Goal: Task Accomplishment & Management: Manage account settings

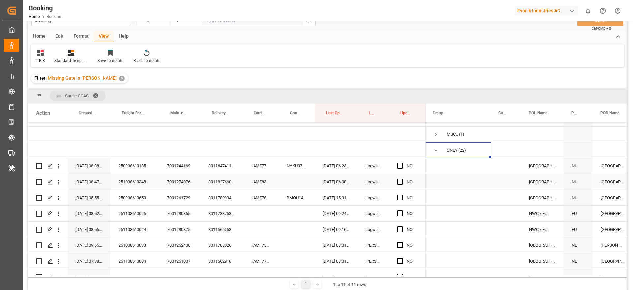
scroll to position [0, 1]
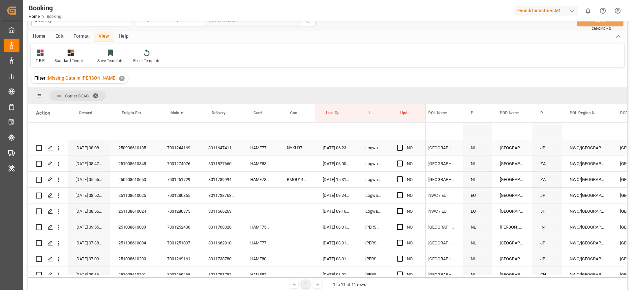
click at [261, 146] on div "HAMF77816300" at bounding box center [260, 148] width 37 height 16
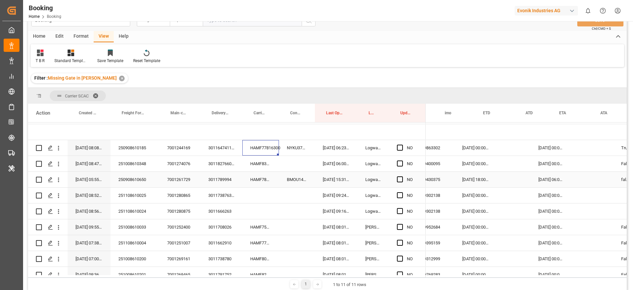
scroll to position [0, 467]
click at [304, 145] on div "NYKU3735019" at bounding box center [297, 148] width 36 height 16
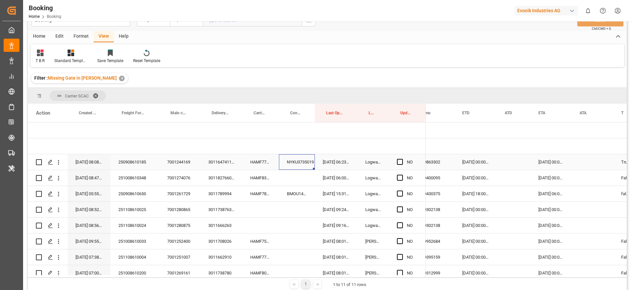
scroll to position [111, 0]
click at [255, 161] on div "HAMF77816300" at bounding box center [260, 162] width 37 height 16
click at [298, 161] on div "NYKU3735019" at bounding box center [297, 162] width 36 height 16
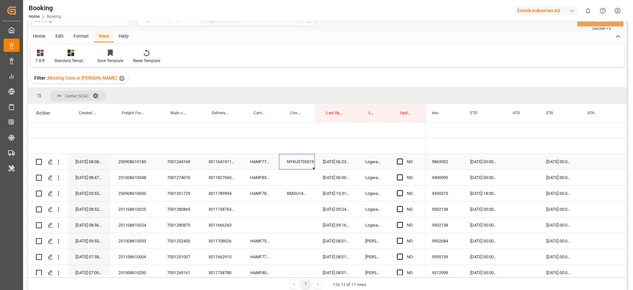
scroll to position [0, 459]
click at [481, 164] on div "12-10-2025 00:00:00" at bounding box center [484, 162] width 43 height 16
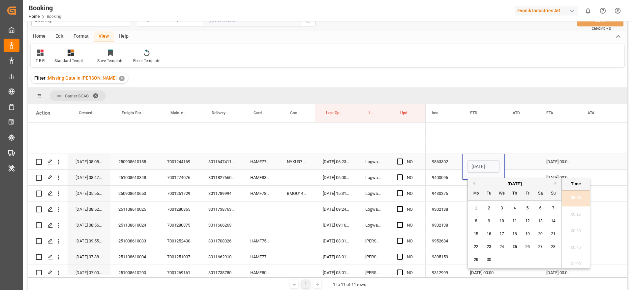
scroll to position [992, 0]
click at [556, 184] on button "Next Month" at bounding box center [557, 183] width 4 height 4
click at [487, 236] on span "14" at bounding box center [489, 233] width 4 height 5
type input "14-10-2025 00:00"
click at [525, 161] on div "Press SPACE to select this row." at bounding box center [522, 162] width 34 height 16
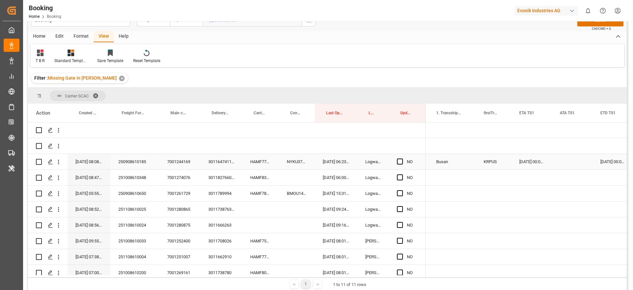
scroll to position [0, 690]
click at [515, 160] on div "[DATE] 00:00:00" at bounding box center [519, 162] width 41 height 16
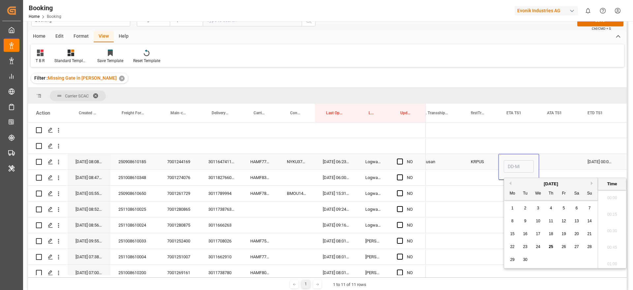
type input "02-12-2025 00:00"
click at [592, 183] on button "Next Month" at bounding box center [593, 183] width 4 height 4
click at [592, 185] on button "Next Month" at bounding box center [593, 183] width 4 height 4
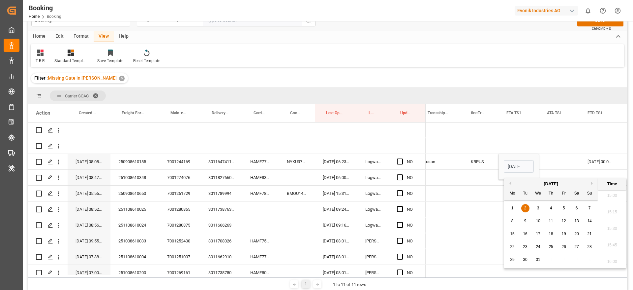
click at [562, 209] on div "5" at bounding box center [564, 208] width 8 height 8
type input "05-12-2025 00:00"
click at [563, 160] on div "Press SPACE to select this row." at bounding box center [559, 162] width 41 height 16
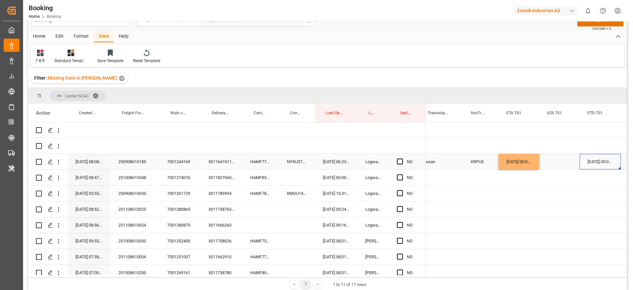
click at [592, 162] on div "03-12-2025 00:00:00" at bounding box center [600, 162] width 41 height 16
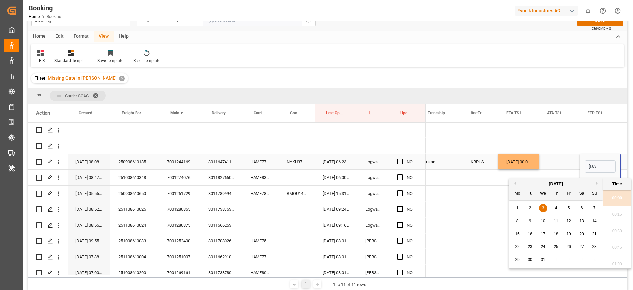
scroll to position [0, 23]
click at [530, 237] on div "16" at bounding box center [531, 234] width 8 height 8
type input "16-12-2025 00:00"
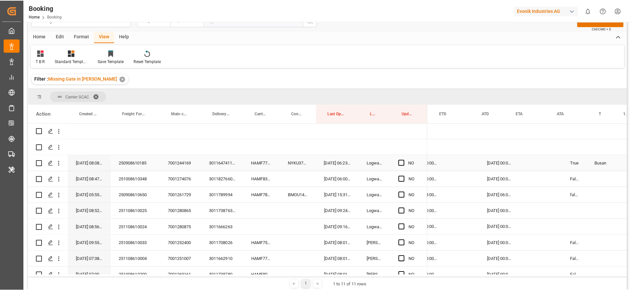
scroll to position [0, 490]
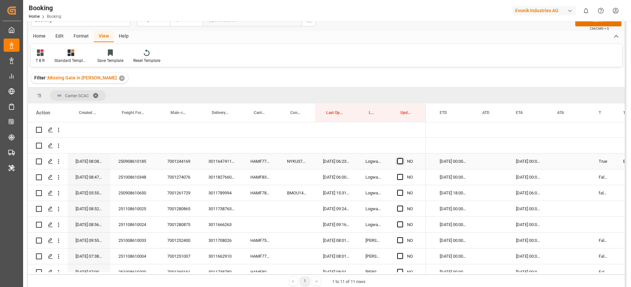
click at [401, 159] on span "Press SPACE to select this row." at bounding box center [400, 161] width 6 height 6
click at [402, 158] on input "Press SPACE to select this row." at bounding box center [402, 158] width 0 height 0
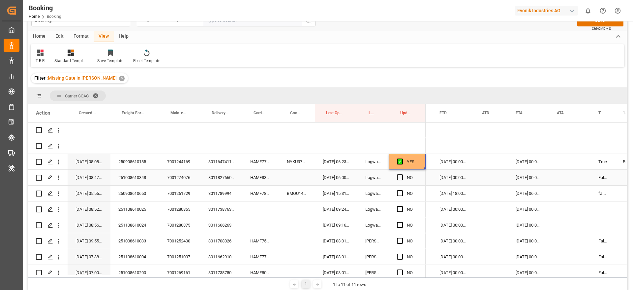
click at [258, 178] on div "HAMF83914600" at bounding box center [260, 178] width 37 height 16
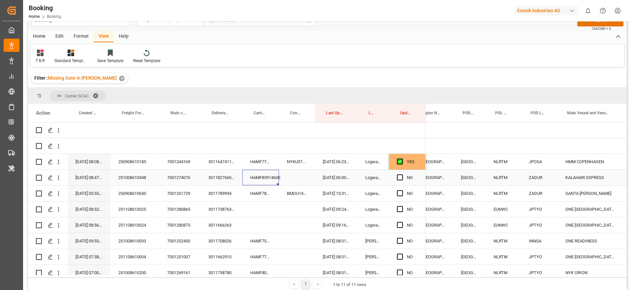
scroll to position [0, 259]
click at [399, 176] on span "Press SPACE to select this row." at bounding box center [400, 177] width 6 height 6
click at [402, 174] on input "Press SPACE to select this row." at bounding box center [402, 174] width 0 height 0
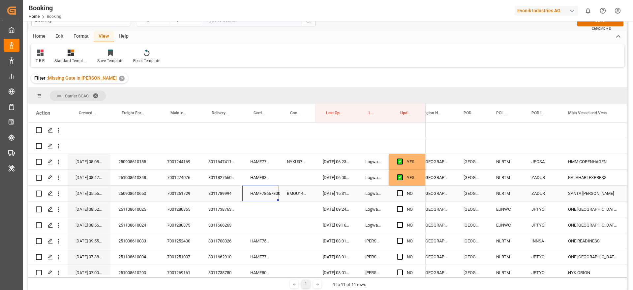
click at [261, 192] on div "HAMF78667800" at bounding box center [260, 193] width 37 height 16
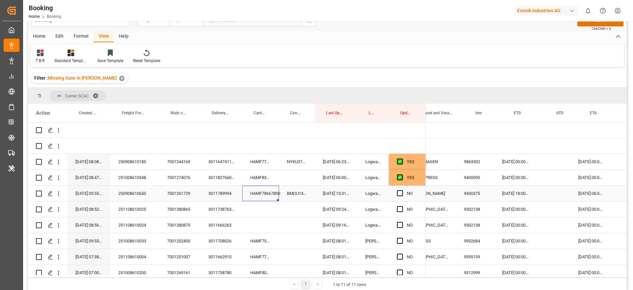
scroll to position [0, 431]
click at [401, 193] on span "Press SPACE to select this row." at bounding box center [400, 193] width 6 height 6
click at [402, 190] on input "Press SPACE to select this row." at bounding box center [402, 190] width 0 height 0
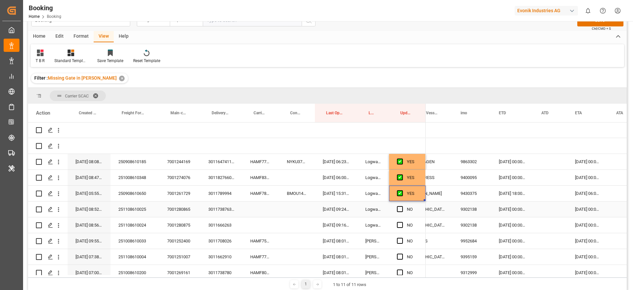
click at [141, 210] on div "251108610025" at bounding box center [135, 209] width 49 height 16
click at [58, 211] on icon "open menu" at bounding box center [58, 209] width 1 height 5
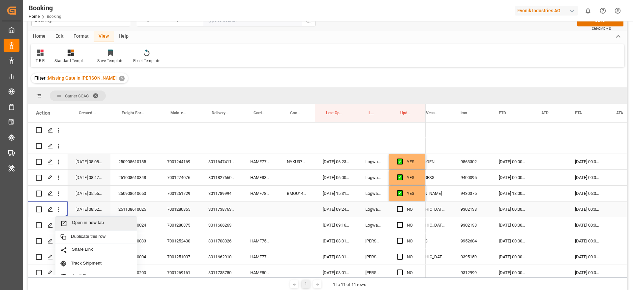
click at [108, 220] on span "Open in new tab" at bounding box center [102, 223] width 60 height 7
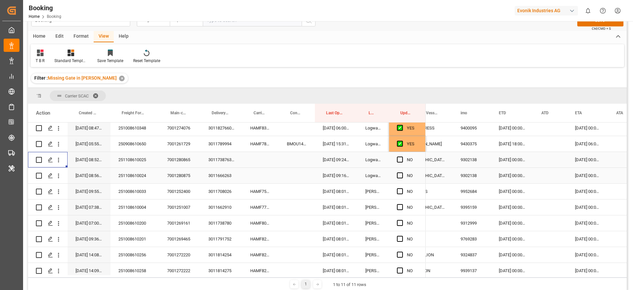
click at [138, 175] on div "251108610024" at bounding box center [135, 176] width 49 height 16
click at [399, 175] on span "Press SPACE to select this row." at bounding box center [400, 175] width 6 height 6
click at [402, 172] on input "Press SPACE to select this row." at bounding box center [402, 172] width 0 height 0
click at [265, 192] on div "HAMF75191400" at bounding box center [260, 191] width 37 height 16
click at [402, 191] on span "Press SPACE to select this row." at bounding box center [400, 191] width 6 height 6
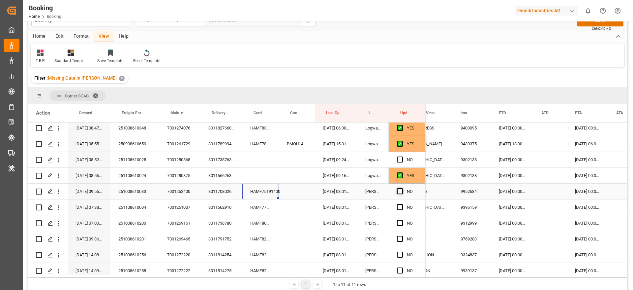
click at [402, 188] on input "Press SPACE to select this row." at bounding box center [402, 188] width 0 height 0
click at [261, 207] on div "HAMF77357300" at bounding box center [260, 207] width 37 height 16
click at [399, 210] on span "Press SPACE to select this row." at bounding box center [400, 207] width 6 height 6
click at [402, 204] on input "Press SPACE to select this row." at bounding box center [402, 204] width 0 height 0
click at [253, 224] on div "HAMF80894300" at bounding box center [260, 223] width 37 height 16
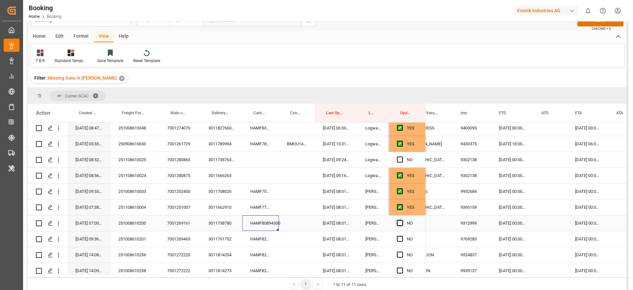
click at [401, 223] on span "Press SPACE to select this row." at bounding box center [400, 223] width 6 height 6
click at [402, 220] on input "Press SPACE to select this row." at bounding box center [402, 220] width 0 height 0
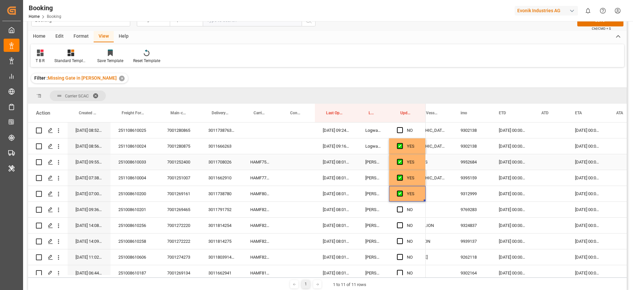
scroll to position [210, 0]
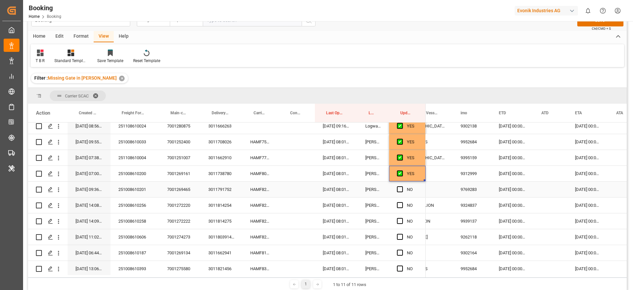
click at [257, 192] on div "HAMF82052500" at bounding box center [260, 189] width 37 height 16
click at [508, 190] on div "08-10-2025 00:00:00" at bounding box center [512, 189] width 43 height 16
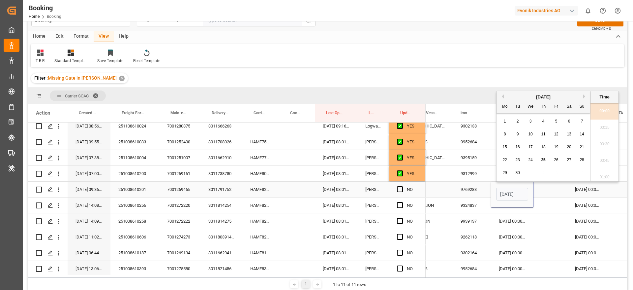
scroll to position [1009, 0]
click at [585, 97] on button "Next Month" at bounding box center [586, 96] width 4 height 4
click at [545, 136] on div "9" at bounding box center [544, 134] width 8 height 8
type input "09-10-2025 00:00"
click at [401, 190] on span "Press SPACE to select this row." at bounding box center [400, 189] width 6 height 6
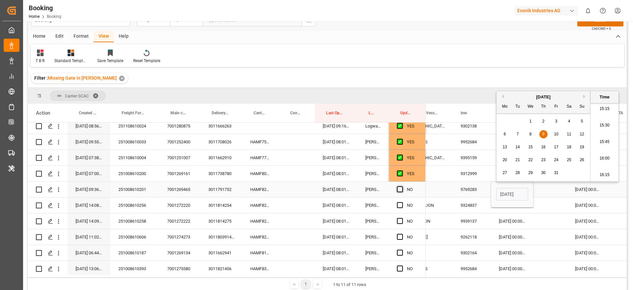
click at [402, 186] on input "Press SPACE to select this row." at bounding box center [402, 186] width 0 height 0
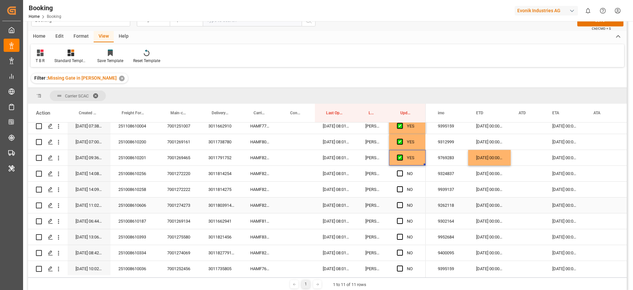
scroll to position [0, 452]
click at [245, 174] on div "HAMF82400900" at bounding box center [260, 174] width 37 height 16
click at [401, 173] on span "Press SPACE to select this row." at bounding box center [400, 173] width 6 height 6
click at [402, 170] on input "Press SPACE to select this row." at bounding box center [402, 170] width 0 height 0
click at [258, 188] on div "HAMF82572500" at bounding box center [260, 189] width 37 height 16
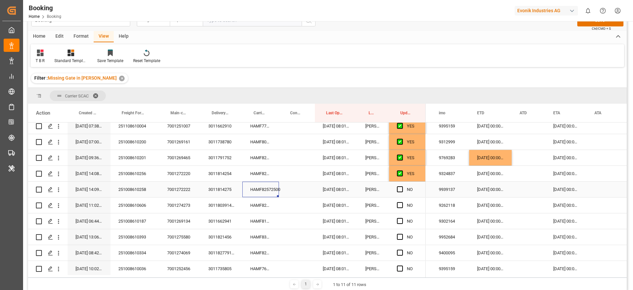
click at [480, 189] on div "16-10-2025 00:00:00" at bounding box center [490, 189] width 43 height 16
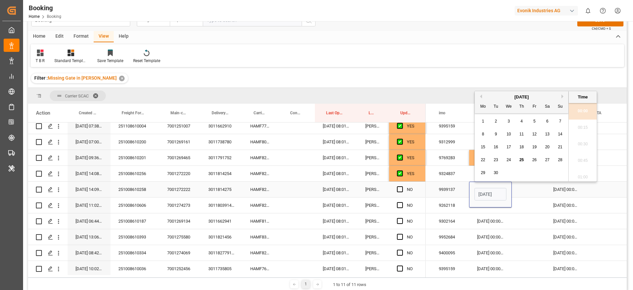
scroll to position [1009, 0]
click at [561, 96] on div "[DATE]" at bounding box center [522, 97] width 94 height 7
click at [565, 96] on button "Next Month" at bounding box center [564, 96] width 4 height 4
click at [535, 147] on span "17" at bounding box center [535, 147] width 4 height 5
type input "17-10-2025 00:00"
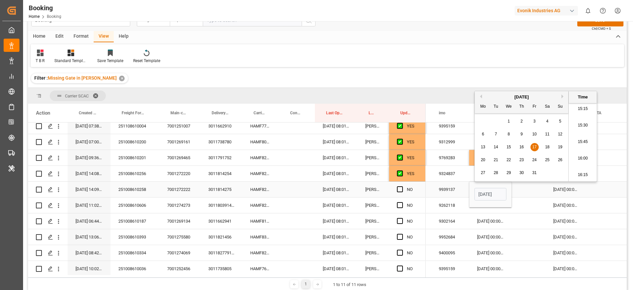
click at [530, 190] on div "Press SPACE to select this row." at bounding box center [529, 189] width 34 height 16
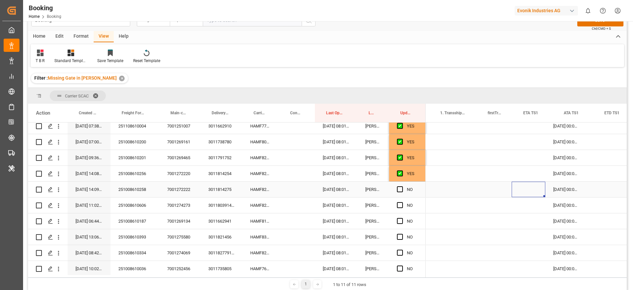
scroll to position [0, 674]
click at [535, 187] on div "27-11-2025 00:00:00" at bounding box center [535, 189] width 41 height 16
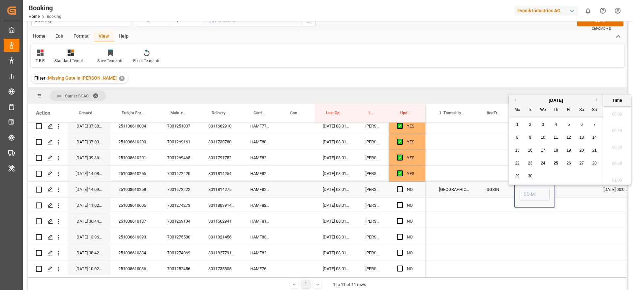
type input "27-11-2025 00:00"
click at [596, 99] on div "[DATE]" at bounding box center [556, 97] width 94 height 7
click at [597, 98] on button "Next Month" at bounding box center [598, 96] width 4 height 4
click at [595, 97] on div "October 2025" at bounding box center [556, 97] width 94 height 7
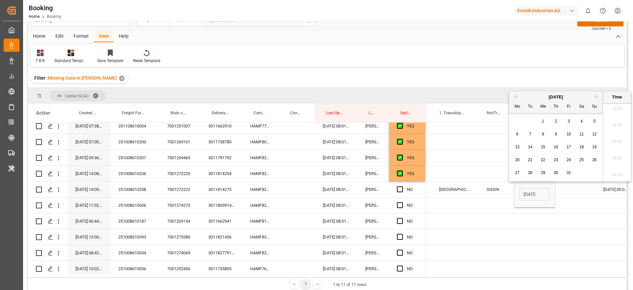
click at [597, 96] on button "Next Month" at bounding box center [598, 96] width 4 height 4
click at [570, 175] on div "28" at bounding box center [569, 173] width 8 height 8
type input "28-11-2025 00:00"
click at [568, 190] on div "Press SPACE to select this row." at bounding box center [575, 189] width 41 height 16
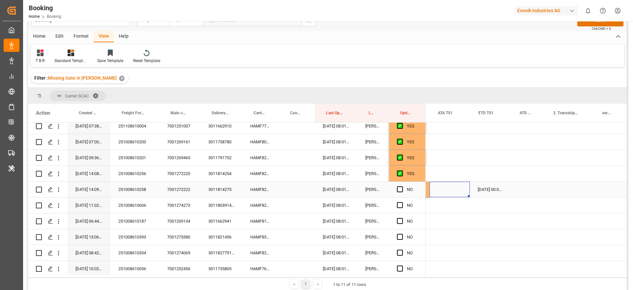
scroll to position [0, 800]
click at [480, 190] on div "07-12-2025 00:00:00" at bounding box center [489, 189] width 41 height 16
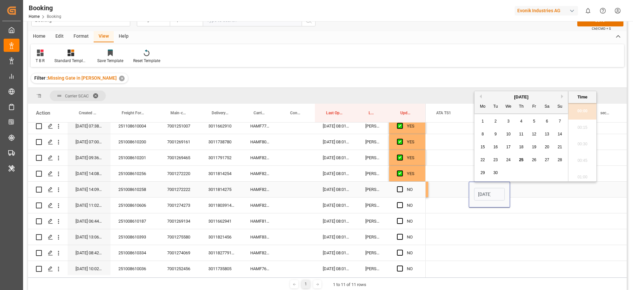
scroll to position [1009, 0]
click at [564, 94] on button "Next Month" at bounding box center [564, 96] width 4 height 4
click at [564, 95] on button "Next Month" at bounding box center [564, 96] width 4 height 4
click at [519, 134] on div "11" at bounding box center [522, 134] width 8 height 8
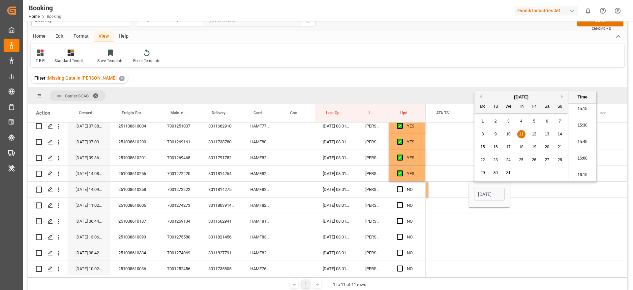
type input "11-12-2025 00:00"
click at [531, 188] on div "Press SPACE to select this row." at bounding box center [527, 189] width 34 height 16
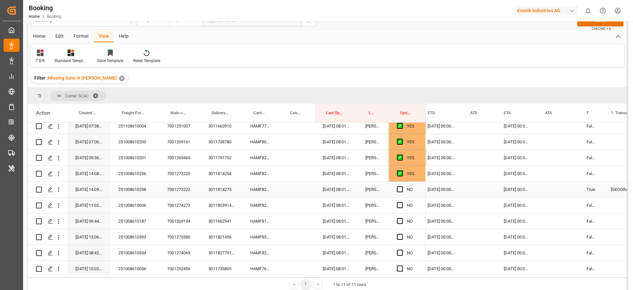
scroll to position [0, 503]
click at [511, 192] on div "14-12-2025 00:00:00" at bounding box center [515, 189] width 41 height 16
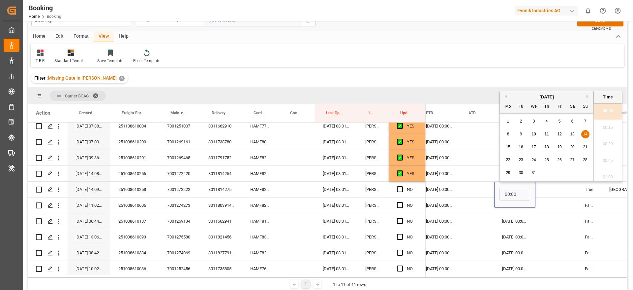
scroll to position [0, 0]
click at [585, 146] on span "21" at bounding box center [585, 147] width 4 height 5
type input "21-12-2025 00:00"
click at [551, 191] on div "Press SPACE to select this row." at bounding box center [557, 189] width 42 height 16
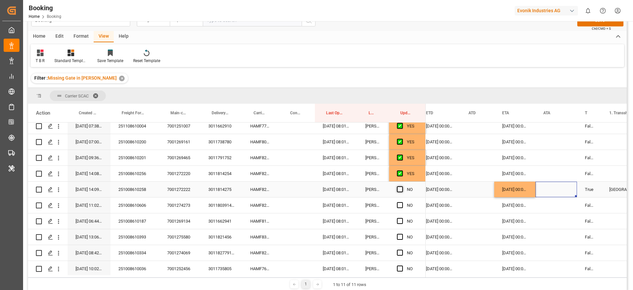
click at [399, 189] on span "Press SPACE to select this row." at bounding box center [400, 189] width 6 height 6
click at [402, 186] on input "Press SPACE to select this row." at bounding box center [402, 186] width 0 height 0
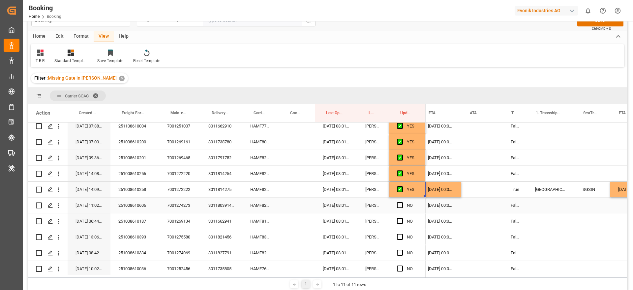
scroll to position [0, 577]
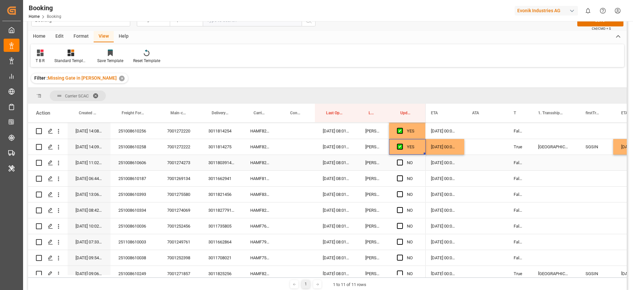
click at [259, 164] on div "HAMF82839400" at bounding box center [260, 163] width 37 height 16
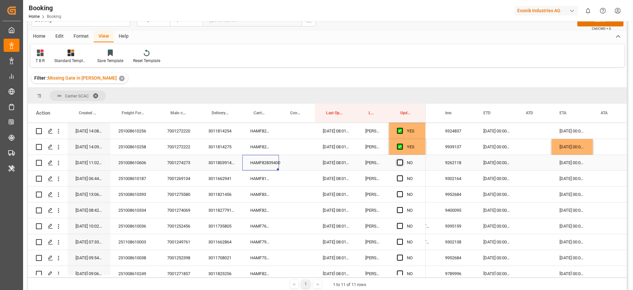
click at [401, 164] on span "Press SPACE to select this row." at bounding box center [400, 162] width 6 height 6
click at [402, 159] on input "Press SPACE to select this row." at bounding box center [402, 159] width 0 height 0
click at [254, 182] on div "HAMF81866300" at bounding box center [260, 179] width 37 height 16
click at [491, 181] on div "27-10-2025 00:00:00" at bounding box center [497, 179] width 43 height 16
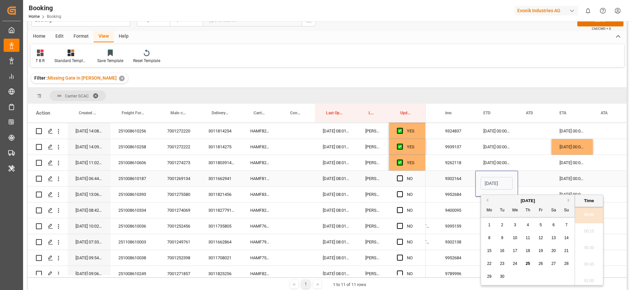
scroll to position [1009, 0]
click at [569, 198] on button "Next Month" at bounding box center [570, 200] width 4 height 4
click at [488, 202] on div "Previous Month Next Month November 2025 Mo Tu We Th Fr Sa Su 27 28 29 30 31 1 2…" at bounding box center [542, 239] width 123 height 91
click at [488, 202] on button "Previous Month" at bounding box center [487, 200] width 4 height 4
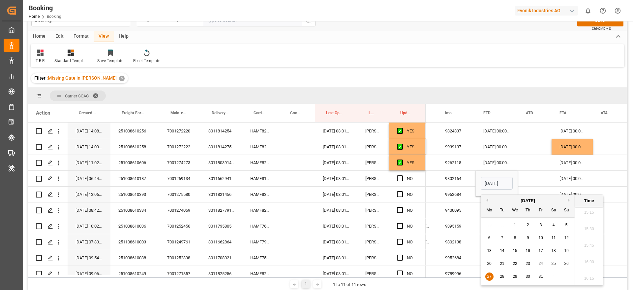
click at [568, 264] on span "26" at bounding box center [567, 263] width 4 height 5
type input "26-10-2025 00:00"
click at [532, 178] on div "Press SPACE to select this row." at bounding box center [535, 179] width 34 height 16
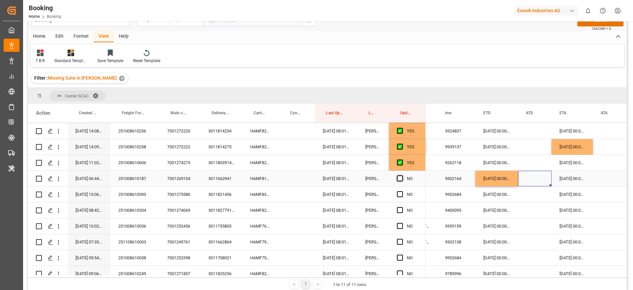
click at [401, 179] on span "Press SPACE to select this row." at bounding box center [400, 178] width 6 height 6
click at [402, 175] on input "Press SPACE to select this row." at bounding box center [402, 175] width 0 height 0
click at [252, 197] on div "HAMF83396300" at bounding box center [260, 194] width 37 height 16
click at [402, 193] on span "Press SPACE to select this row." at bounding box center [400, 194] width 6 height 6
click at [402, 191] on input "Press SPACE to select this row." at bounding box center [402, 191] width 0 height 0
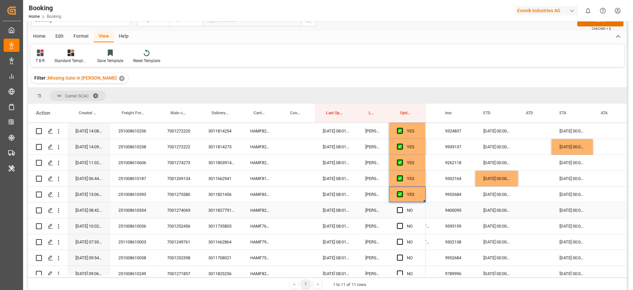
click at [258, 209] on div "HAMF82639900" at bounding box center [260, 210] width 37 height 16
click at [402, 210] on span "Press SPACE to select this row." at bounding box center [400, 210] width 6 height 6
click at [402, 207] on input "Press SPACE to select this row." at bounding box center [402, 207] width 0 height 0
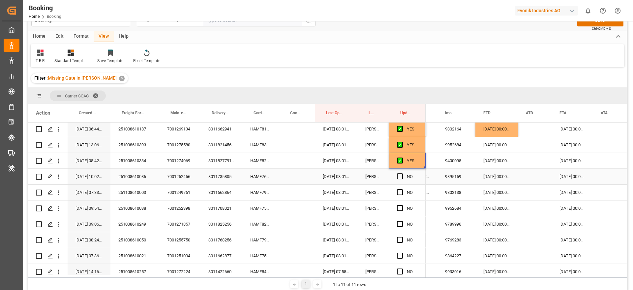
click at [266, 174] on div "HAMF76289600" at bounding box center [260, 177] width 37 height 16
click at [398, 176] on span "Press SPACE to select this row." at bounding box center [400, 176] width 6 height 6
click at [402, 173] on input "Press SPACE to select this row." at bounding box center [402, 173] width 0 height 0
click at [262, 197] on div "HAMF79175300" at bounding box center [260, 192] width 37 height 16
click at [401, 193] on span "Press SPACE to select this row." at bounding box center [400, 192] width 6 height 6
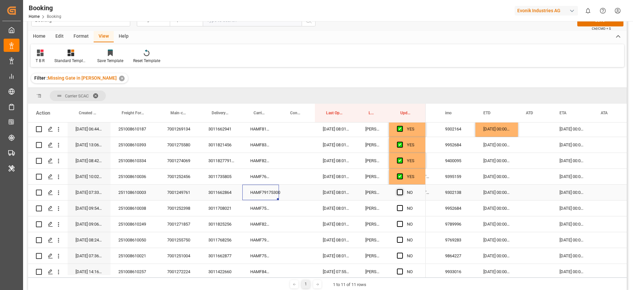
click at [402, 189] on input "Press SPACE to select this row." at bounding box center [402, 189] width 0 height 0
click at [260, 205] on div "HAMF75142700" at bounding box center [260, 208] width 37 height 16
click at [401, 207] on span "Press SPACE to select this row." at bounding box center [400, 208] width 6 height 6
click at [402, 205] on input "Press SPACE to select this row." at bounding box center [402, 205] width 0 height 0
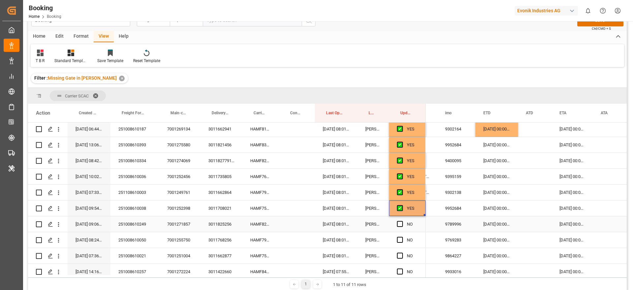
click at [247, 226] on div "HAMF82026600" at bounding box center [260, 224] width 37 height 16
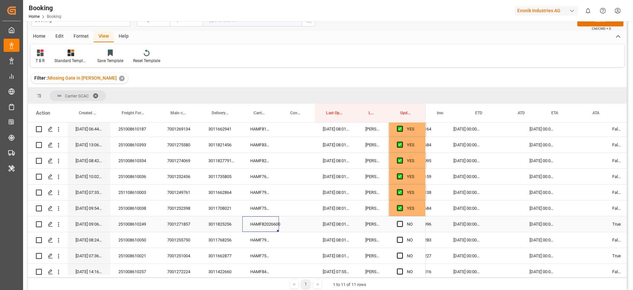
scroll to position [0, 478]
click at [541, 225] on div "04-12-2025 00:00:00" at bounding box center [540, 224] width 41 height 16
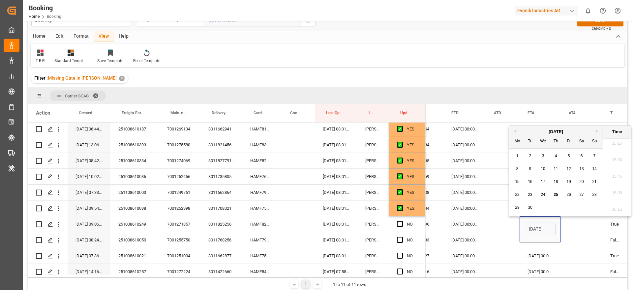
click at [597, 131] on button "Next Month" at bounding box center [598, 131] width 4 height 4
click at [558, 172] on div "11" at bounding box center [556, 169] width 8 height 8
type input "11-12-2025 00:00"
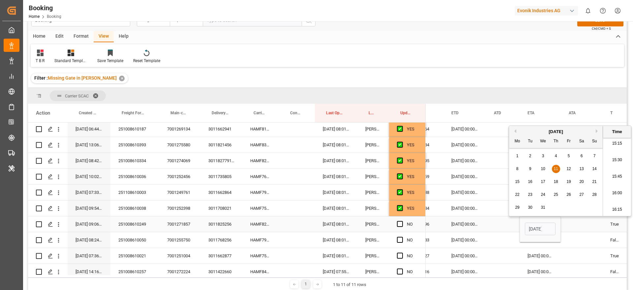
click at [572, 225] on div "Press SPACE to select this row." at bounding box center [582, 224] width 42 height 16
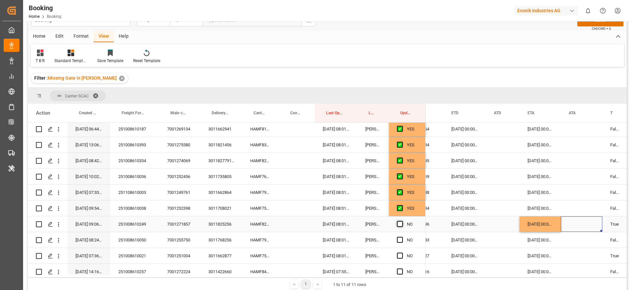
click at [400, 222] on span "Press SPACE to select this row." at bounding box center [400, 224] width 6 height 6
click at [402, 221] on input "Press SPACE to select this row." at bounding box center [402, 221] width 0 height 0
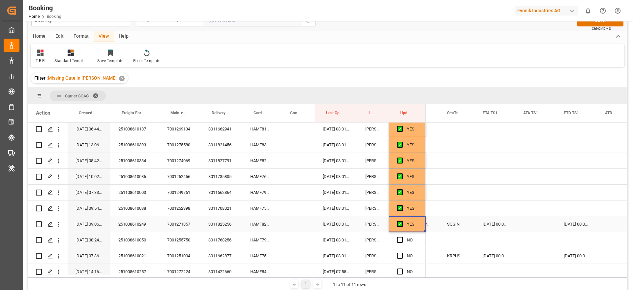
click at [496, 224] on div "19-11-2025 00:00:00" at bounding box center [495, 224] width 41 height 16
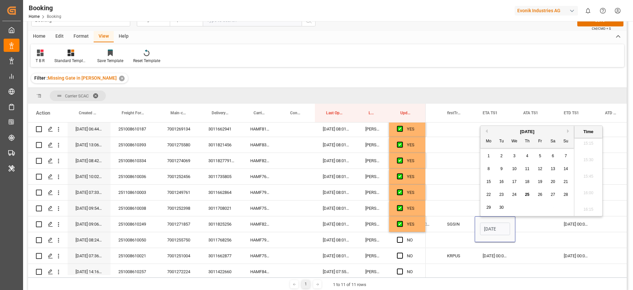
click at [569, 131] on button "Next Month" at bounding box center [569, 131] width 4 height 4
click at [503, 208] on span "25" at bounding box center [502, 207] width 4 height 5
type input "25-11-2025 00:00"
click at [529, 225] on div "Press SPACE to select this row." at bounding box center [536, 224] width 41 height 16
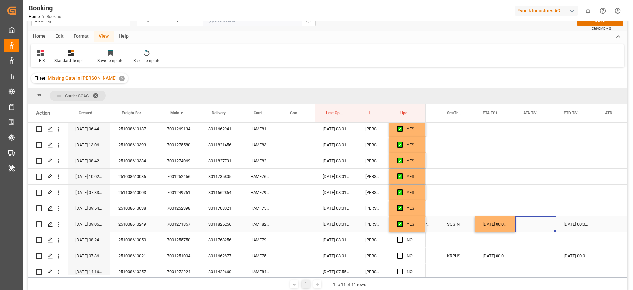
click at [576, 225] on div "21-11-2025 00:00:00" at bounding box center [576, 224] width 41 height 16
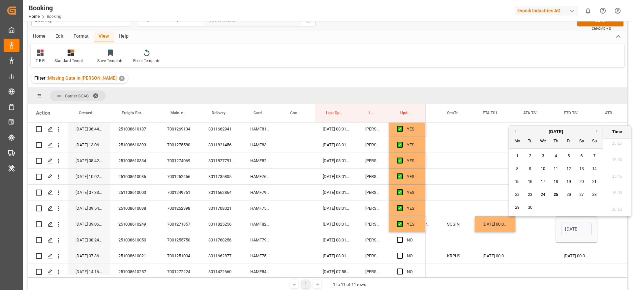
click at [597, 131] on button "Next Month" at bounding box center [598, 131] width 4 height 4
click at [531, 158] on div "2" at bounding box center [531, 156] width 8 height 8
type input "02-12-2025 00:00"
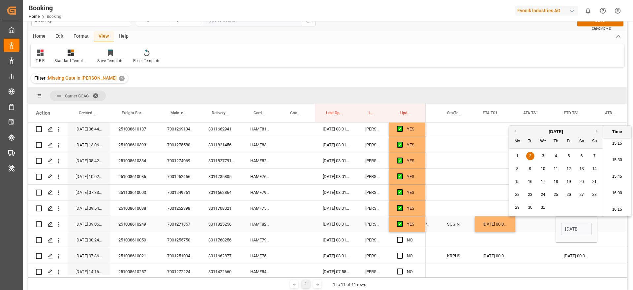
click at [540, 223] on div "Press SPACE to select this row." at bounding box center [536, 224] width 41 height 16
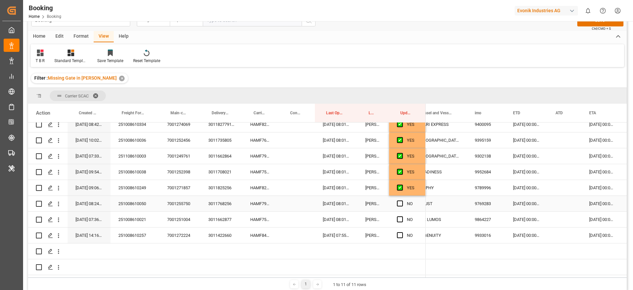
click at [260, 200] on div "HAMF79922300" at bounding box center [260, 204] width 37 height 16
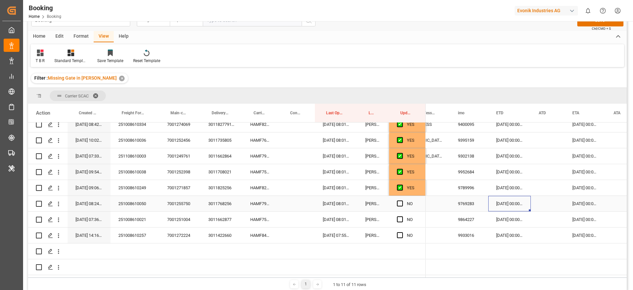
click at [515, 200] on div "04-10-2025 00:00:00" at bounding box center [510, 204] width 43 height 16
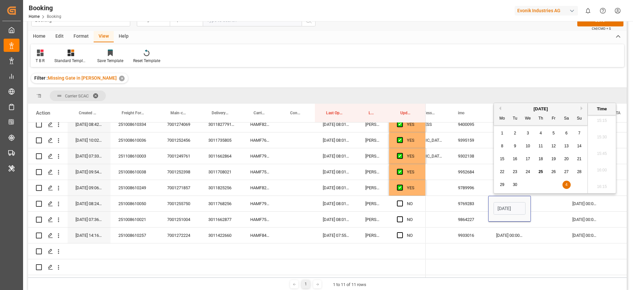
click at [583, 107] on button "Next Month" at bounding box center [583, 108] width 4 height 4
click at [542, 147] on div "9" at bounding box center [541, 146] width 8 height 8
type input "09-10-2025 00:00"
click at [542, 203] on div "Press SPACE to select this row." at bounding box center [548, 204] width 34 height 16
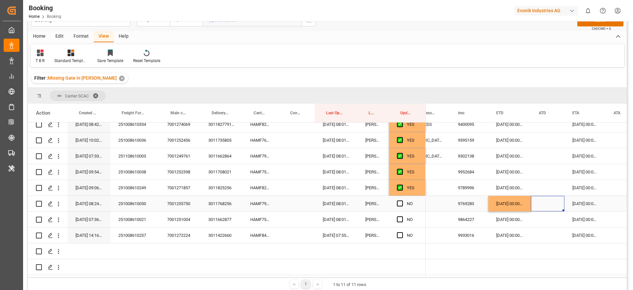
click at [595, 204] on div "23-11-2025 00:00:00" at bounding box center [585, 204] width 41 height 16
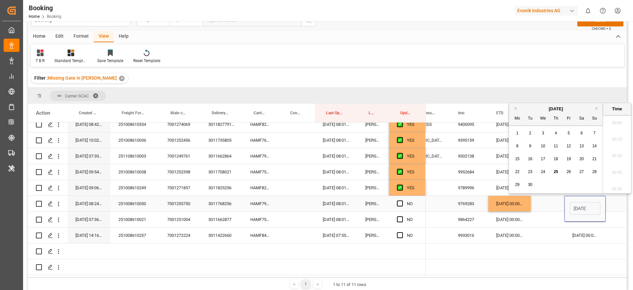
scroll to position [1009, 0]
click at [598, 109] on button "Next Month" at bounding box center [598, 108] width 4 height 4
click at [596, 183] on span "30" at bounding box center [595, 184] width 4 height 5
type input "30-11-2025 00:00"
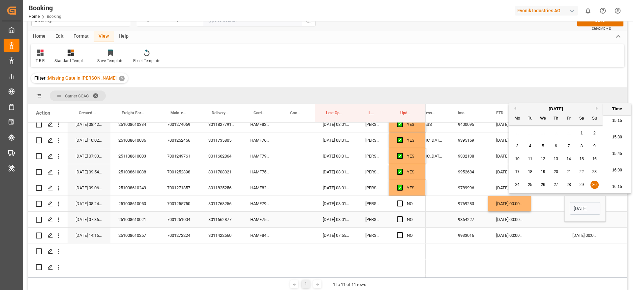
click at [548, 201] on div "Press SPACE to select this row." at bounding box center [548, 204] width 34 height 16
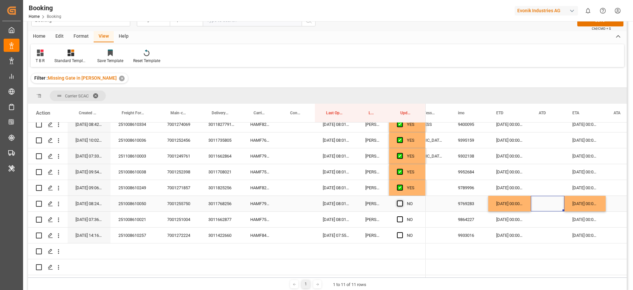
click at [401, 201] on span "Press SPACE to select this row." at bounding box center [400, 203] width 6 height 6
click at [402, 200] on input "Press SPACE to select this row." at bounding box center [402, 200] width 0 height 0
click at [260, 223] on div "HAMF75353400" at bounding box center [260, 219] width 37 height 16
click at [261, 219] on div "HAMF75353400" at bounding box center [260, 219] width 37 height 16
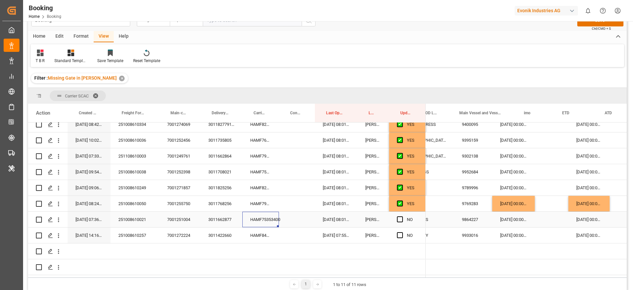
scroll to position [0, 439]
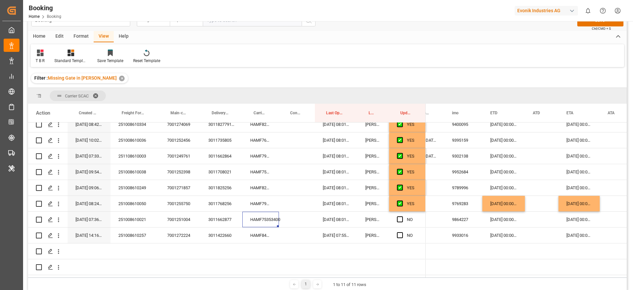
click at [496, 218] on div "20-10-2025 00:00:00" at bounding box center [504, 219] width 43 height 16
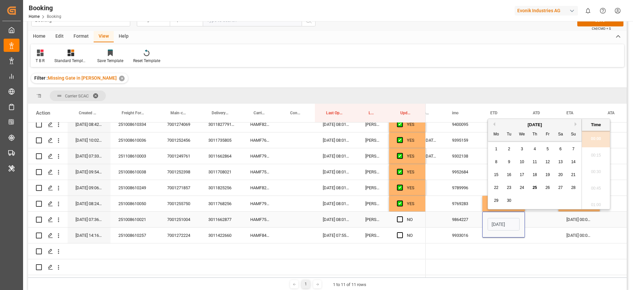
scroll to position [1009, 0]
click at [576, 124] on button "Next Month" at bounding box center [577, 124] width 4 height 4
click at [522, 189] on span "22" at bounding box center [522, 187] width 4 height 5
type input "22-10-2025 00:00"
click at [542, 218] on div "Press SPACE to select this row." at bounding box center [542, 219] width 34 height 16
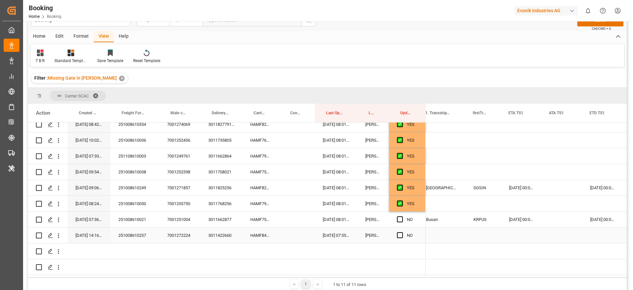
scroll to position [0, 688]
click at [401, 216] on span "Press SPACE to select this row." at bounding box center [400, 219] width 6 height 6
click at [402, 216] on input "Press SPACE to select this row." at bounding box center [402, 216] width 0 height 0
click at [251, 235] on div "HAMF84752700" at bounding box center [260, 235] width 37 height 16
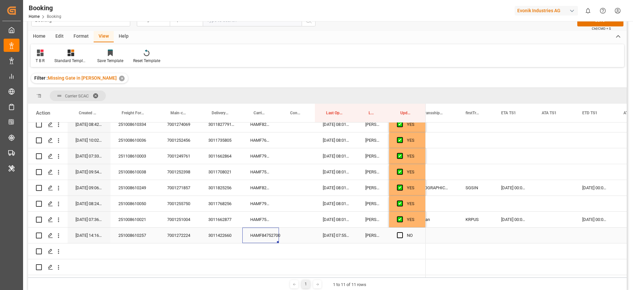
click at [262, 236] on div "HAMF84752700" at bounding box center [260, 235] width 37 height 16
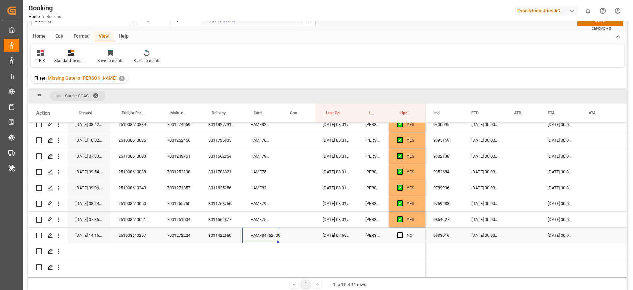
click at [486, 234] on div "24-10-2025 00:00:00" at bounding box center [485, 235] width 43 height 16
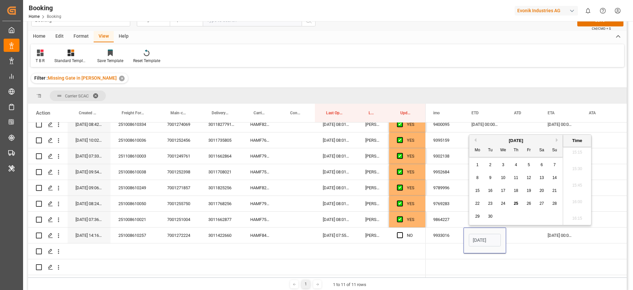
click at [556, 140] on div "[DATE]" at bounding box center [516, 140] width 94 height 7
click at [557, 140] on button "Next Month" at bounding box center [558, 140] width 4 height 4
click at [557, 166] on div "2" at bounding box center [555, 165] width 8 height 8
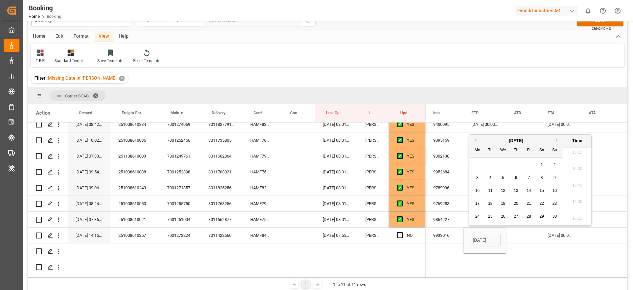
type input "02-11-2025 00:00"
click at [524, 232] on div "Press SPACE to select this row." at bounding box center [523, 235] width 34 height 16
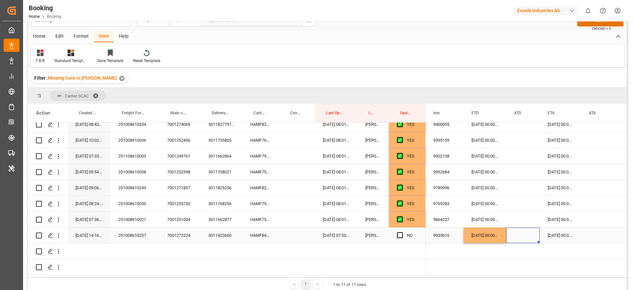
click at [402, 233] on span "Press SPACE to select this row." at bounding box center [400, 235] width 6 height 6
click at [402, 232] on input "Press SPACE to select this row." at bounding box center [402, 232] width 0 height 0
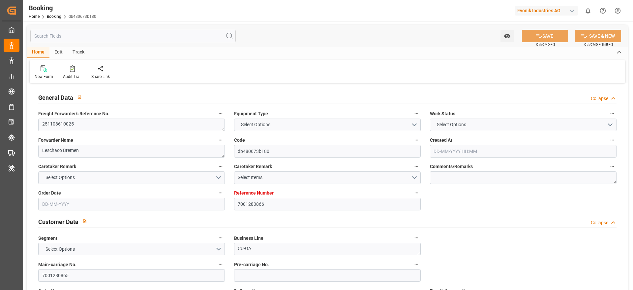
type input "7001280866"
type input "9302138"
type input "ONE"
type input "Ocean Network Express"
type input "EUNWC"
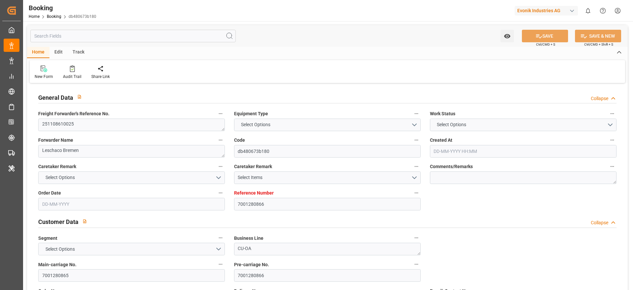
type input "JPTYO"
type input "22-09-2025 08:52"
type input "22-09-2025"
type input "05-01-2026"
type input "31-10-2025"
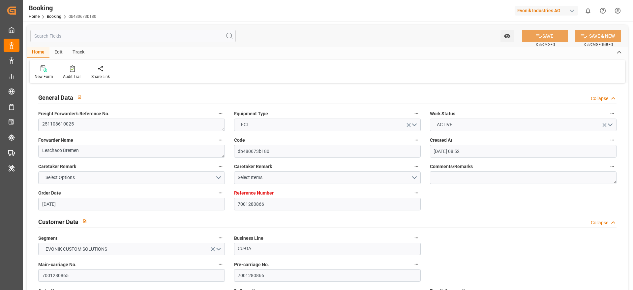
type input "31-10-2025 00:00"
type input "24-09-2025"
type input "10-11-2025 00:00"
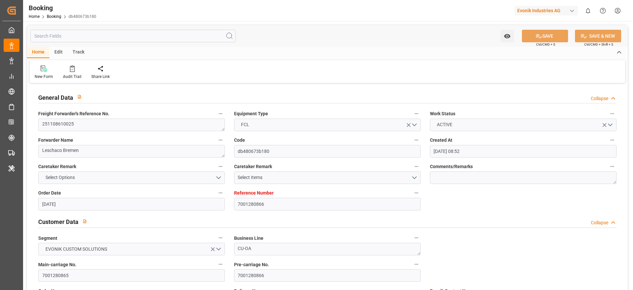
type input "10-11-2025 00:00"
type input "01-01-2026 00:00"
type input "05-01-2026 00:00"
type input "24-09-2025 09:24"
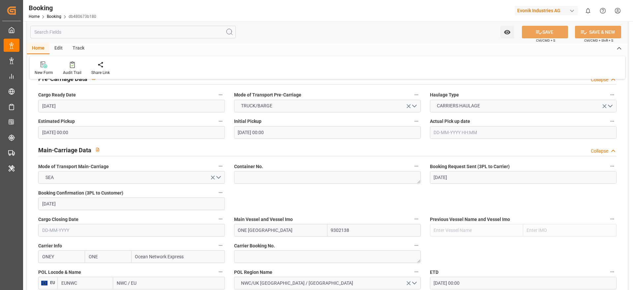
scroll to position [396, 0]
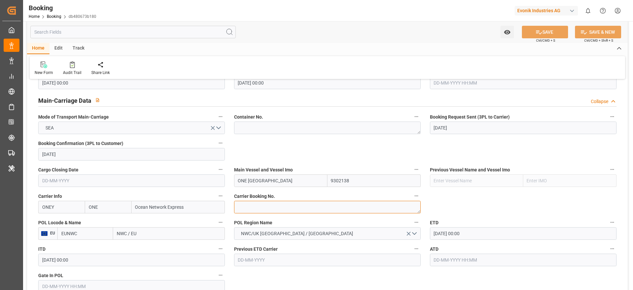
click at [271, 209] on textarea at bounding box center [327, 207] width 187 height 13
paste textarea "HAMF85981500"
type textarea "HAMF85981500"
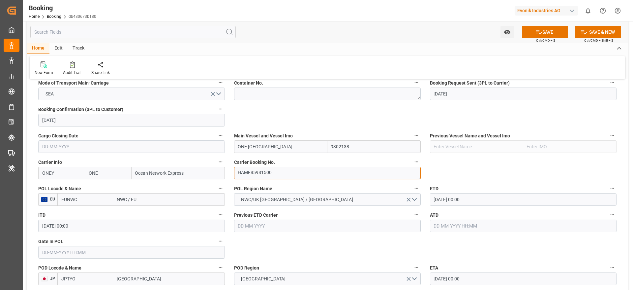
scroll to position [445, 0]
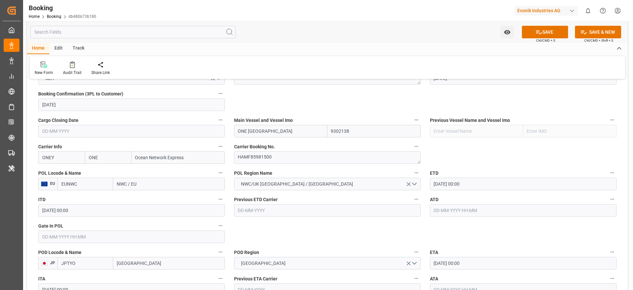
click at [151, 179] on input "NWC / EU" at bounding box center [169, 184] width 112 height 13
paste input "[GEOGRAPHIC_DATA]"
type input "[GEOGRAPHIC_DATA]"
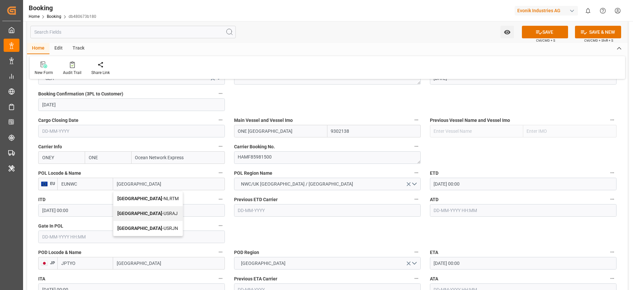
click at [163, 197] on div "[GEOGRAPHIC_DATA] - NLRTM" at bounding box center [147, 198] width 69 height 15
type input "NLRTM"
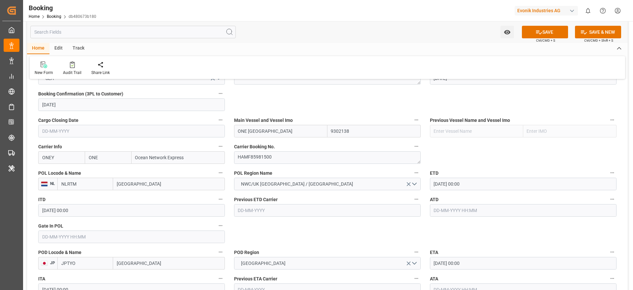
type input "[GEOGRAPHIC_DATA]"
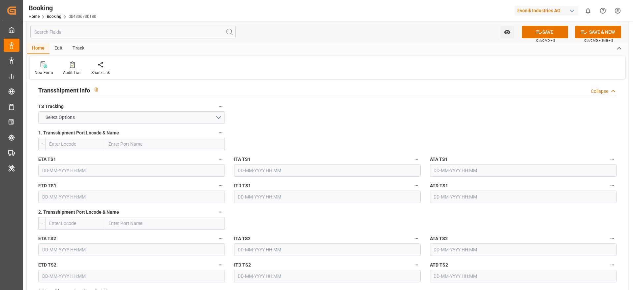
scroll to position [693, 0]
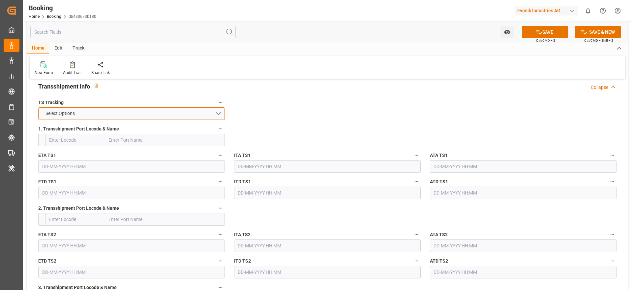
click at [87, 112] on button "Select Options" at bounding box center [131, 113] width 187 height 13
click at [80, 130] on div "FALSE" at bounding box center [132, 129] width 186 height 14
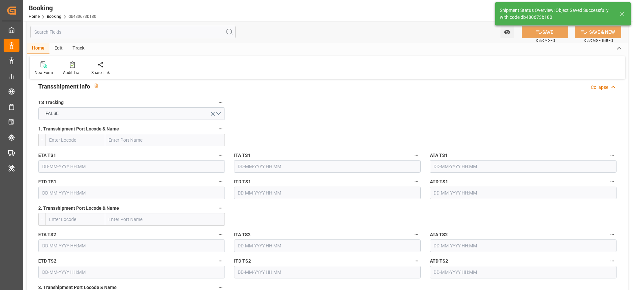
type textarea "Madhu T V"
type textarea "businessDivision-businessLine-"
type input "25-09-2025 10:14"
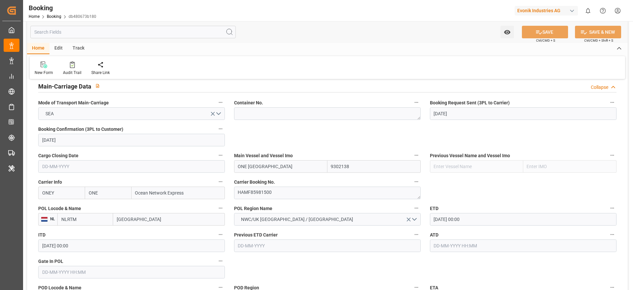
scroll to position [396, 0]
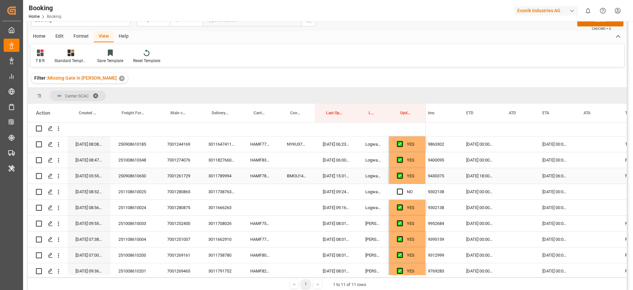
click at [259, 176] on div "HAMF78667800" at bounding box center [260, 176] width 37 height 16
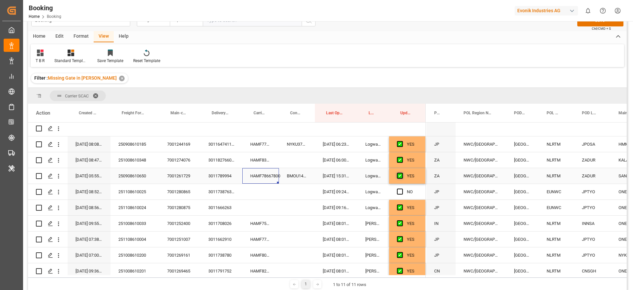
click at [401, 177] on span "Press SPACE to select this row." at bounding box center [400, 176] width 6 height 6
click at [402, 173] on input "Press SPACE to select this row." at bounding box center [402, 173] width 0 height 0
click at [60, 177] on icon "open menu" at bounding box center [58, 176] width 7 height 7
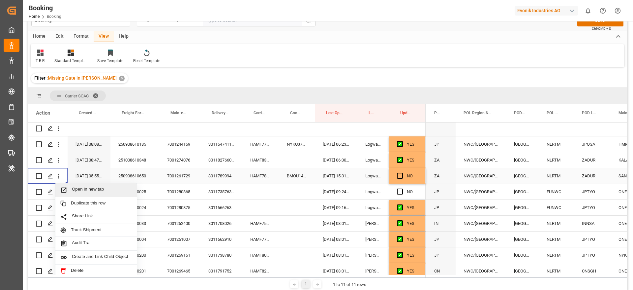
click at [104, 187] on span "Open in new tab" at bounding box center [102, 189] width 60 height 7
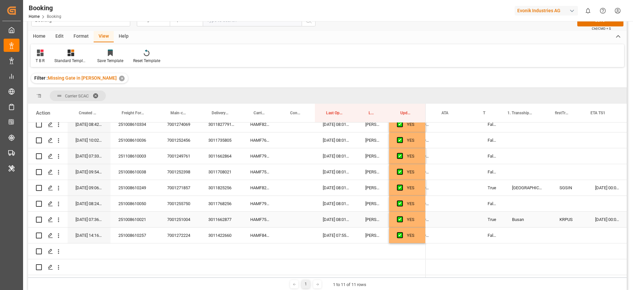
scroll to position [0, 605]
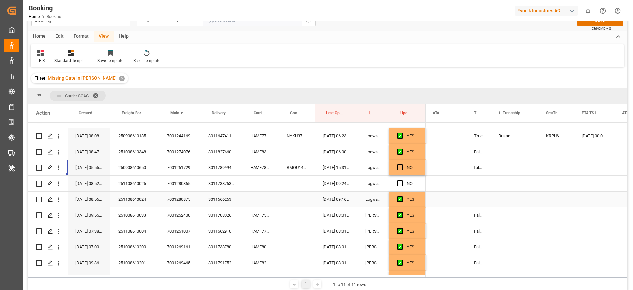
click at [487, 195] on div "Press SPACE to select this row." at bounding box center [479, 199] width 24 height 16
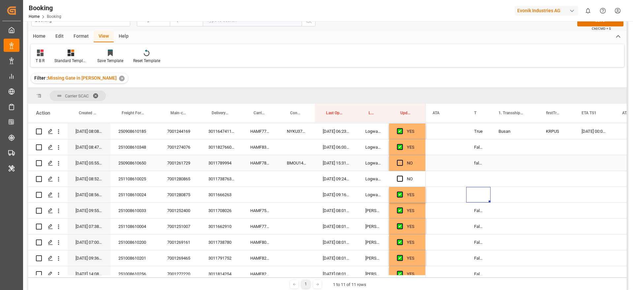
click at [480, 166] on div "false" at bounding box center [479, 163] width 24 height 16
click at [478, 194] on div "Press SPACE to select this row." at bounding box center [479, 195] width 24 height 16
click at [140, 198] on div "251108610024" at bounding box center [135, 195] width 49 height 16
click at [399, 194] on span "Press SPACE to select this row." at bounding box center [400, 194] width 6 height 6
click at [402, 191] on input "Press SPACE to select this row." at bounding box center [402, 191] width 0 height 0
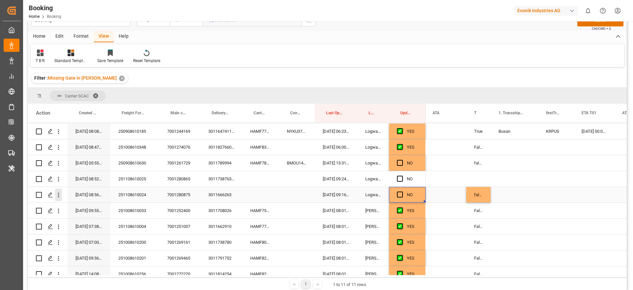
click at [60, 193] on icon "open menu" at bounding box center [58, 194] width 7 height 7
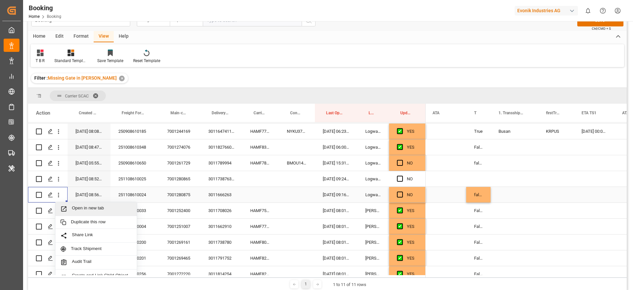
click at [90, 208] on span "Open in new tab" at bounding box center [102, 208] width 60 height 7
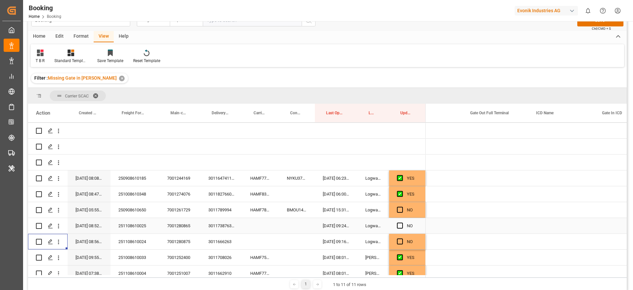
scroll to position [0, 1492]
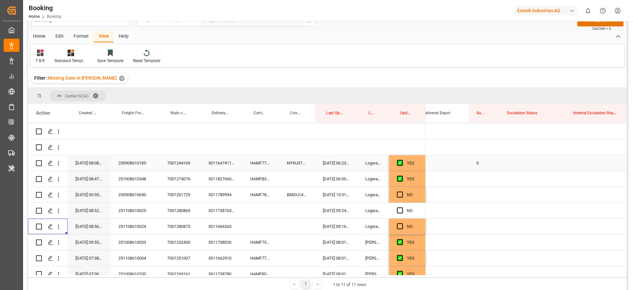
click at [260, 165] on div "HAMF77816300" at bounding box center [260, 163] width 37 height 16
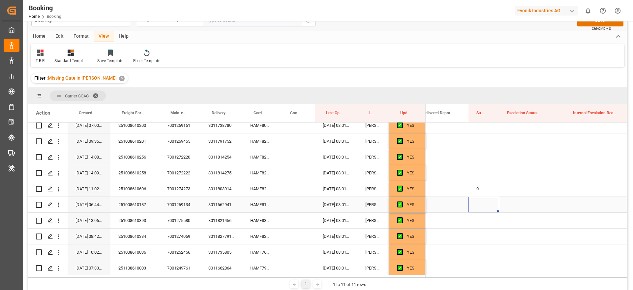
click at [481, 204] on div "Press SPACE to select this row." at bounding box center [484, 205] width 31 height 16
click at [482, 190] on div "0" at bounding box center [484, 189] width 31 height 16
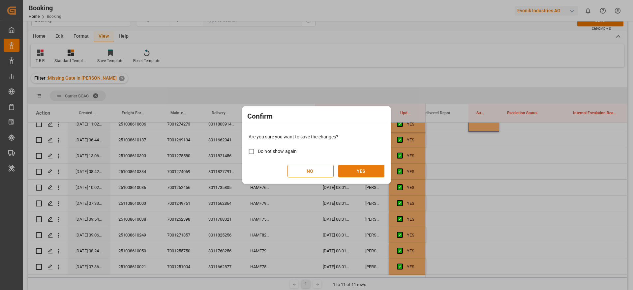
click at [367, 168] on button "YES" at bounding box center [362, 171] width 46 height 13
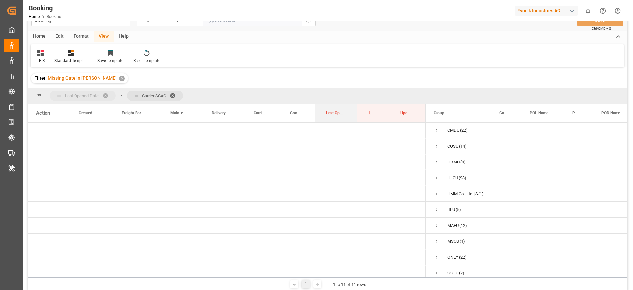
drag, startPoint x: 337, startPoint y: 110, endPoint x: 73, endPoint y: 95, distance: 265.0
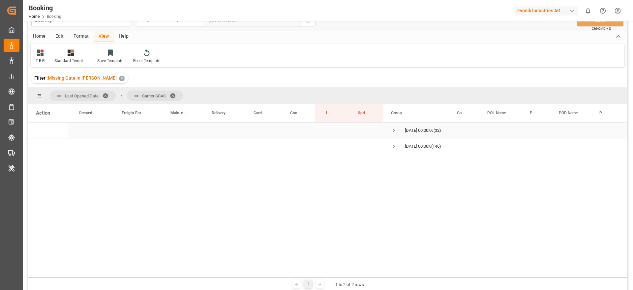
click at [394, 130] on span "Press SPACE to select this row." at bounding box center [394, 130] width 6 height 6
click at [394, 129] on span "Press SPACE to select this row." at bounding box center [394, 130] width 6 height 6
click at [393, 146] on span "Press SPACE to select this row." at bounding box center [394, 146] width 6 height 6
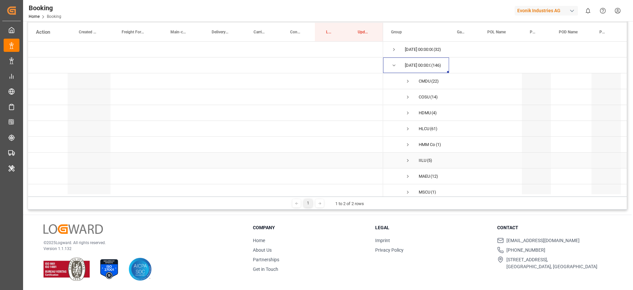
scroll to position [0, 0]
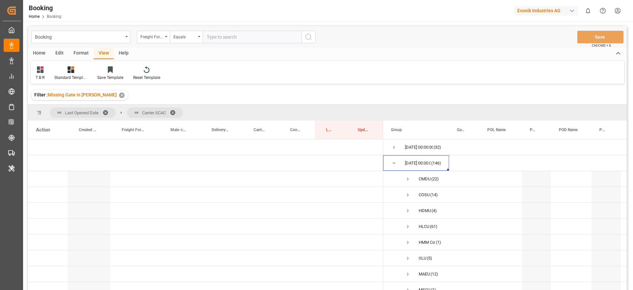
click at [77, 48] on div "Format" at bounding box center [81, 53] width 25 height 11
click at [50, 70] on div at bounding box center [45, 69] width 19 height 7
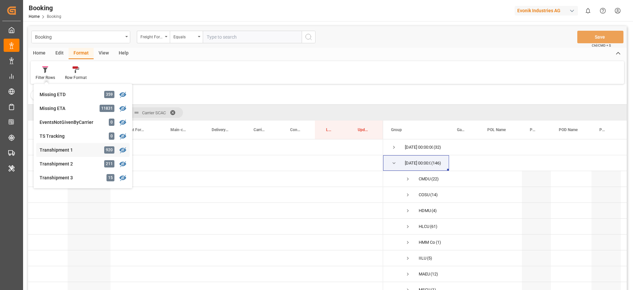
scroll to position [201, 0]
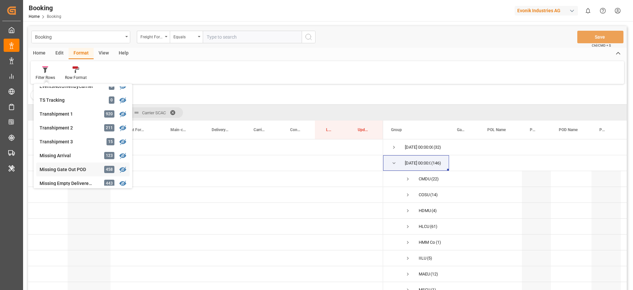
click at [81, 169] on div "Missing Gate Out POD" at bounding box center [69, 169] width 58 height 7
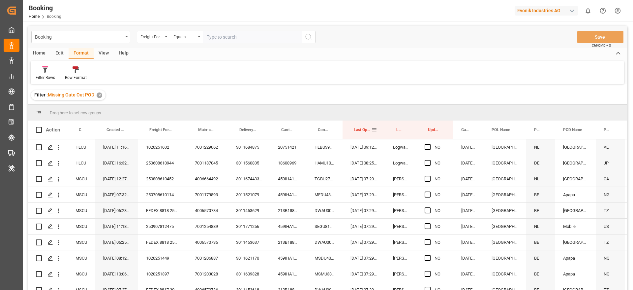
drag, startPoint x: 361, startPoint y: 130, endPoint x: 380, endPoint y: 138, distance: 20.8
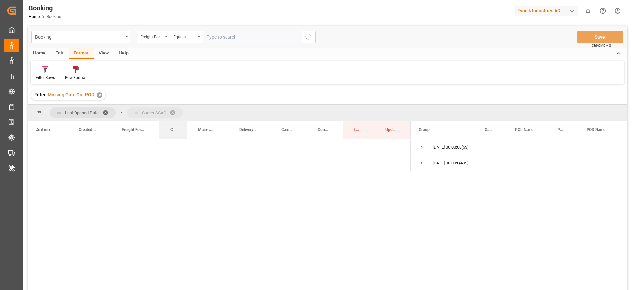
drag, startPoint x: 80, startPoint y: 128, endPoint x: 154, endPoint y: 118, distance: 74.7
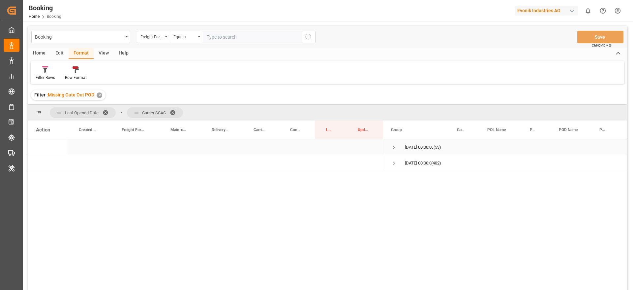
click at [394, 148] on span "Press SPACE to select this row." at bounding box center [394, 147] width 6 height 6
click at [49, 73] on div "Filter Rows" at bounding box center [45, 73] width 29 height 15
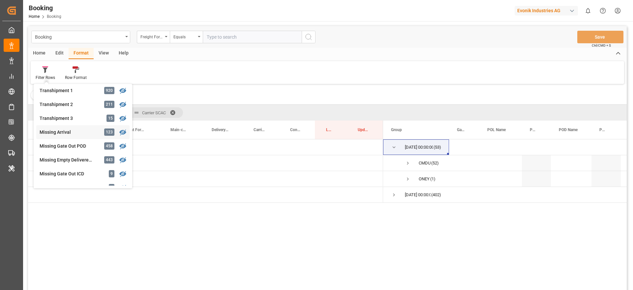
scroll to position [247, 0]
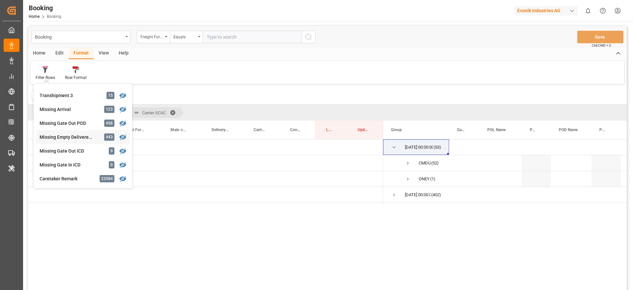
click at [77, 135] on div "Booking Freight Forwarder's Reference No. Equals Save Ctrl/CMD + S Home Edit Fo…" at bounding box center [327, 166] width 599 height 281
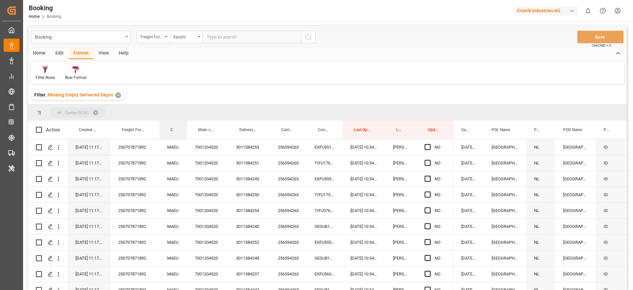
drag, startPoint x: 176, startPoint y: 128, endPoint x: 179, endPoint y: 115, distance: 13.7
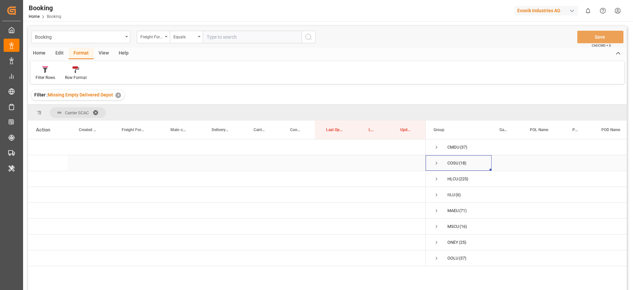
click at [437, 160] on span "Press SPACE to select this row." at bounding box center [437, 163] width 6 height 6
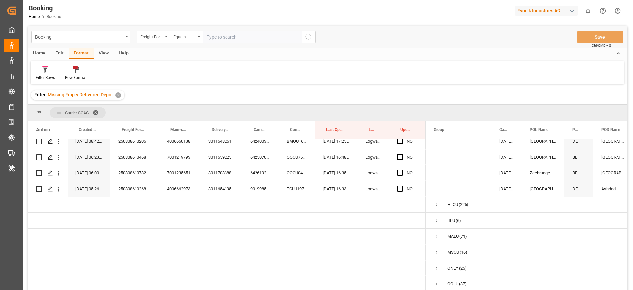
scroll to position [261, 0]
click at [437, 218] on span "Press SPACE to select this row." at bounding box center [437, 220] width 6 height 6
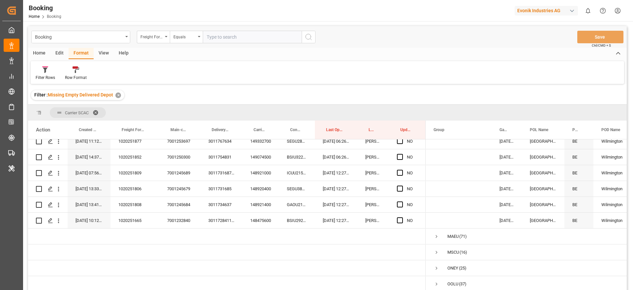
scroll to position [356, 0]
click at [436, 249] on span "Press SPACE to select this row." at bounding box center [437, 252] width 6 height 6
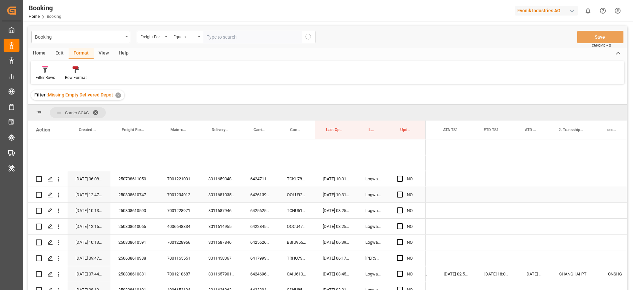
scroll to position [0, 794]
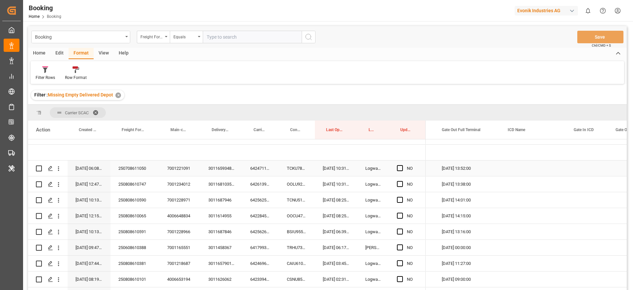
click at [258, 172] on div "6424711530" at bounding box center [260, 168] width 37 height 16
click at [399, 166] on span "Press SPACE to select this row." at bounding box center [400, 168] width 6 height 6
click at [402, 165] on input "Press SPACE to select this row." at bounding box center [402, 165] width 0 height 0
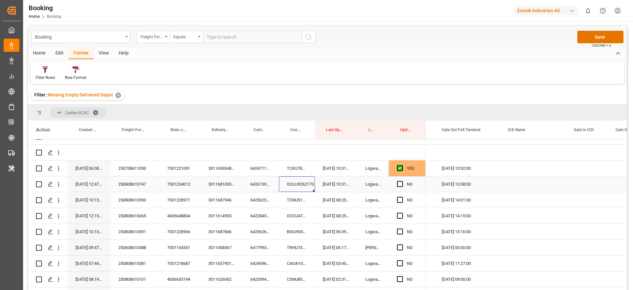
click at [296, 184] on div "OOLU9262170" at bounding box center [297, 184] width 36 height 16
click at [262, 187] on div "6426139160" at bounding box center [260, 184] width 37 height 16
click at [401, 184] on span "Press SPACE to select this row." at bounding box center [400, 184] width 6 height 6
click at [402, 181] on input "Press SPACE to select this row." at bounding box center [402, 181] width 0 height 0
click at [259, 198] on div "6425625350" at bounding box center [260, 200] width 37 height 16
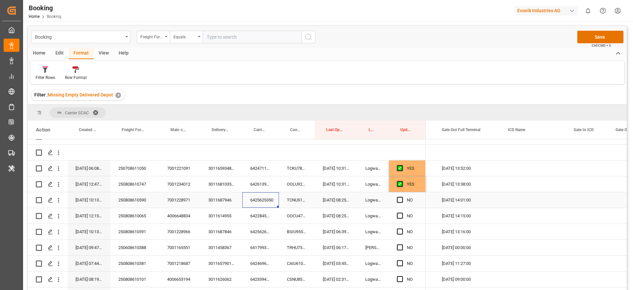
click at [403, 201] on span "Press SPACE to select this row." at bounding box center [400, 200] width 6 height 6
click at [402, 197] on input "Press SPACE to select this row." at bounding box center [402, 197] width 0 height 0
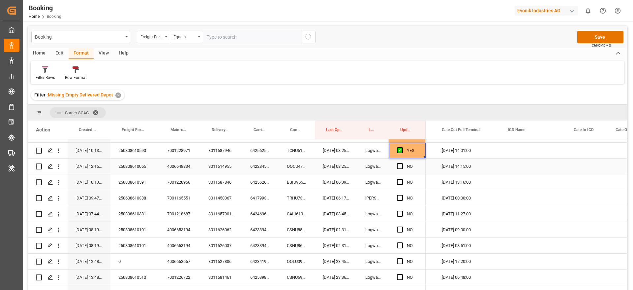
click at [295, 168] on div "OOCU4740048" at bounding box center [297, 166] width 36 height 16
click at [264, 165] on div "6422845940" at bounding box center [260, 166] width 37 height 16
click at [401, 165] on span "Press SPACE to select this row." at bounding box center [400, 166] width 6 height 6
click at [402, 163] on input "Press SPACE to select this row." at bounding box center [402, 163] width 0 height 0
click at [274, 185] on div "6425626010" at bounding box center [260, 182] width 37 height 16
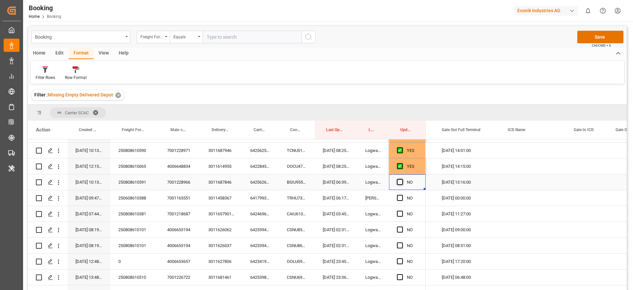
click at [400, 181] on span "Press SPACE to select this row." at bounding box center [400, 182] width 6 height 6
click at [402, 179] on input "Press SPACE to select this row." at bounding box center [402, 179] width 0 height 0
click at [261, 216] on div "6424696590" at bounding box center [260, 214] width 37 height 16
click at [401, 213] on span "Press SPACE to select this row." at bounding box center [400, 213] width 6 height 6
click at [402, 210] on input "Press SPACE to select this row." at bounding box center [402, 210] width 0 height 0
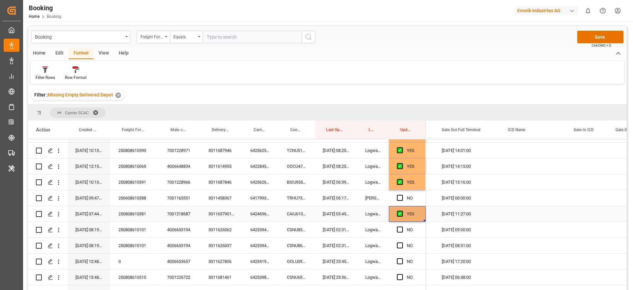
scroll to position [110, 0]
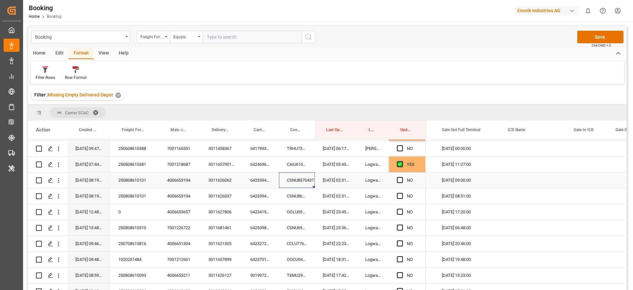
click at [292, 180] on div "CSNU8570437" at bounding box center [297, 180] width 36 height 16
click at [256, 181] on div "6423394190" at bounding box center [260, 180] width 37 height 16
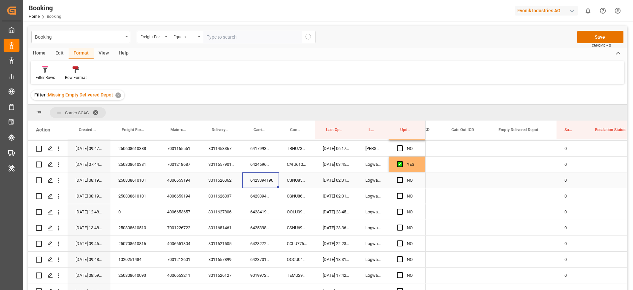
scroll to position [0, 1684]
click at [528, 178] on div "Press SPACE to select this row." at bounding box center [524, 180] width 66 height 16
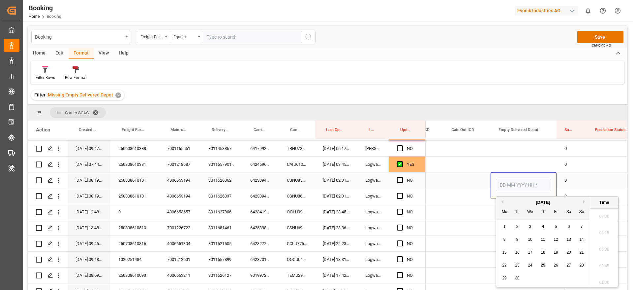
scroll to position [1025, 0]
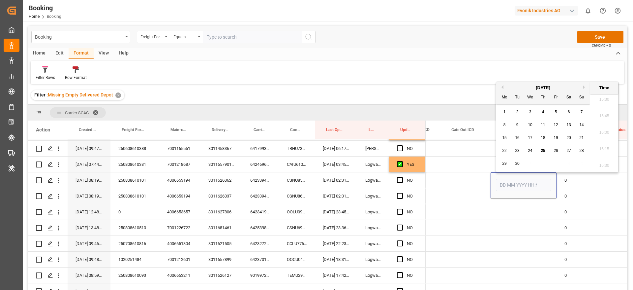
click at [541, 150] on div "25" at bounding box center [543, 151] width 8 height 8
type input "25-09-2025 00:00"
click at [400, 179] on span "Press SPACE to select this row." at bounding box center [400, 180] width 6 height 6
click at [402, 177] on input "Press SPACE to select this row." at bounding box center [402, 177] width 0 height 0
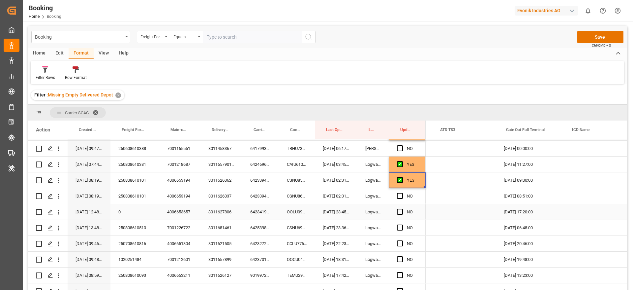
scroll to position [0, 1468]
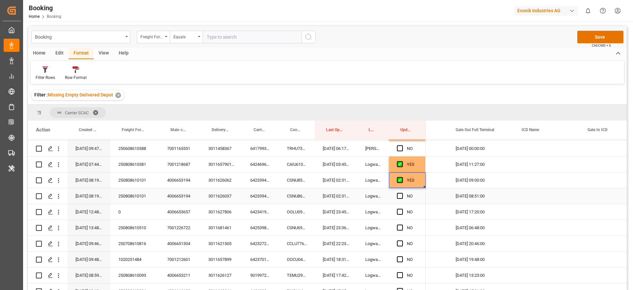
click at [260, 197] on div "6423394190" at bounding box center [260, 196] width 37 height 16
click at [263, 180] on div "6423394190" at bounding box center [260, 180] width 37 height 16
click at [265, 198] on div "6423394190" at bounding box center [260, 196] width 37 height 16
click at [294, 181] on div "CSNU8570437" at bounding box center [297, 180] width 36 height 16
click at [295, 195] on div "CSNU8662596" at bounding box center [297, 196] width 36 height 16
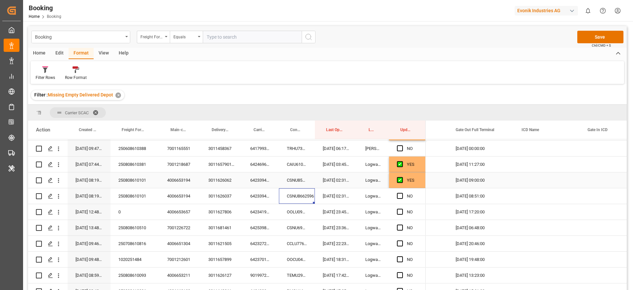
click at [263, 181] on div "6423394190" at bounding box center [260, 180] width 37 height 16
click at [301, 180] on div "CSNU8570437" at bounding box center [297, 180] width 36 height 16
click at [293, 195] on div "CSNU8662596" at bounding box center [297, 196] width 36 height 16
click at [401, 196] on span "Press SPACE to select this row." at bounding box center [400, 196] width 6 height 6
click at [402, 193] on input "Press SPACE to select this row." at bounding box center [402, 193] width 0 height 0
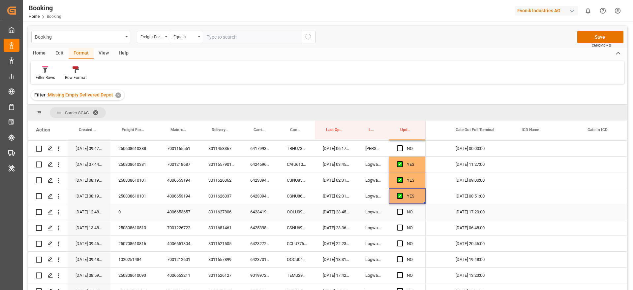
click at [257, 210] on div "6423419030" at bounding box center [260, 212] width 37 height 16
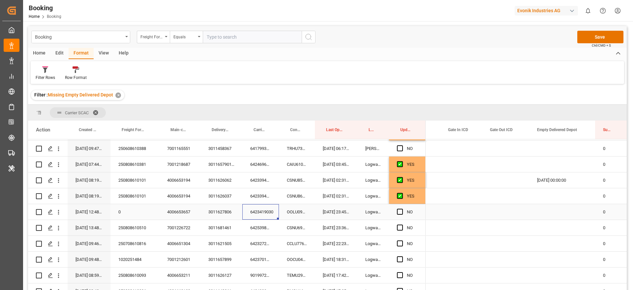
scroll to position [0, 1646]
click at [557, 209] on div "Press SPACE to select this row." at bounding box center [563, 212] width 66 height 16
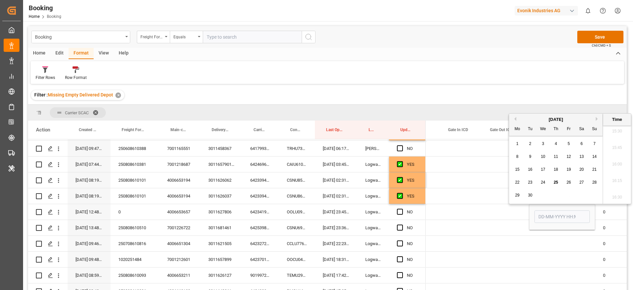
click at [543, 181] on span "24" at bounding box center [543, 182] width 4 height 5
type input "24-09-2025 00:00"
drag, startPoint x: 399, startPoint y: 210, endPoint x: 294, endPoint y: 234, distance: 106.9
click at [399, 210] on span "Press SPACE to select this row." at bounding box center [400, 212] width 6 height 6
click at [402, 209] on input "Press SPACE to select this row." at bounding box center [402, 209] width 0 height 0
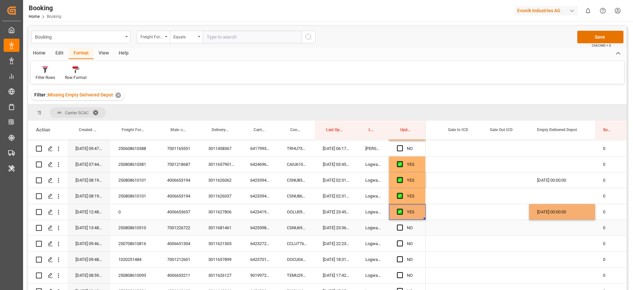
click at [259, 231] on div "6425398730" at bounding box center [260, 228] width 37 height 16
click at [401, 228] on span "Press SPACE to select this row." at bounding box center [400, 227] width 6 height 6
click at [402, 224] on input "Press SPACE to select this row." at bounding box center [402, 224] width 0 height 0
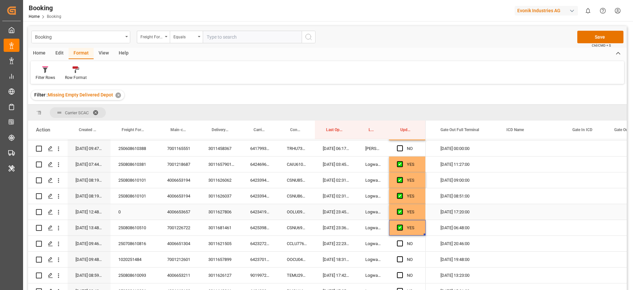
scroll to position [159, 0]
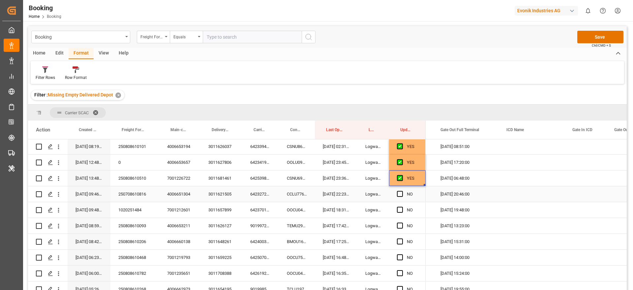
click at [261, 194] on div "6423272240" at bounding box center [260, 194] width 37 height 16
click at [289, 192] on div "CCLU7767742" at bounding box center [297, 194] width 36 height 16
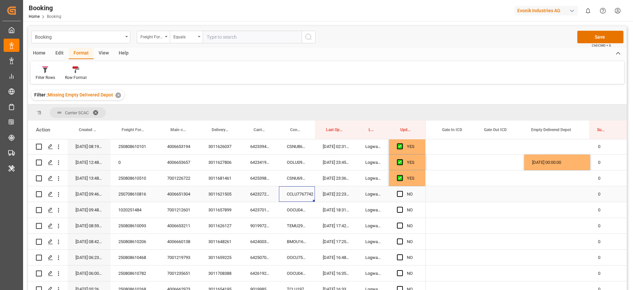
scroll to position [0, 1652]
click at [545, 193] on div "Press SPACE to select this row." at bounding box center [556, 194] width 66 height 16
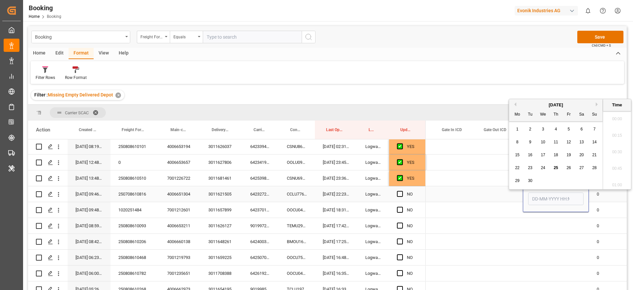
scroll to position [1025, 0]
click at [558, 165] on span "25" at bounding box center [556, 164] width 4 height 5
type input "25-09-2025 00:00"
click at [456, 194] on div "Press SPACE to select this row." at bounding box center [455, 194] width 42 height 16
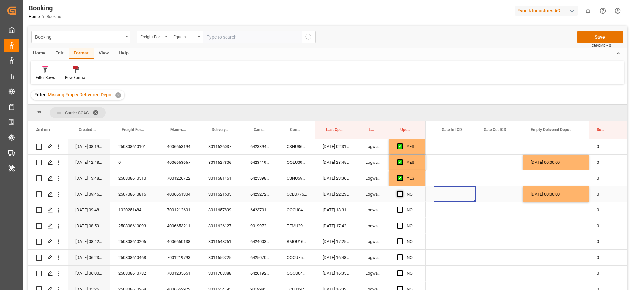
click at [401, 193] on span "Press SPACE to select this row." at bounding box center [400, 194] width 6 height 6
click at [402, 191] on input "Press SPACE to select this row." at bounding box center [402, 191] width 0 height 0
click at [257, 195] on div "6423272240" at bounding box center [260, 194] width 37 height 16
click div "CCLU7767742"
click div "6423701220"
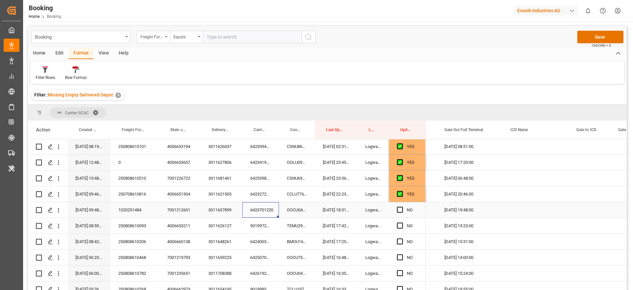
scroll to position [0, 1518]
click span "Press SPACE to select this row."
click input "Press SPACE to select this row."
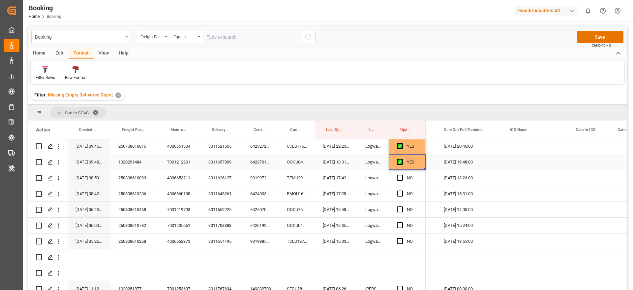
scroll to position [208, 0]
click div "9019972730"
click span "Press SPACE to select this row."
click input "Press SPACE to select this row."
click div "6424003310"
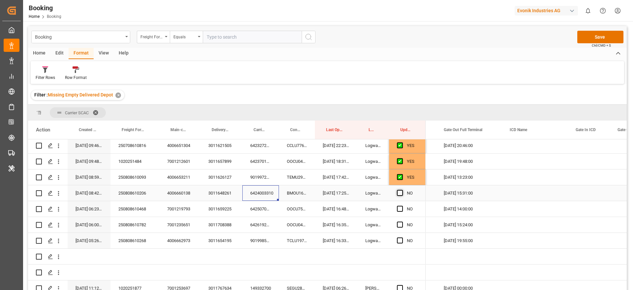
click span "Press SPACE to select this row."
click input "Press SPACE to select this row."
click div "6425070620"
click div "OOCU7519196"
click div "6425070620"
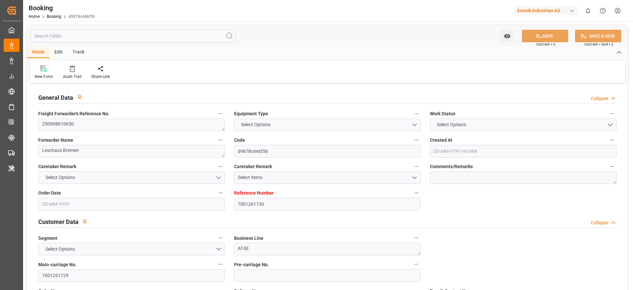
type input "7001261730"
type input "9430375"
type input "ONE"
type input "Ocean Network Express"
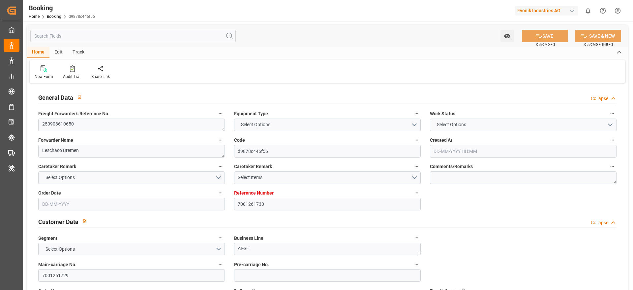
type input "NLRTM"
type input "ZADUR"
type input "NLRTM"
type input "ZADUR"
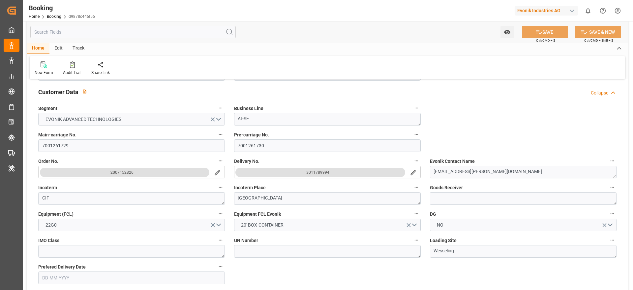
type input "29-08-2025 05:55"
type input "29-08-2025"
type input "03-11-2025"
type input "17-09-2025"
type input "18-09-2025 09:19"
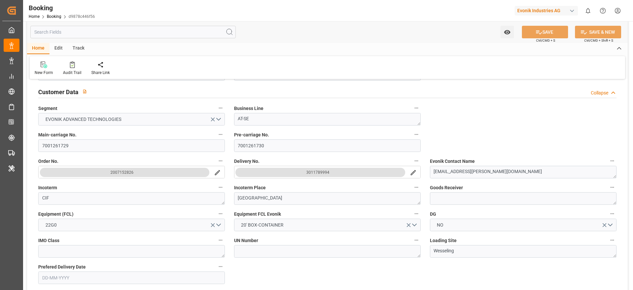
type input "17-09-2025 00:00"
type input "19-09-2025 02:09"
type input "01-09-2025"
type input "25-09-2025 18:00"
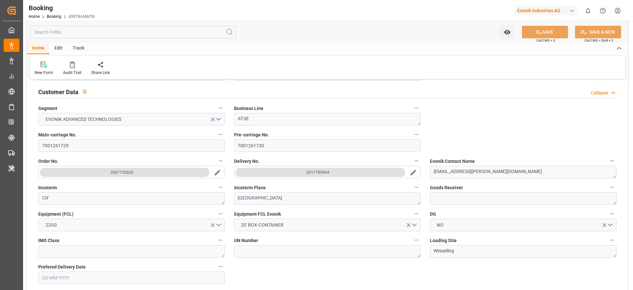
type input "[DATE] 00:00"
type input "29-10-2025 06:00"
type input "03-11-2025 00:00"
type input "24-09-2025 15:31"
type input "24-09-2025"
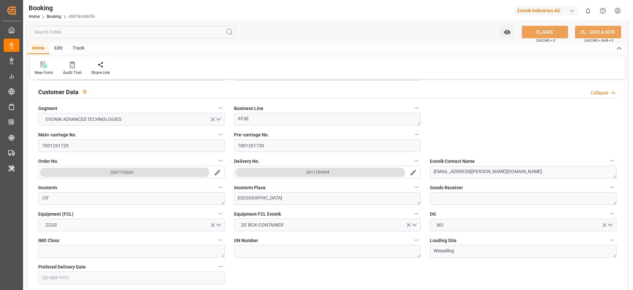
type input "17-09-2025 22:25"
type input "23-09-2025 03:45"
type input "21-09-2025 18:13"
type input "25-09-2025 16:19"
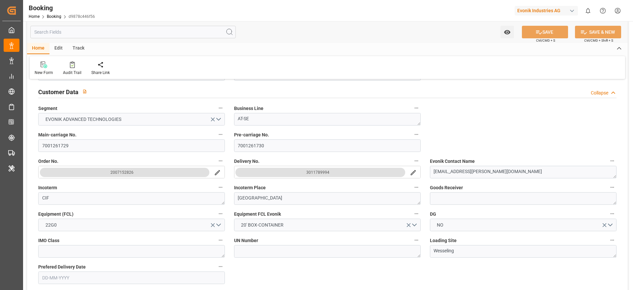
type input "25-09-2025 18:00"
type input "29-10-2025 06:00"
type input "30-10-2025 09:49"
type input "29-10-2025 07:30"
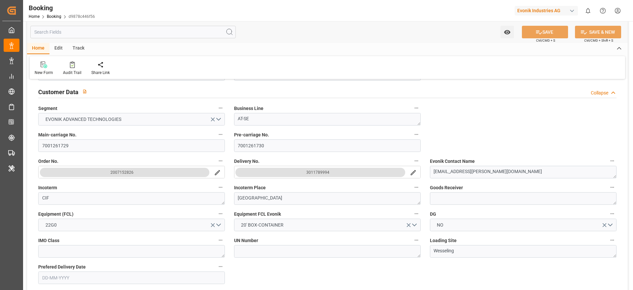
type input "29-10-2025 12:00"
type input "03-11-2025 09:49"
type input "29-10-2025 16:00"
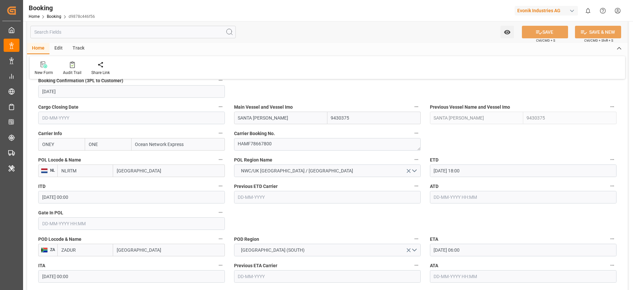
scroll to position [445, 0]
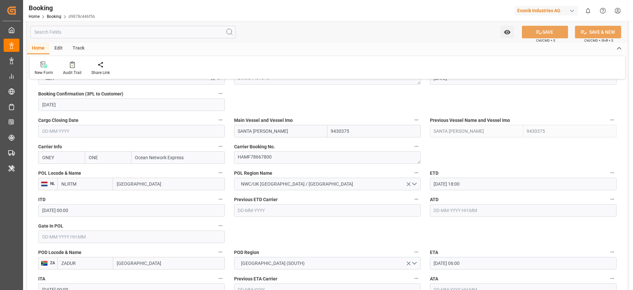
click at [53, 236] on input "text" at bounding box center [131, 236] width 187 height 13
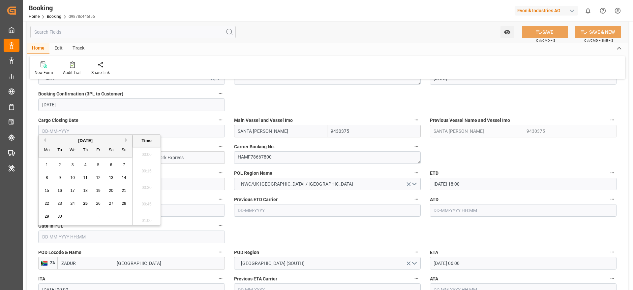
scroll to position [1009, 0]
click at [84, 188] on span "18" at bounding box center [85, 190] width 4 height 5
type input "18-09-2025 00:00"
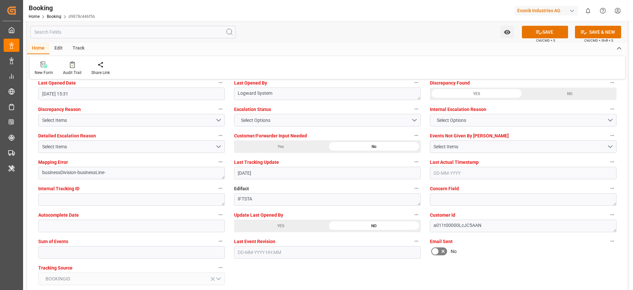
scroll to position [1237, 0]
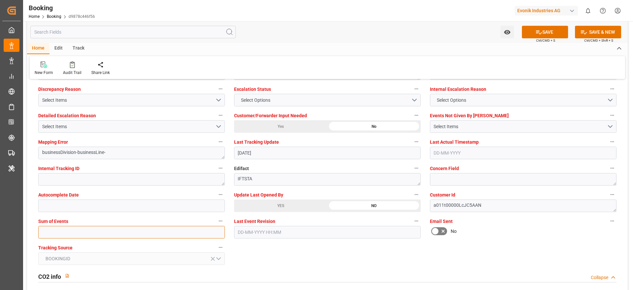
click at [81, 231] on input "text" at bounding box center [131, 232] width 187 height 13
type input "0"
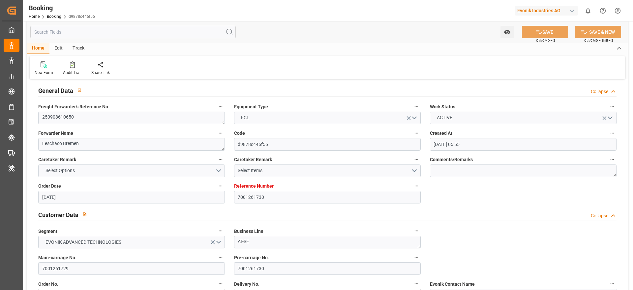
scroll to position [0, 0]
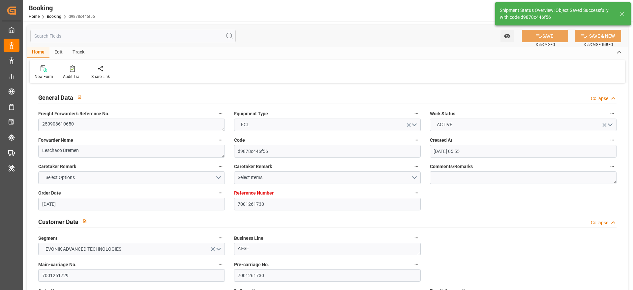
type textarea "Madhu T V"
type input "25-09-2025 10:28"
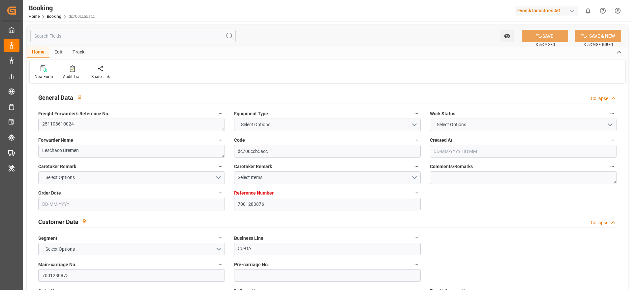
type textarea "251108610024"
type textarea "Leschaco Bremen"
type input "dc700ccb5acc"
type input "7001280876"
type textarea "CU-OA"
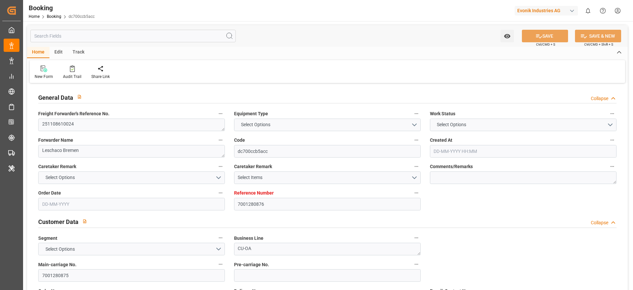
type input "7001280875"
type textarea "[EMAIL_ADDRESS][DOMAIN_NAME]"
type textarea "CIF"
type textarea "TOKYO"
type textarea "Weiterstadt"
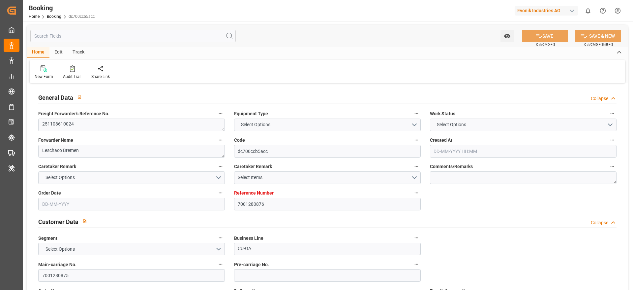
type input "ONE HANNOVER"
type input "ONEY"
type input "NWC / EU"
type input "Tokyo"
type textarea "INPUT_Evonik_Seeburger_IFTSTA_1003174725_20250924111506309.edi"
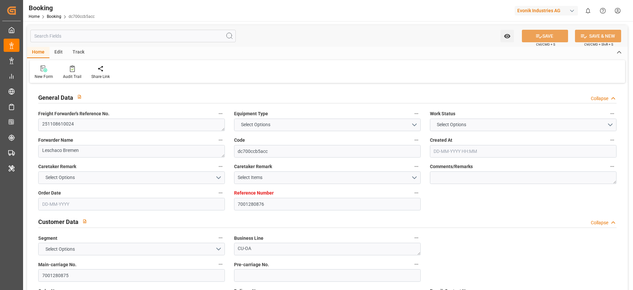
type textarea "NWC/UK North West Continent / UK_JPTYO_ONEY_CU-OA"
type textarea "INPUT_Evonik_Seeburger_IFTMIN_1003167294_20250922105506977.edi,INPUT_Evonik_See…"
type textarea "1003174725"
type textarea "Logward System"
type textarea "Pol-PodRegionName-PolName-businessDivision-businessLine-"
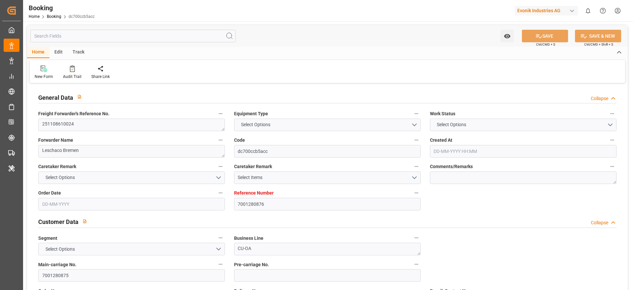
type textarea "IFTSTA"
type textarea "a011t00000LcJC5AAN"
type textarea "No"
type input "7001280876"
type input "9302138"
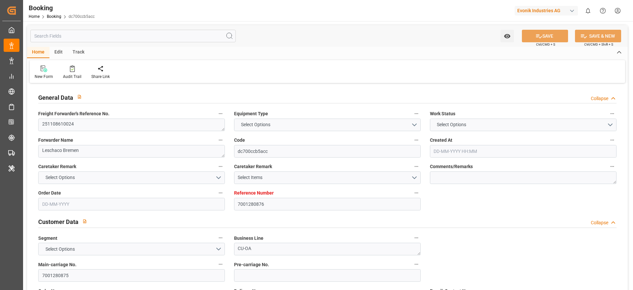
type input "ONE"
type input "Ocean Network Express"
type input "EUNWC"
type input "JPTYO"
type input "22-09-2025 08:56"
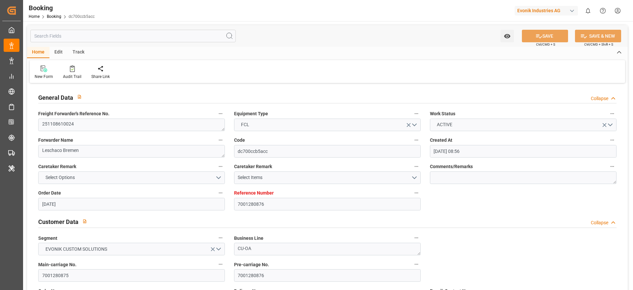
type input "22-09-2025"
type input "05-01-2026"
type input "01-11-2025"
type input "31-10-2025 00:00"
type input "01-11-2025 00:00"
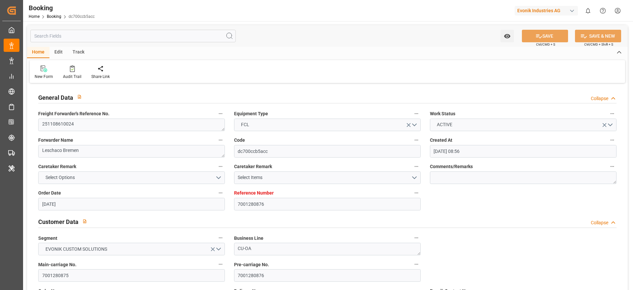
type input "24-09-2025"
type input "[DATE]"
type input "10-11-2025 00:00"
type input "01-01-2026 00:00"
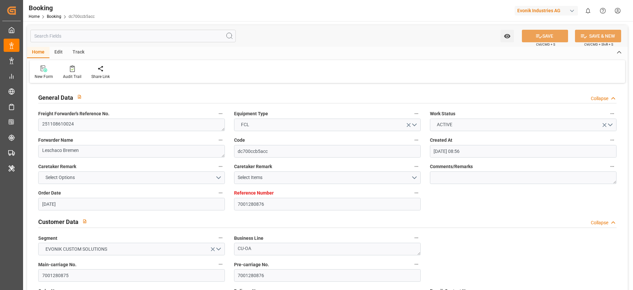
type input "05-01-2026 00:00"
type input "24-09-2025 09:16"
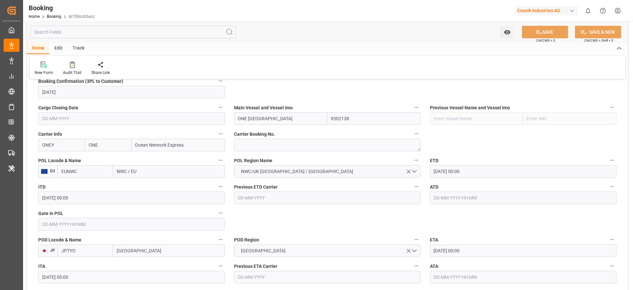
scroll to position [445, 0]
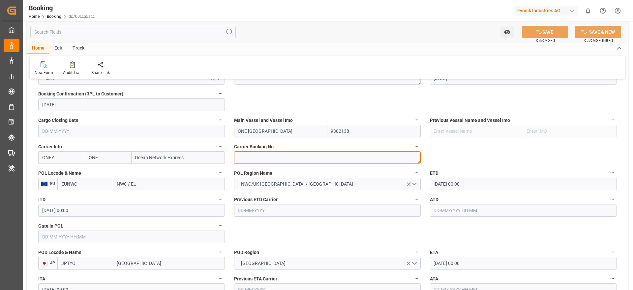
click at [267, 153] on textarea at bounding box center [327, 157] width 187 height 13
paste textarea "HAMF85980400"
type textarea "HAMF85980400"
click at [144, 183] on input "NWC / EU" at bounding box center [169, 184] width 112 height 13
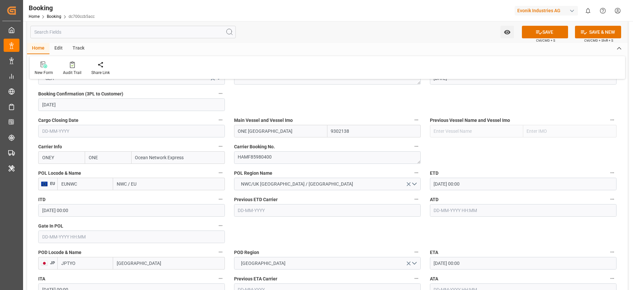
click at [144, 183] on input "NWC / EU" at bounding box center [169, 184] width 112 height 13
paste input "ROTTERDAM"
type input "ROTTERDAM"
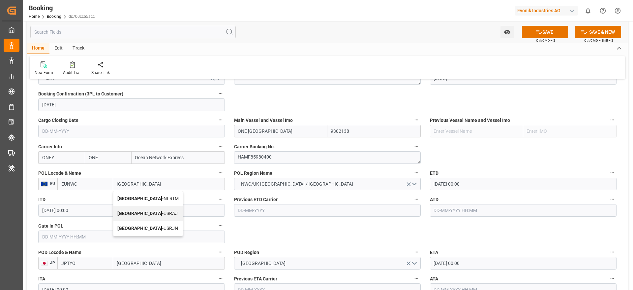
click at [161, 195] on div "Rotterdam - NLRTM" at bounding box center [147, 198] width 69 height 15
type input "NLRTM"
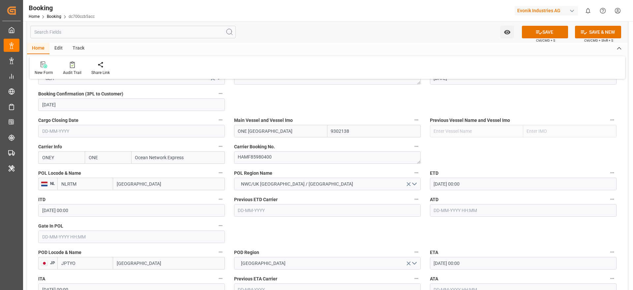
type input "Rotterdam"
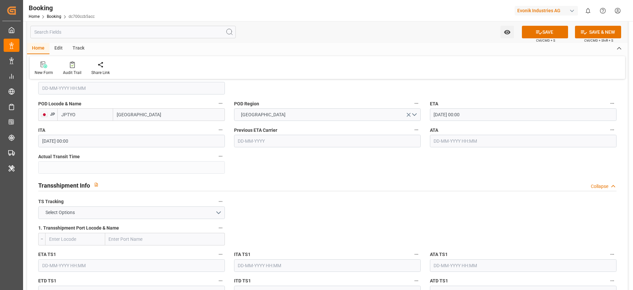
scroll to position [643, 0]
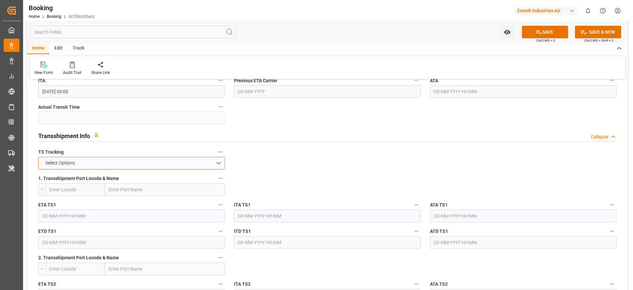
click at [81, 162] on button "Select Options" at bounding box center [131, 163] width 187 height 13
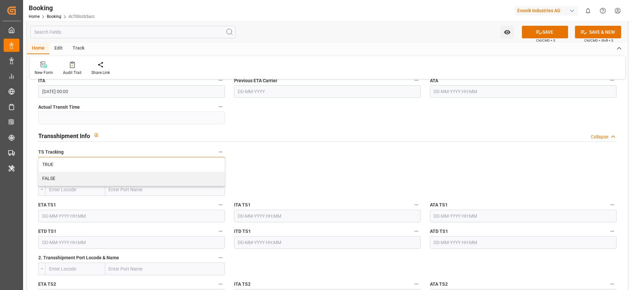
click at [75, 175] on div "FALSE" at bounding box center [132, 179] width 186 height 14
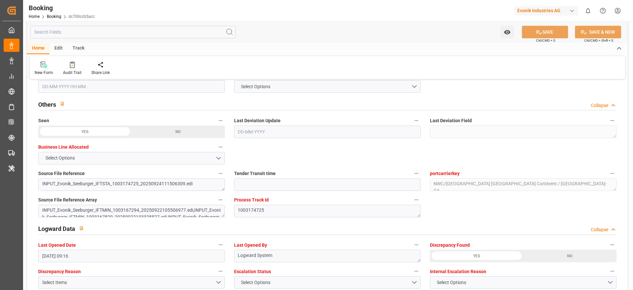
scroll to position [1188, 0]
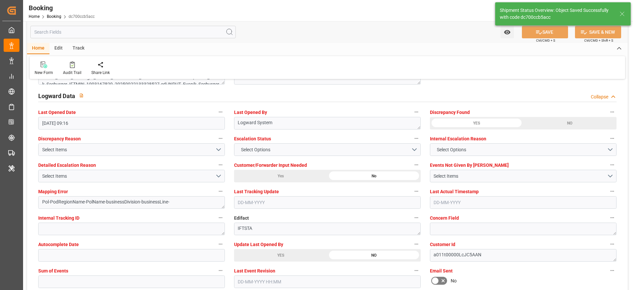
type textarea "Madhu T V"
type textarea "businessDivision-businessLine-"
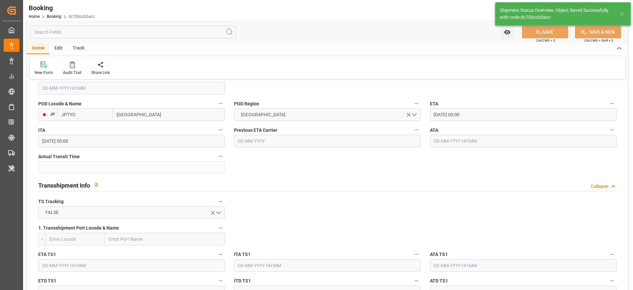
type input "25-09-2025 10:30"
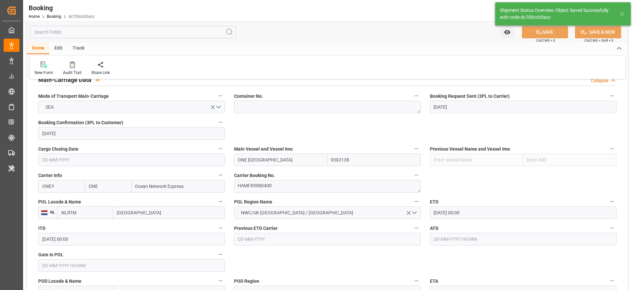
scroll to position [396, 0]
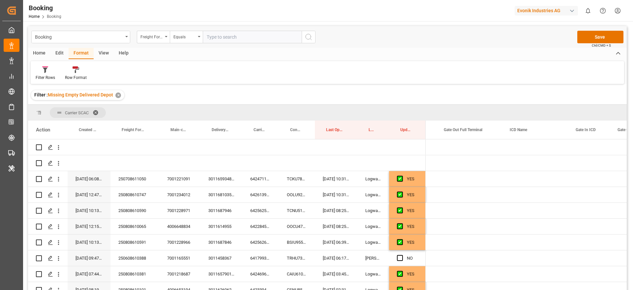
scroll to position [0, 1518]
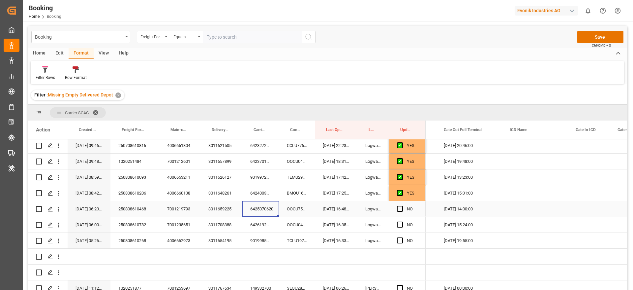
click at [262, 195] on div "6424003310" at bounding box center [260, 193] width 37 height 16
click at [262, 204] on div "6425070620" at bounding box center [260, 209] width 37 height 16
click at [399, 210] on span "Press SPACE to select this row." at bounding box center [400, 209] width 6 height 6
click at [402, 206] on input "Press SPACE to select this row." at bounding box center [402, 206] width 0 height 0
click at [269, 223] on div "6426192050" at bounding box center [260, 225] width 37 height 16
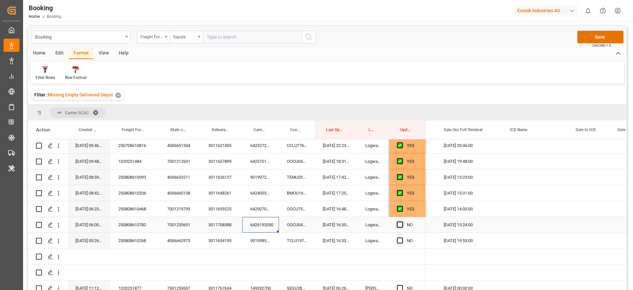
click at [401, 224] on span "Press SPACE to select this row." at bounding box center [400, 224] width 6 height 6
click at [402, 221] on input "Press SPACE to select this row." at bounding box center [402, 221] width 0 height 0
click at [259, 242] on div "9019985550" at bounding box center [260, 241] width 37 height 16
click at [400, 240] on span "Press SPACE to select this row." at bounding box center [400, 240] width 6 height 6
click at [402, 237] on input "Press SPACE to select this row." at bounding box center [402, 237] width 0 height 0
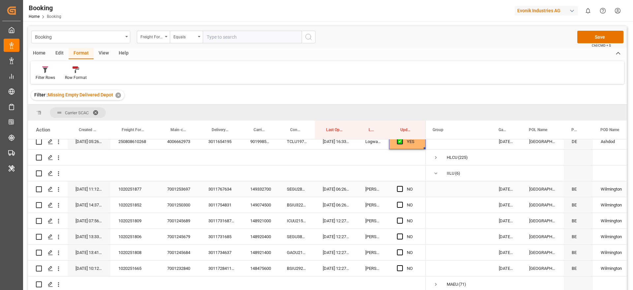
scroll to position [0, 25]
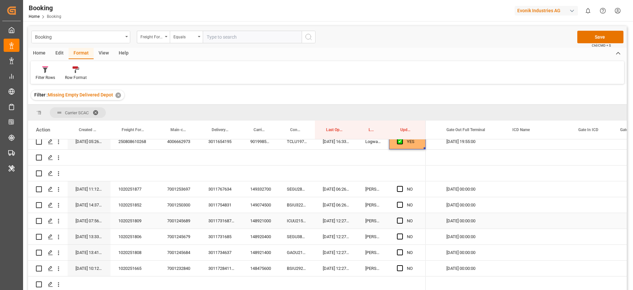
click at [261, 222] on div "148921000" at bounding box center [260, 221] width 37 height 16
click at [402, 220] on span "Press SPACE to select this row." at bounding box center [400, 220] width 6 height 6
click at [402, 217] on input "Press SPACE to select this row." at bounding box center [402, 217] width 0 height 0
click at [261, 236] on div "148920400" at bounding box center [260, 237] width 37 height 16
click at [400, 236] on span "Press SPACE to select this row." at bounding box center [400, 236] width 6 height 6
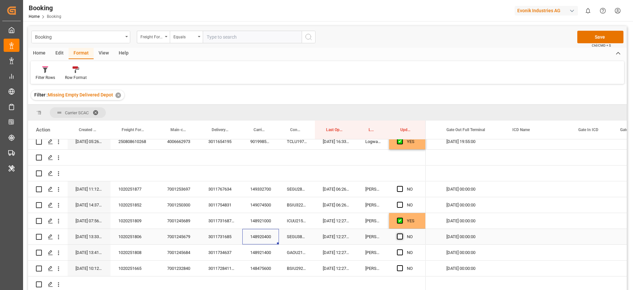
click at [402, 233] on input "Press SPACE to select this row." at bounding box center [402, 233] width 0 height 0
click at [297, 253] on div "GAOU2197013" at bounding box center [297, 252] width 36 height 16
click at [268, 251] on div "148921400" at bounding box center [260, 252] width 37 height 16
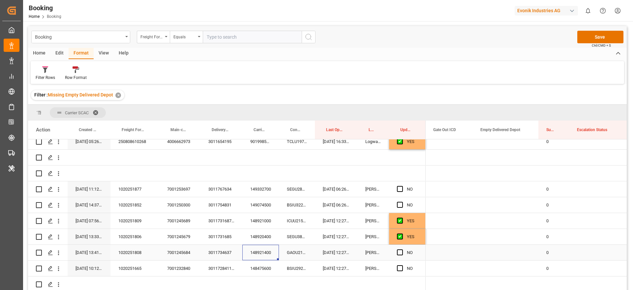
click at [513, 252] on div "Press SPACE to select this row." at bounding box center [506, 252] width 66 height 16
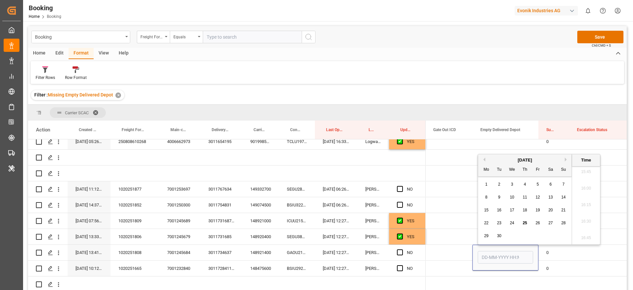
click at [514, 224] on span "24" at bounding box center [512, 222] width 4 height 5
type input "24-09-2025 00:00"
click at [399, 252] on span "Press SPACE to select this row." at bounding box center [400, 252] width 6 height 6
click at [402, 249] on input "Press SPACE to select this row." at bounding box center [402, 249] width 0 height 0
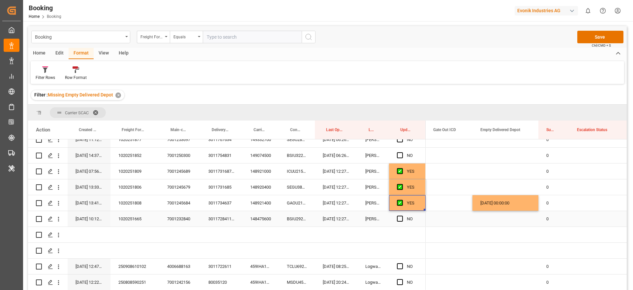
click at [257, 219] on div "148475600" at bounding box center [260, 219] width 37 height 16
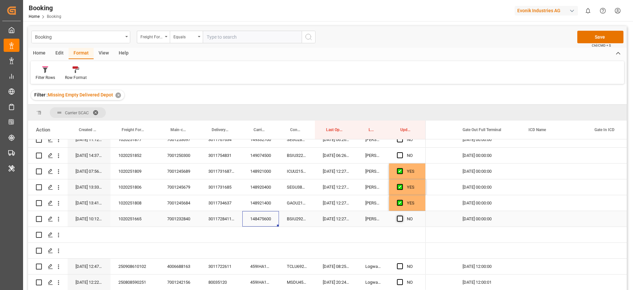
click at [400, 218] on span "Press SPACE to select this row." at bounding box center [400, 218] width 6 height 6
click at [402, 215] on input "Press SPACE to select this row." at bounding box center [402, 215] width 0 height 0
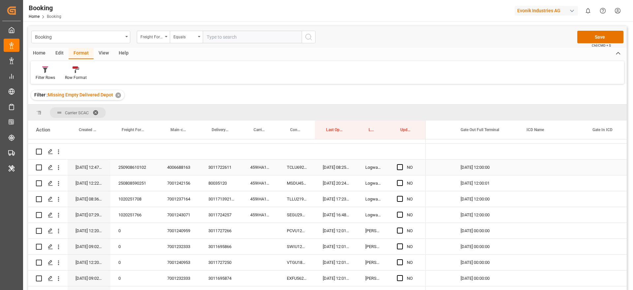
click at [261, 169] on div "459IHA1427088" at bounding box center [260, 167] width 37 height 16
click at [258, 183] on div "459IHA1423864" at bounding box center [260, 183] width 37 height 16
click at [266, 168] on div "459IHA1427088" at bounding box center [260, 167] width 37 height 16
click at [266, 181] on div "459IHA1423864" at bounding box center [260, 183] width 37 height 16
click at [275, 163] on div "459IHA1427088" at bounding box center [260, 167] width 37 height 16
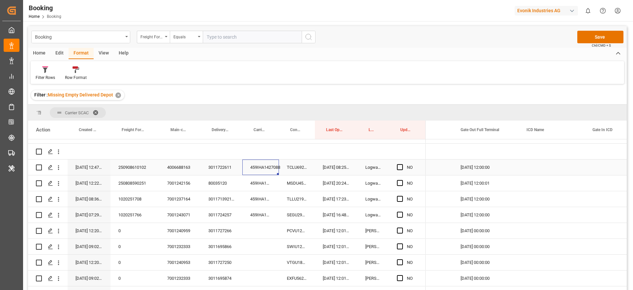
click at [299, 168] on div "TCLU6926131" at bounding box center [297, 167] width 36 height 16
click at [401, 165] on span "Press SPACE to select this row." at bounding box center [400, 167] width 6 height 6
click at [402, 164] on input "Press SPACE to select this row." at bounding box center [402, 164] width 0 height 0
click at [254, 184] on div "459IHA1423864" at bounding box center [260, 183] width 37 height 16
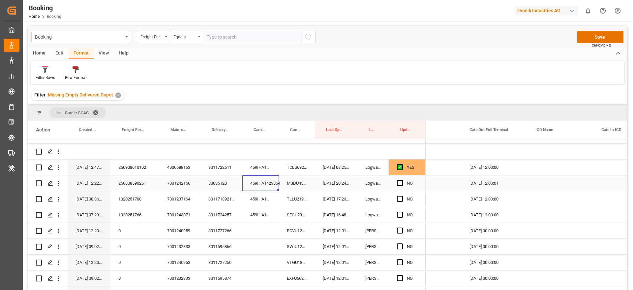
click at [273, 179] on div "459IHA1423864" at bounding box center [260, 183] width 37 height 16
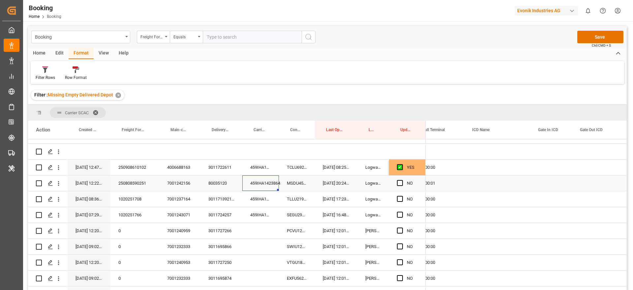
click at [58, 185] on icon "open menu" at bounding box center [58, 183] width 1 height 5
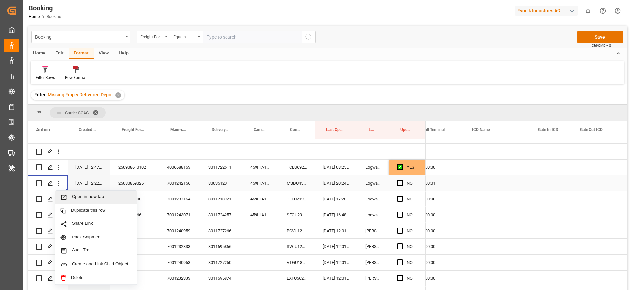
click at [101, 199] on span "Open in new tab" at bounding box center [102, 197] width 60 height 7
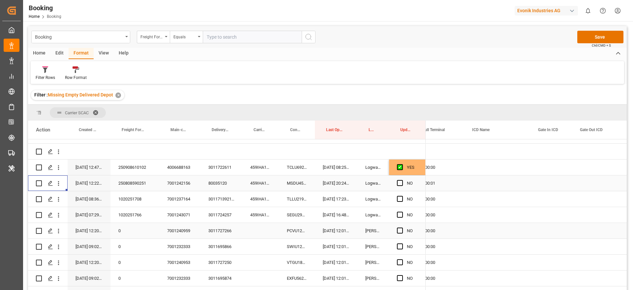
click at [254, 191] on div "459IHA1417111" at bounding box center [260, 199] width 37 height 16
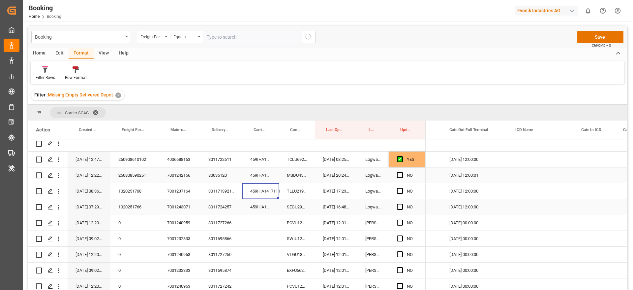
scroll to position [0, 1513]
click at [399, 191] on span "Press SPACE to select this row." at bounding box center [400, 191] width 6 height 6
click at [402, 188] on input "Press SPACE to select this row." at bounding box center [402, 188] width 0 height 0
click at [261, 204] on div "459IHA1418554" at bounding box center [260, 207] width 37 height 16
click at [402, 207] on span "Press SPACE to select this row." at bounding box center [400, 207] width 6 height 6
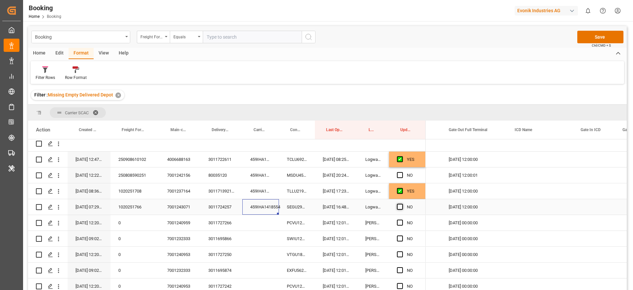
click at [402, 204] on input "Press SPACE to select this row." at bounding box center [402, 204] width 0 height 0
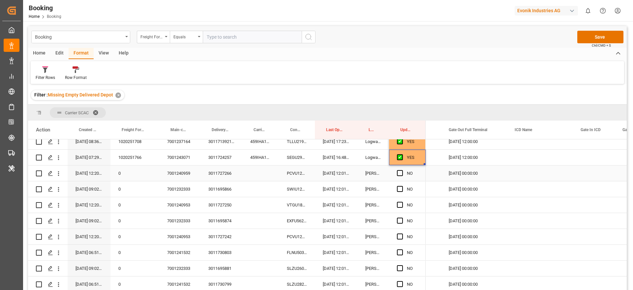
click at [307, 176] on div "PCVU1216257" at bounding box center [297, 173] width 36 height 16
click at [400, 172] on span "Press SPACE to select this row." at bounding box center [400, 173] width 6 height 6
click at [402, 170] on input "Press SPACE to select this row." at bounding box center [402, 170] width 0 height 0
click at [306, 189] on div "SWIU1261526" at bounding box center [297, 189] width 36 height 16
click at [398, 188] on span "Press SPACE to select this row." at bounding box center [400, 189] width 6 height 6
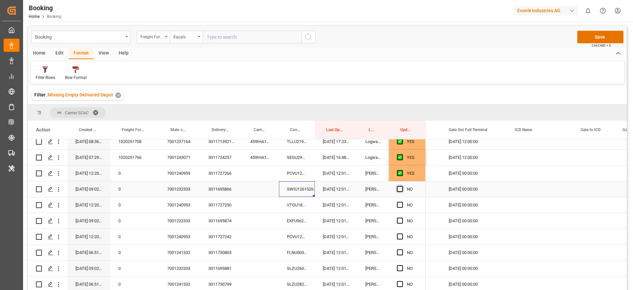
click at [402, 186] on input "Press SPACE to select this row." at bounding box center [402, 186] width 0 height 0
click at [302, 207] on div "VTGU1860800" at bounding box center [297, 205] width 36 height 16
click at [401, 204] on span "Press SPACE to select this row." at bounding box center [400, 205] width 6 height 6
click at [402, 202] on input "Press SPACE to select this row." at bounding box center [402, 202] width 0 height 0
click at [294, 223] on div "EXFU5622326" at bounding box center [297, 221] width 36 height 16
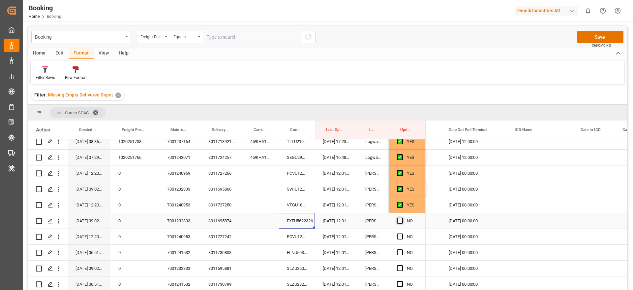
click at [400, 219] on span "Press SPACE to select this row." at bounding box center [400, 220] width 6 height 6
click at [402, 217] on input "Press SPACE to select this row." at bounding box center [402, 217] width 0 height 0
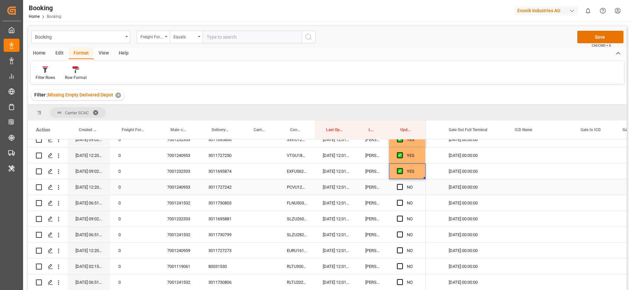
click at [301, 187] on div "PCVU1216508" at bounding box center [297, 187] width 36 height 16
click at [398, 184] on span "Press SPACE to select this row." at bounding box center [400, 187] width 6 height 6
click at [402, 184] on input "Press SPACE to select this row." at bounding box center [402, 184] width 0 height 0
click at [301, 203] on div "FLNU5032783" at bounding box center [297, 203] width 36 height 16
click at [401, 202] on span "Press SPACE to select this row." at bounding box center [400, 203] width 6 height 6
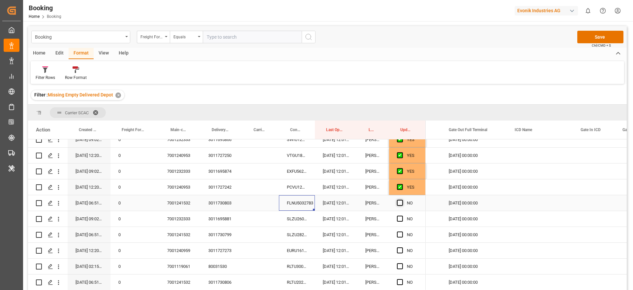
click at [402, 200] on input "Press SPACE to select this row." at bounding box center [402, 200] width 0 height 0
click at [291, 217] on div "SLZU2601973" at bounding box center [297, 219] width 36 height 16
click at [401, 218] on span "Press SPACE to select this row." at bounding box center [400, 218] width 6 height 6
click at [402, 215] on input "Press SPACE to select this row." at bounding box center [402, 215] width 0 height 0
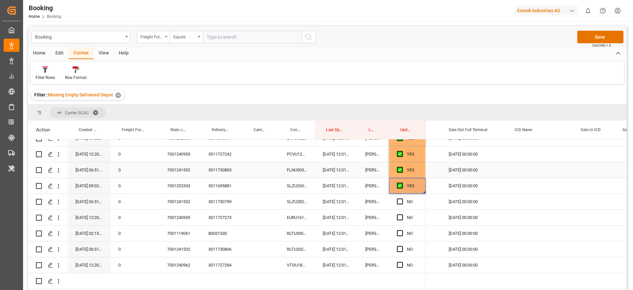
scroll to position [610, 0]
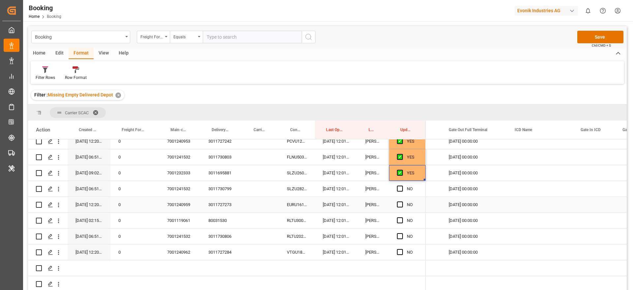
click at [304, 189] on div "SLZU2827472" at bounding box center [297, 189] width 36 height 16
click at [400, 185] on span "Press SPACE to select this row." at bounding box center [400, 188] width 6 height 6
click at [402, 185] on input "Press SPACE to select this row." at bounding box center [402, 185] width 0 height 0
click at [300, 201] on div "EURU1616686" at bounding box center [297, 205] width 36 height 16
click at [401, 202] on span "Press SPACE to select this row." at bounding box center [400, 204] width 6 height 6
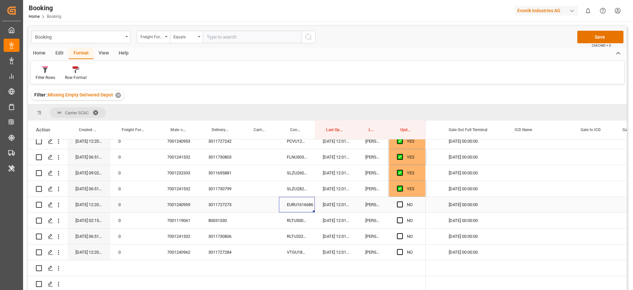
click at [402, 201] on input "Press SPACE to select this row." at bounding box center [402, 201] width 0 height 0
click at [291, 217] on div "RLTU3003624" at bounding box center [297, 220] width 36 height 16
click at [402, 219] on span "Press SPACE to select this row." at bounding box center [400, 220] width 6 height 6
click at [402, 217] on input "Press SPACE to select this row." at bounding box center [402, 217] width 0 height 0
click at [299, 233] on div "RLTU2026271" at bounding box center [297, 236] width 36 height 16
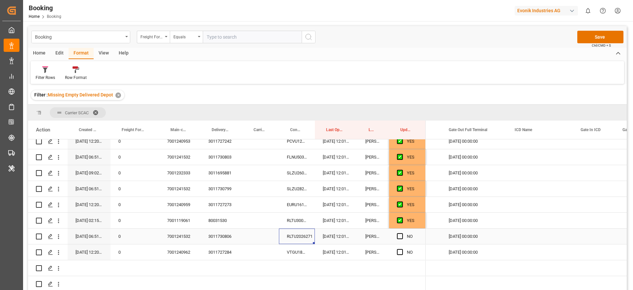
click at [396, 234] on div "NO" at bounding box center [407, 236] width 37 height 16
click at [399, 234] on span "Press SPACE to select this row." at bounding box center [400, 236] width 6 height 6
click at [402, 233] on input "Press SPACE to select this row." at bounding box center [402, 233] width 0 height 0
click at [296, 249] on div "VTGU1862830" at bounding box center [297, 252] width 36 height 16
click at [402, 250] on span "Press SPACE to select this row." at bounding box center [400, 252] width 6 height 6
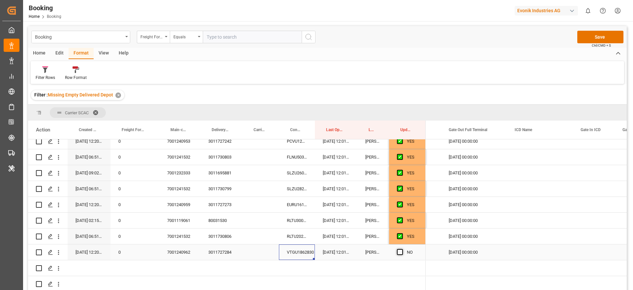
click at [402, 249] on input "Press SPACE to select this row." at bounding box center [402, 249] width 0 height 0
click at [59, 222] on button "open menu" at bounding box center [58, 220] width 7 height 13
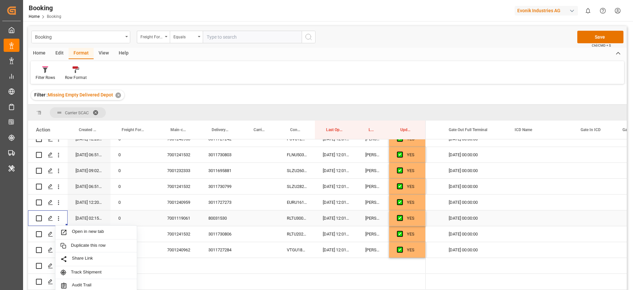
click at [134, 233] on div "Open in new tab" at bounding box center [95, 232] width 81 height 14
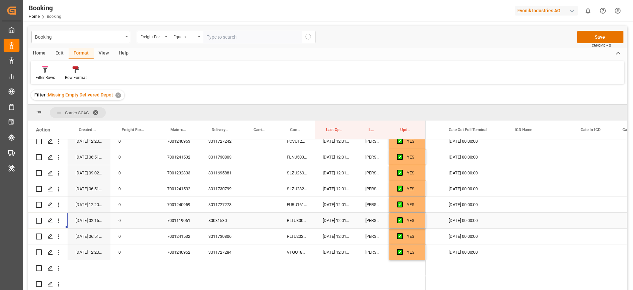
click at [401, 217] on span "Press SPACE to select this row." at bounding box center [400, 220] width 6 height 6
click at [402, 217] on input "Press SPACE to select this row." at bounding box center [402, 217] width 0 height 0
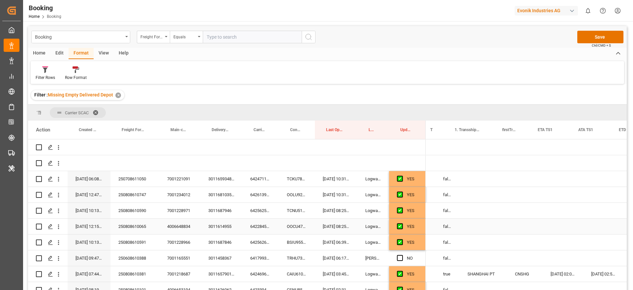
scroll to position [0, 619]
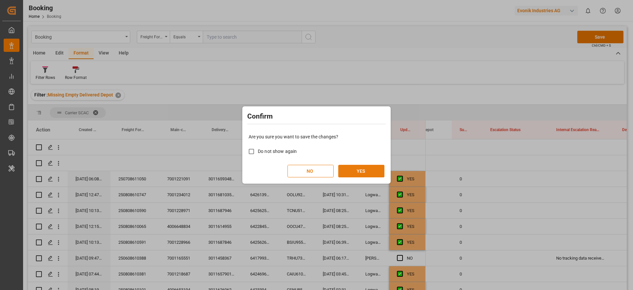
click at [361, 168] on button "YES" at bounding box center [362, 171] width 46 height 13
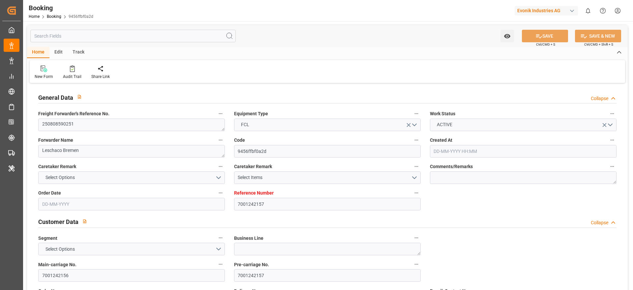
type input "7001242157"
type input "9535204"
type input "9401104"
type input "MSC"
type input "Mediterranean Shipping Company"
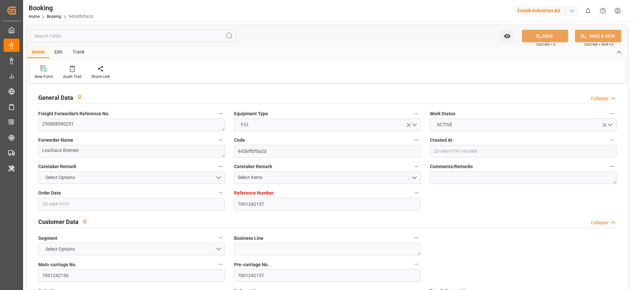
type input "NLRTM"
type input "USNYC"
type input "16"
type input "DEBRV"
type input "0"
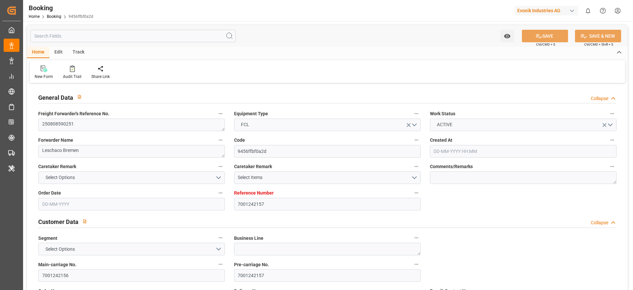
type input "NLRTM"
type input "USNYC"
type input "9401104"
type input "[DATE] 12:22"
type input "[DATE]"
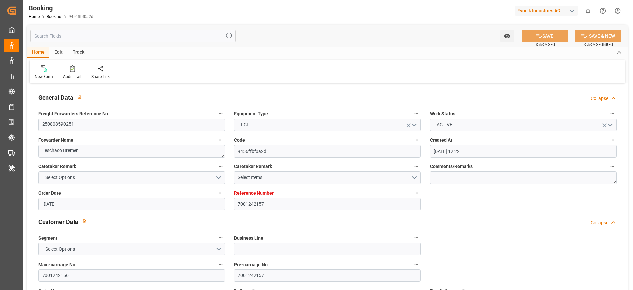
type input "[DATE] 12:00"
type input "[DATE] 00:00"
type input "[DATE] 12:00"
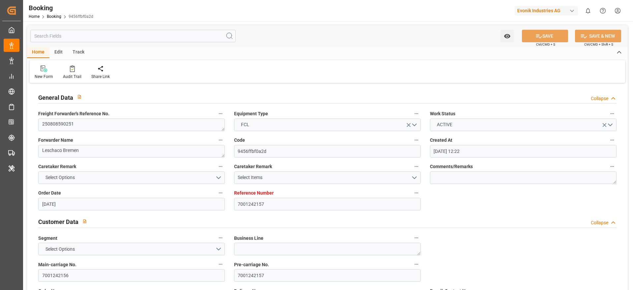
type input "[DATE] 00:00"
type input "[DATE] 12:00"
type input "[DATE] 00:00"
type input "[DATE] 17:48"
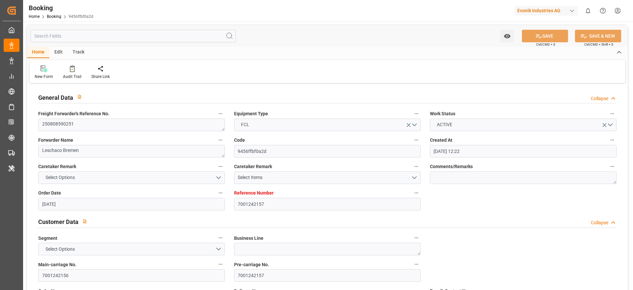
type input "[DATE] 00:00"
type input "[DATE] 12:00"
type input "[DATE]"
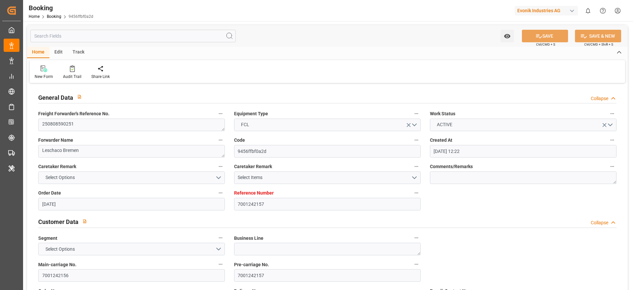
type input "[DATE] 20:24"
type input "[DATE]"
type input "[DATE] 00:02"
type input "[DATE] 00:01"
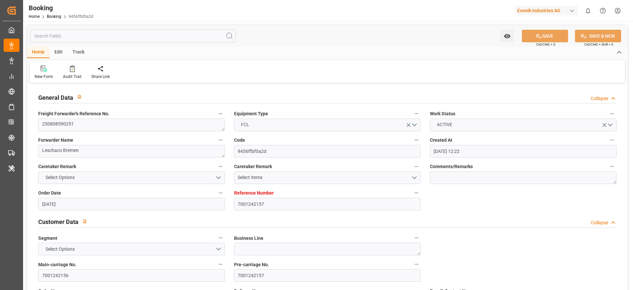
type input "[DATE] 12:00"
type input "[DATE] 18:32"
type input "[DATE] 12:00"
type input "[DATE] 17:31"
type input "[DATE] 23:59"
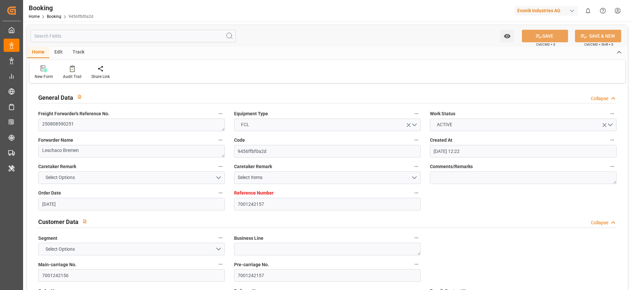
type input "[DATE] 23:59"
type input "[DATE] 00:47"
type input "[DATE] 23:59"
type input "[DATE] 00:02"
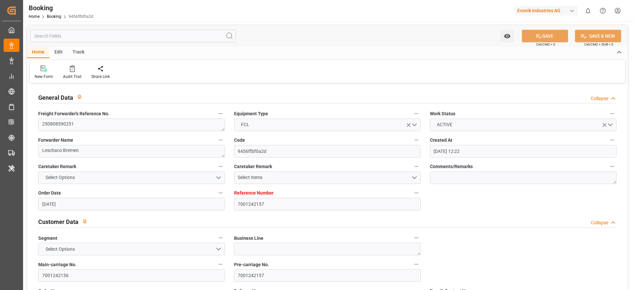
type input "[DATE] 00:01"
type input "[DATE] 06:00"
type input "[DATE] 06:03"
type input "[DATE] 12:00"
type input "[DATE] 14:43"
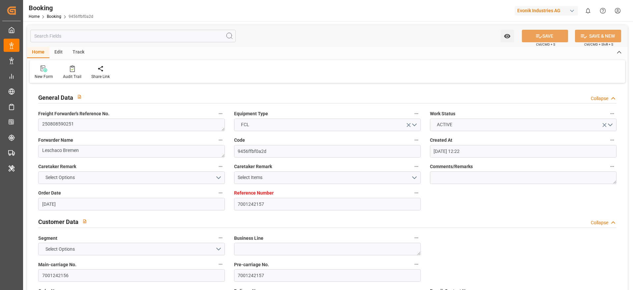
type input "[DATE] 08:18"
type input "[DATE] 23:59"
type input "[DATE] 00:01"
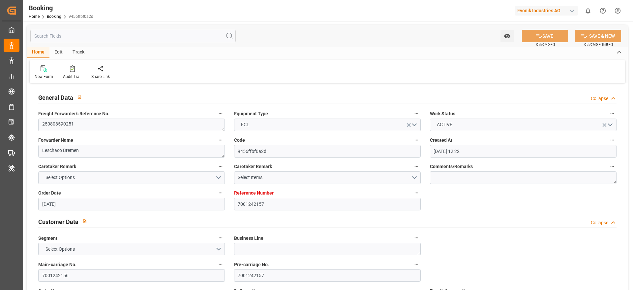
type input "[DATE] 23:59"
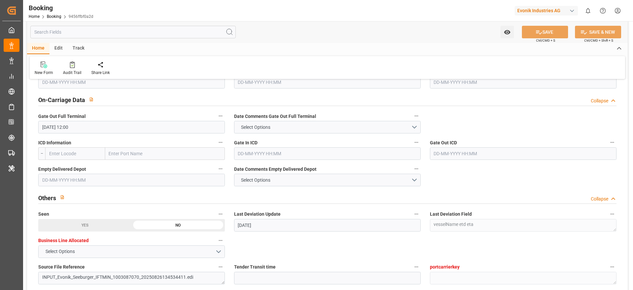
scroll to position [940, 0]
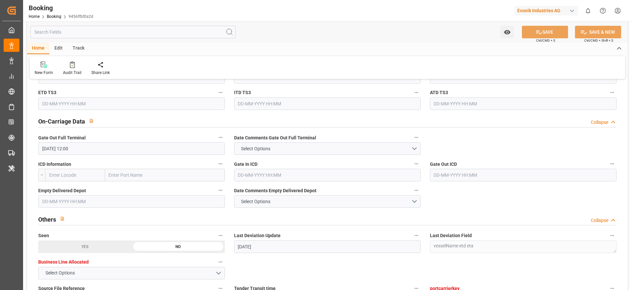
click at [121, 175] on input "text" at bounding box center [165, 175] width 120 height 13
paste input "Columbus"
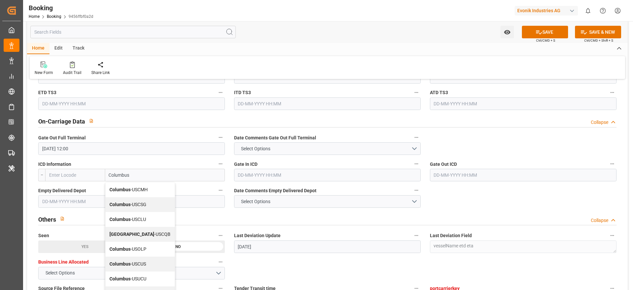
click at [153, 189] on div "Columbus - USCMH" at bounding box center [140, 189] width 69 height 15
type input "Columbus"
type input "USCMH"
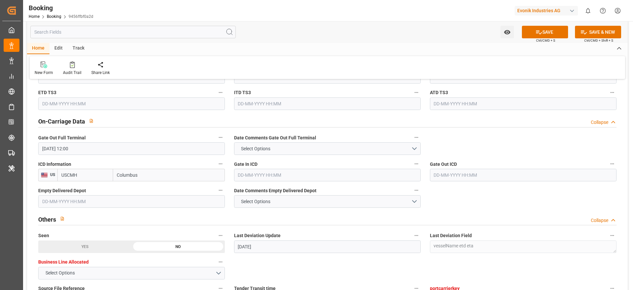
click at [284, 178] on input "text" at bounding box center [327, 175] width 187 height 13
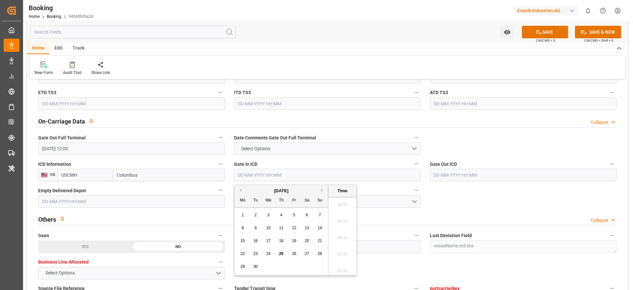
scroll to position [1042, 0]
click at [283, 253] on span "25" at bounding box center [281, 253] width 4 height 5
type input "[DATE] 00:00"
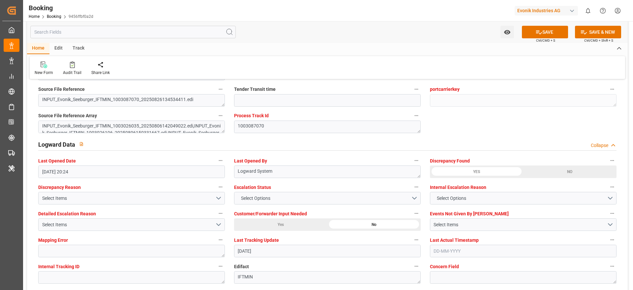
scroll to position [1188, 0]
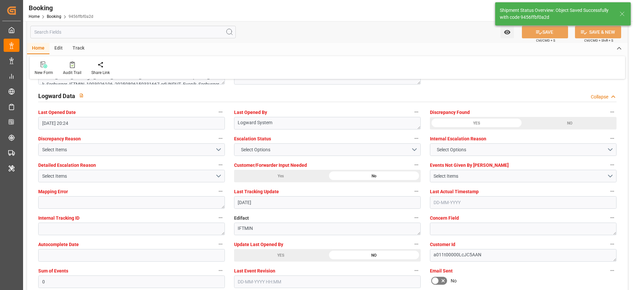
type textarea "Madhu T V"
type input "[DATE] 10:48"
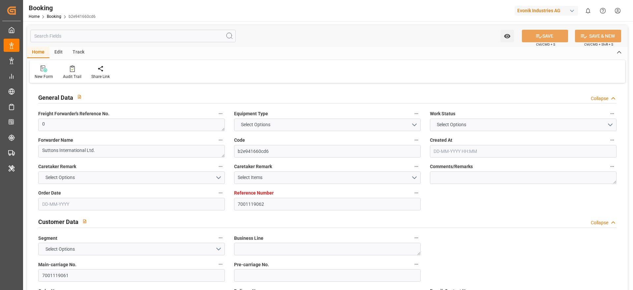
type input "7001119062"
type input "9480215"
type input "9282259"
type input "MSC"
type input "Mediterranean Shipping Company"
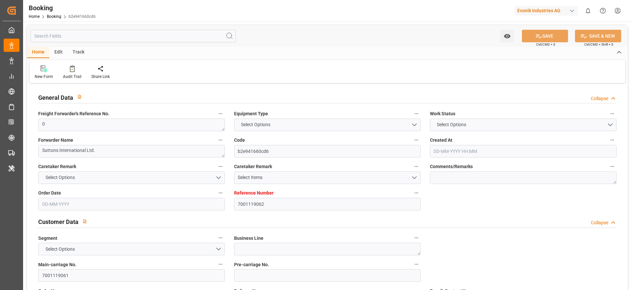
type input "BEANR"
type input "USMSY"
type input "30"
type input "0"
type input "[DATE] 02:15"
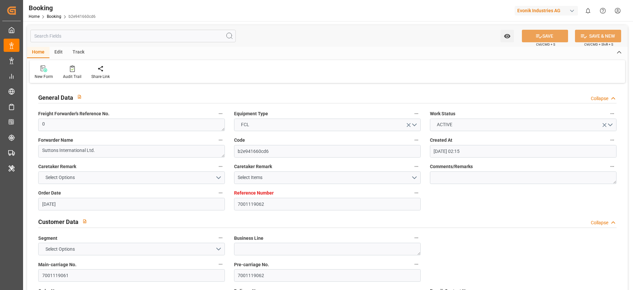
type input "[DATE]"
type input "[DATE] 00:00"
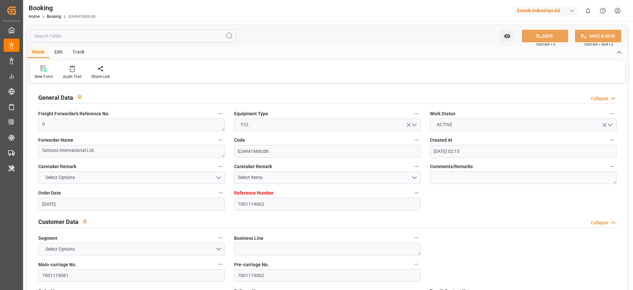
type input "[DATE] 00:00"
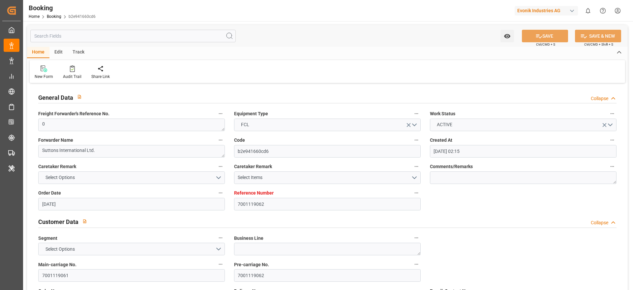
type input "[DATE] 00:00"
type input "[DATE] 12:01"
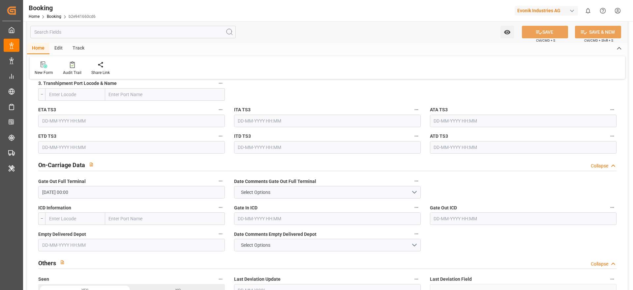
scroll to position [940, 0]
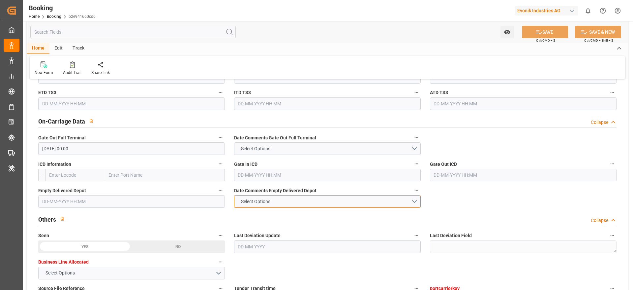
click at [338, 204] on button "Select Options" at bounding box center [327, 201] width 187 height 13
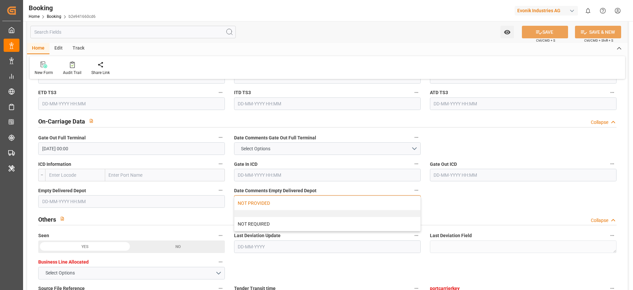
click at [264, 202] on div "NOT PROVIDED" at bounding box center [328, 203] width 186 height 14
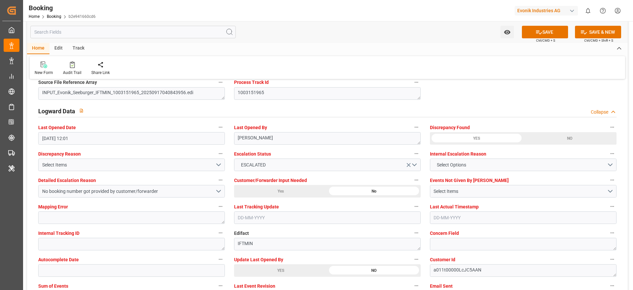
scroll to position [1188, 0]
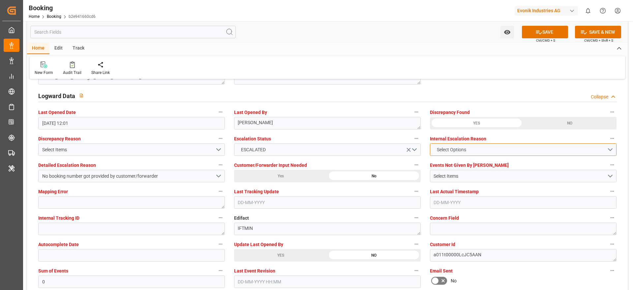
click at [471, 151] on button "Select Options" at bounding box center [523, 149] width 187 height 13
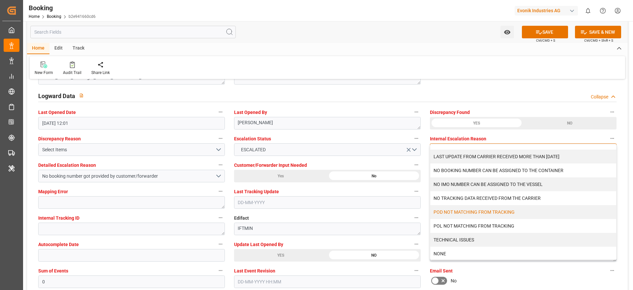
scroll to position [10, 0]
drag, startPoint x: 289, startPoint y: 61, endPoint x: 253, endPoint y: 178, distance: 121.9
click at [289, 62] on div "New Form Audit Trail Share Link" at bounding box center [328, 67] width 596 height 23
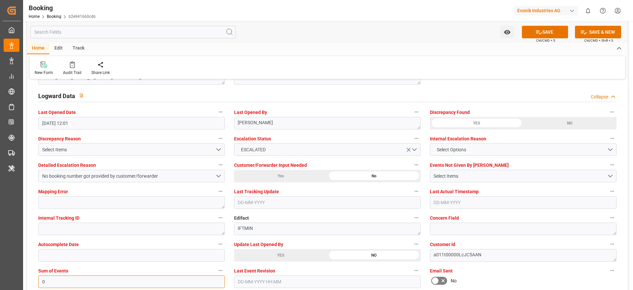
click at [63, 275] on input "0" at bounding box center [131, 281] width 187 height 13
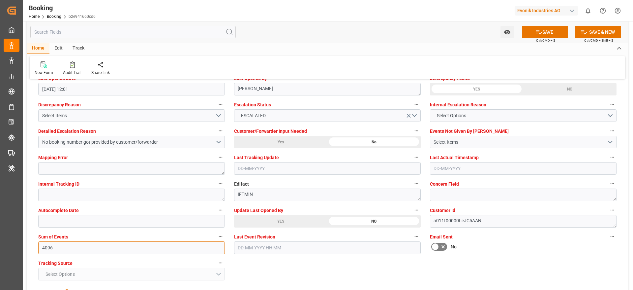
scroll to position [1237, 0]
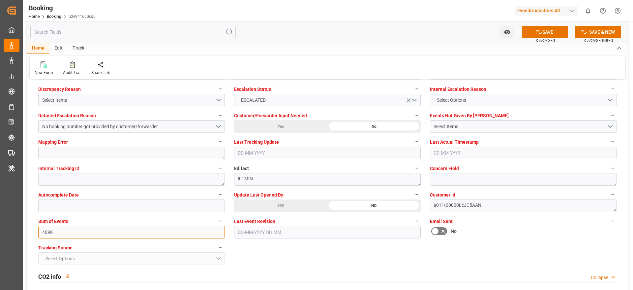
type input "4096"
drag, startPoint x: 460, startPoint y: 121, endPoint x: 473, endPoint y: 142, distance: 24.2
click at [461, 121] on button "Select Items" at bounding box center [523, 126] width 187 height 13
click at [479, 125] on div "Select Items" at bounding box center [520, 126] width 173 height 7
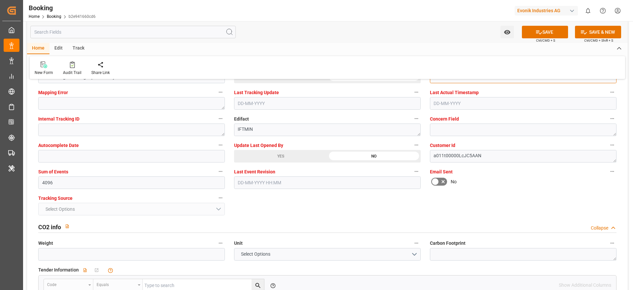
scroll to position [1138, 0]
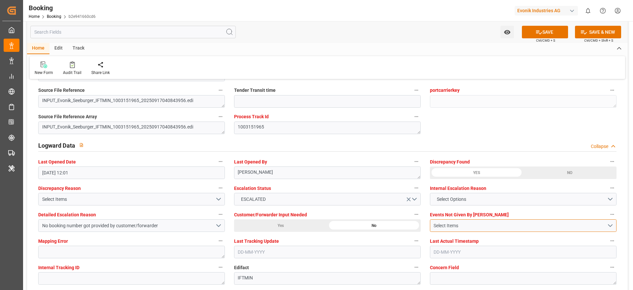
click at [453, 223] on div "Select Items" at bounding box center [520, 225] width 173 height 7
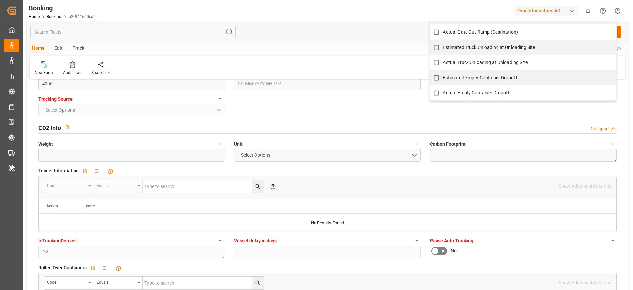
scroll to position [1336, 0]
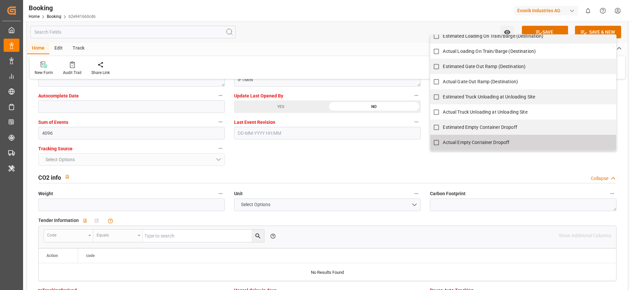
click at [483, 144] on span "Actual Empty Container Dropoff" at bounding box center [476, 142] width 67 height 5
checkbox input "true"
click at [339, 163] on div "General Data Collapse Freight Forwarder's Reference No. 0 Equipment Type FCL Wo…" at bounding box center [327, 216] width 601 height 2934
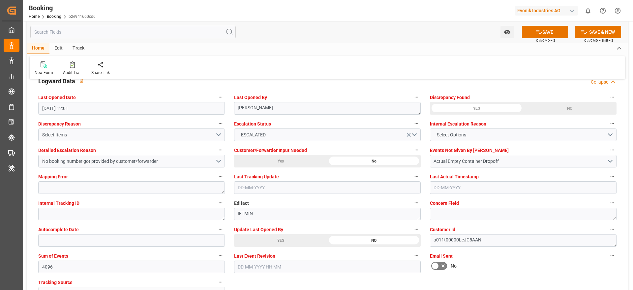
scroll to position [1188, 0]
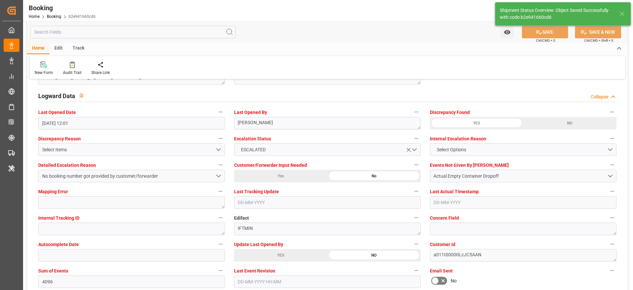
type textarea "Madhu T V"
type input "25-09-2025 10:53"
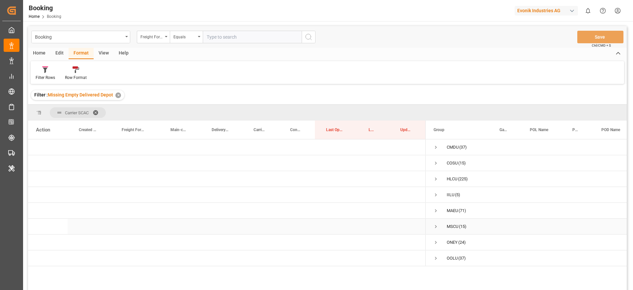
scroll to position [0, 1]
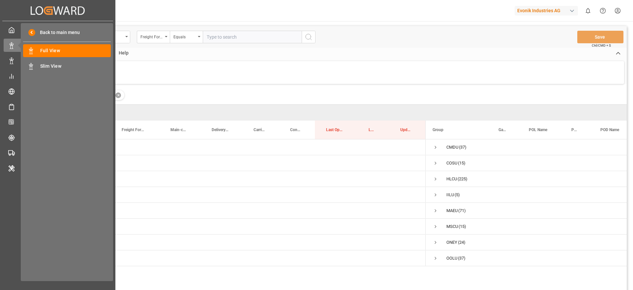
click at [49, 77] on div "Back to main menu Full View Full View Slim View Slim View" at bounding box center [67, 152] width 92 height 258
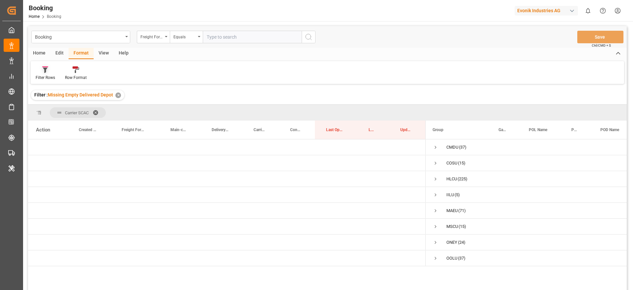
click at [40, 73] on div at bounding box center [45, 69] width 19 height 7
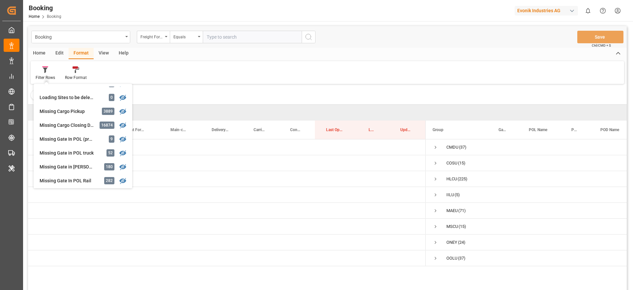
scroll to position [99, 0]
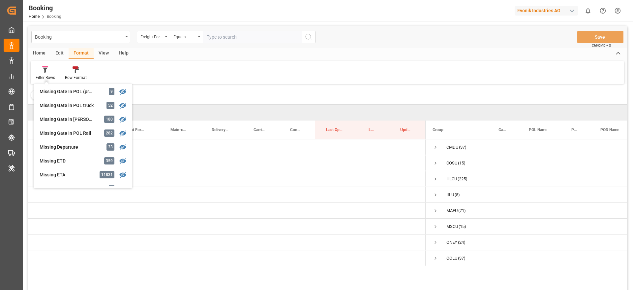
click at [83, 118] on div "Missing Gate in [PERSON_NAME]" at bounding box center [69, 119] width 58 height 7
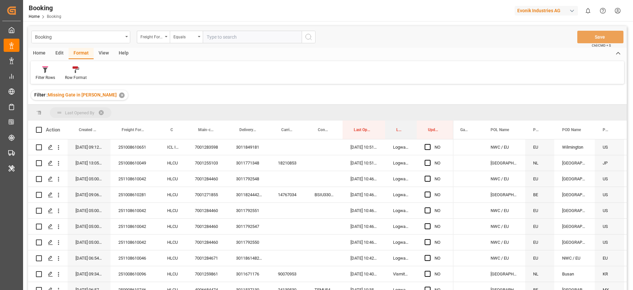
drag, startPoint x: 397, startPoint y: 131, endPoint x: 402, endPoint y: 119, distance: 12.9
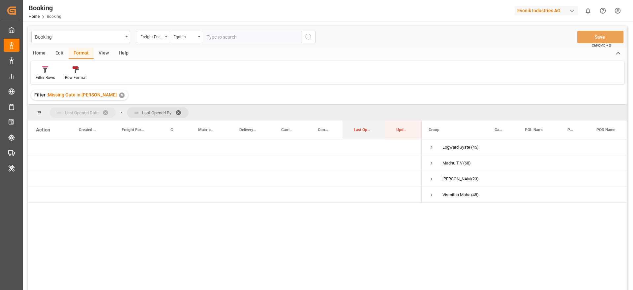
drag, startPoint x: 366, startPoint y: 131, endPoint x: 84, endPoint y: 117, distance: 282.1
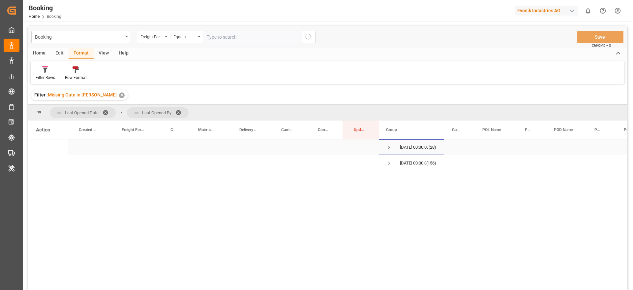
click at [390, 147] on span "Press SPACE to select this row." at bounding box center [389, 147] width 6 height 6
click at [403, 163] on span "Press SPACE to select this row." at bounding box center [403, 163] width 6 height 6
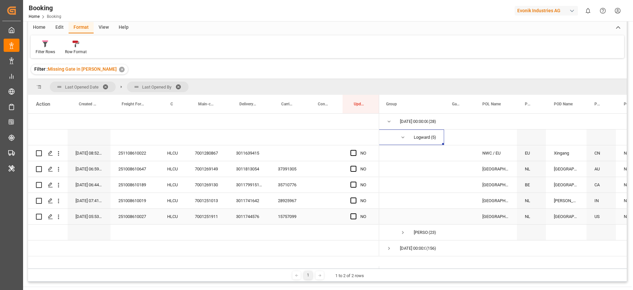
scroll to position [25, 0]
click at [403, 232] on span "Press SPACE to select this row." at bounding box center [403, 233] width 6 height 6
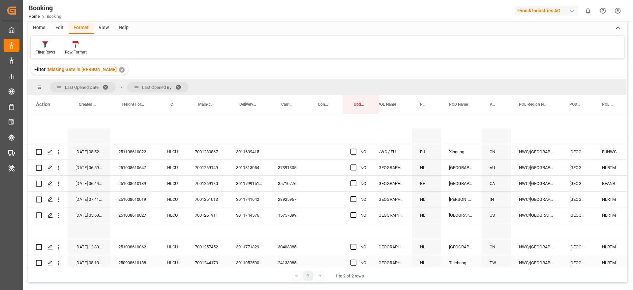
scroll to position [0, 0]
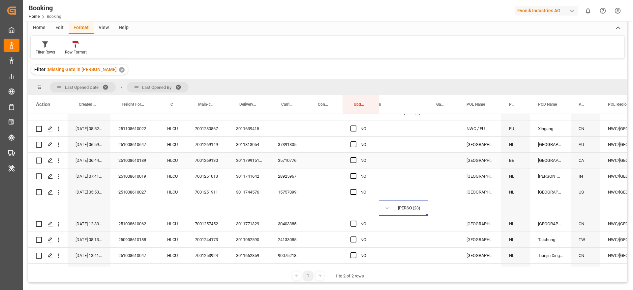
click at [283, 152] on div "35710776" at bounding box center [288, 160] width 37 height 16
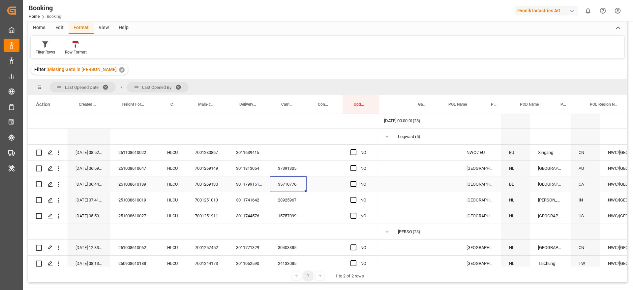
scroll to position [0, 39]
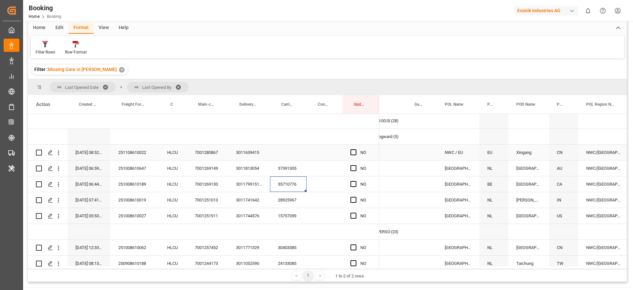
click at [130, 151] on div "251108610022" at bounding box center [135, 153] width 49 height 16
click at [61, 154] on icon "open menu" at bounding box center [58, 152] width 7 height 7
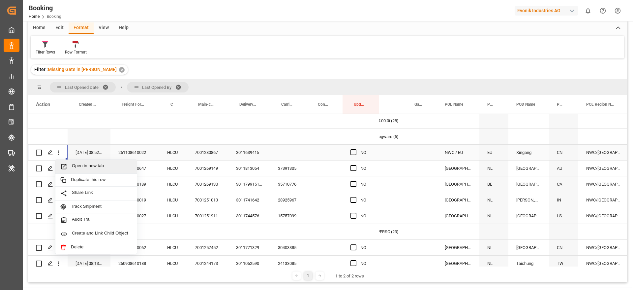
click at [100, 168] on span "Open in new tab" at bounding box center [102, 166] width 60 height 7
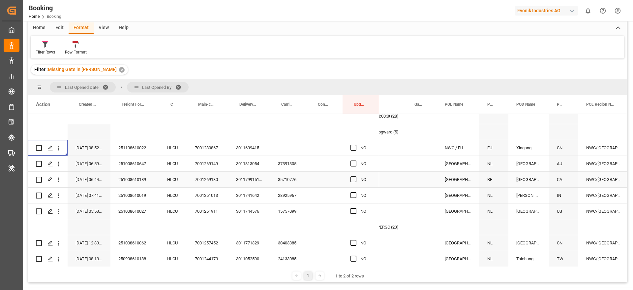
scroll to position [5, 0]
click at [289, 168] on div "37391305" at bounding box center [288, 164] width 37 height 16
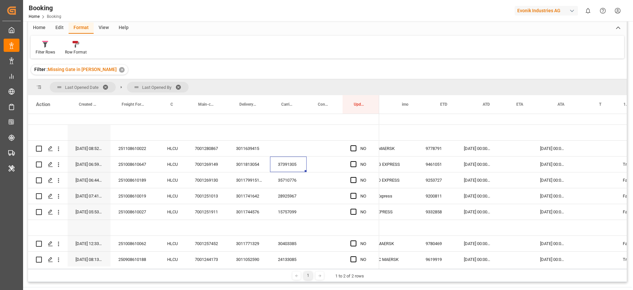
scroll to position [0, 447]
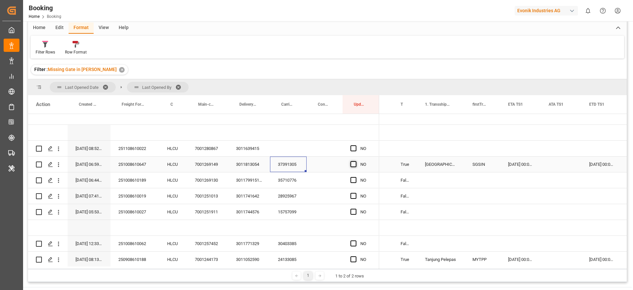
click at [356, 165] on span "Press SPACE to select this row." at bounding box center [354, 164] width 6 height 6
click at [356, 161] on input "Press SPACE to select this row." at bounding box center [356, 161] width 0 height 0
click at [273, 179] on div "35710776" at bounding box center [288, 180] width 37 height 16
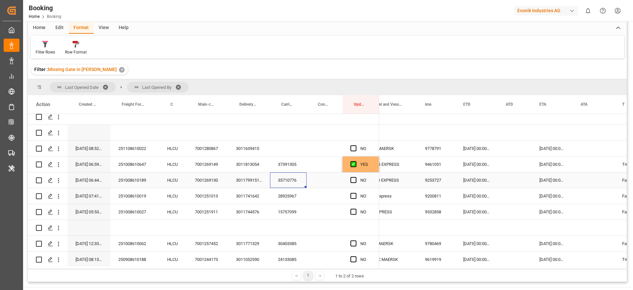
click at [354, 181] on span "Press SPACE to select this row." at bounding box center [354, 180] width 6 height 6
click at [356, 177] on input "Press SPACE to select this row." at bounding box center [356, 177] width 0 height 0
click at [274, 197] on div "28925967" at bounding box center [288, 196] width 37 height 16
click at [350, 196] on div "NO" at bounding box center [361, 196] width 37 height 16
click at [355, 197] on span "Press SPACE to select this row." at bounding box center [354, 196] width 6 height 6
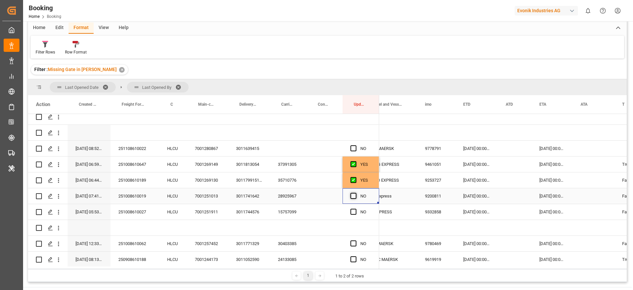
click at [356, 193] on input "Press SPACE to select this row." at bounding box center [356, 193] width 0 height 0
click at [291, 211] on div "15757099" at bounding box center [288, 212] width 37 height 16
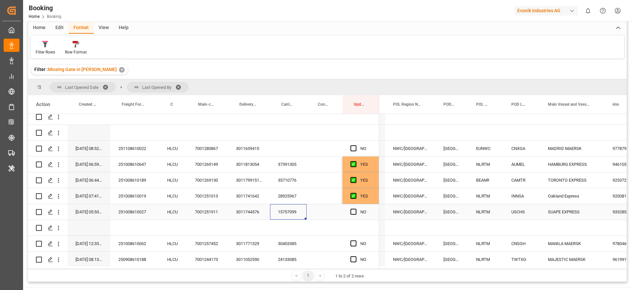
drag, startPoint x: 353, startPoint y: 211, endPoint x: 343, endPoint y: 211, distance: 10.2
click at [354, 211] on span "Press SPACE to select this row." at bounding box center [354, 212] width 6 height 6
click at [356, 209] on input "Press SPACE to select this row." at bounding box center [356, 209] width 0 height 0
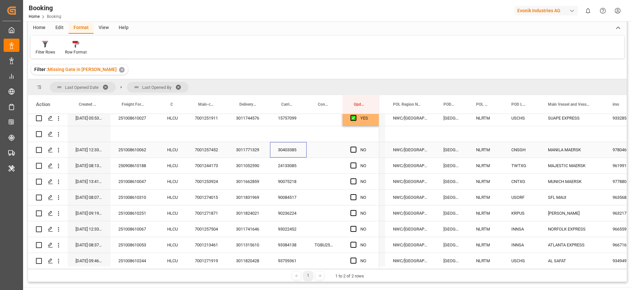
click at [290, 151] on div "30403385" at bounding box center [288, 150] width 37 height 16
click at [289, 148] on div "30403385" at bounding box center [288, 150] width 37 height 16
click at [132, 149] on div "251008610062" at bounding box center [135, 150] width 49 height 16
click at [293, 167] on div "24133085" at bounding box center [288, 165] width 37 height 16
click at [132, 163] on div "250908610188" at bounding box center [135, 165] width 49 height 16
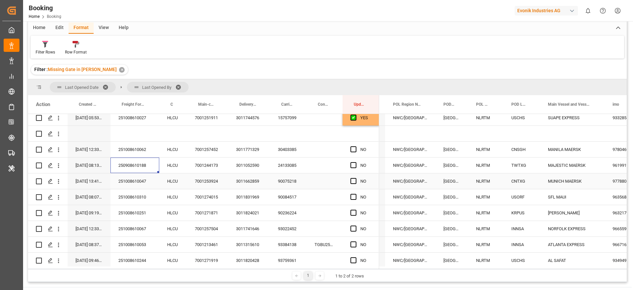
click at [290, 182] on div "90075218" at bounding box center [288, 181] width 37 height 16
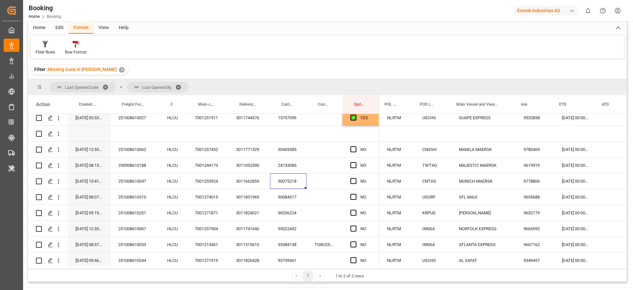
scroll to position [0, 325]
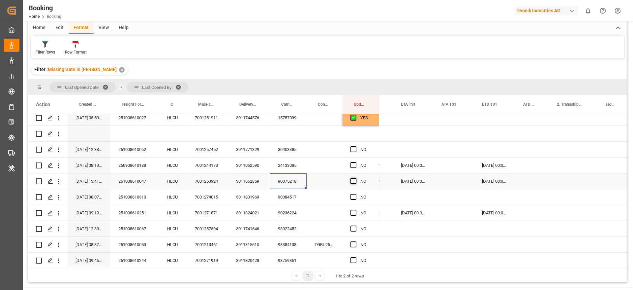
click at [354, 181] on span "Press SPACE to select this row." at bounding box center [354, 181] width 6 height 6
click at [356, 178] on input "Press SPACE to select this row." at bounding box center [356, 178] width 0 height 0
click at [283, 195] on div "90084517" at bounding box center [288, 197] width 37 height 16
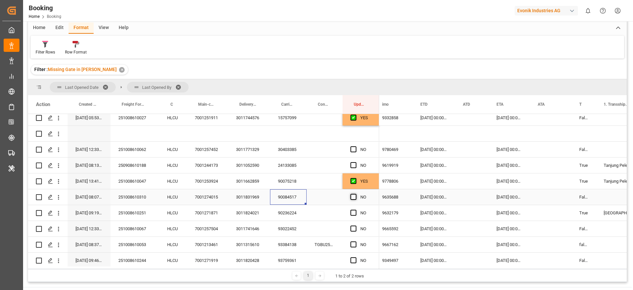
click at [352, 195] on span "Press SPACE to select this row." at bounding box center [354, 197] width 6 height 6
click at [356, 194] on input "Press SPACE to select this row." at bounding box center [356, 194] width 0 height 0
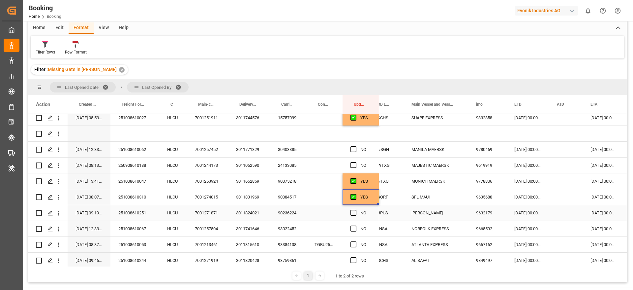
click at [292, 214] on div "90236224" at bounding box center [288, 213] width 37 height 16
click at [355, 214] on span "Press SPACE to select this row." at bounding box center [354, 213] width 6 height 6
click at [356, 210] on input "Press SPACE to select this row." at bounding box center [356, 210] width 0 height 0
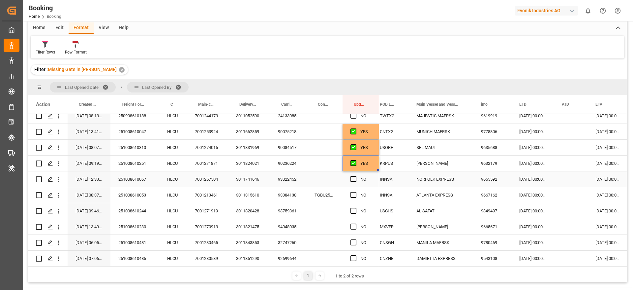
click at [286, 181] on div "93022452" at bounding box center [288, 179] width 37 height 16
click at [356, 176] on span "Press SPACE to select this row." at bounding box center [354, 179] width 6 height 6
click at [356, 176] on input "Press SPACE to select this row." at bounding box center [356, 176] width 0 height 0
click at [277, 198] on div "93384138" at bounding box center [288, 195] width 37 height 16
click at [324, 192] on div "TGBU2559117" at bounding box center [325, 195] width 36 height 16
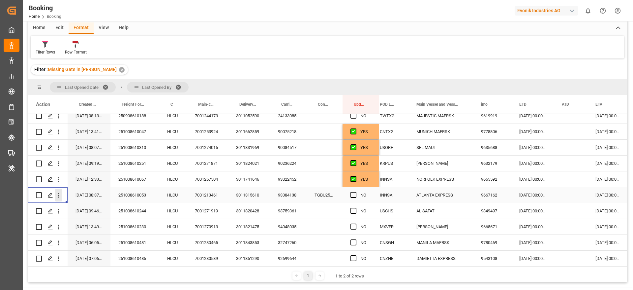
click at [59, 198] on icon "open menu" at bounding box center [58, 195] width 7 height 7
click at [109, 210] on span "Open in new tab" at bounding box center [102, 209] width 60 height 7
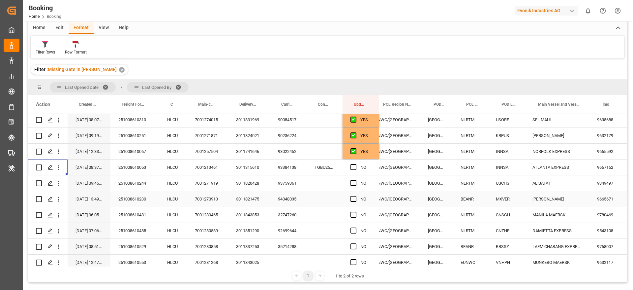
scroll to position [0, 247]
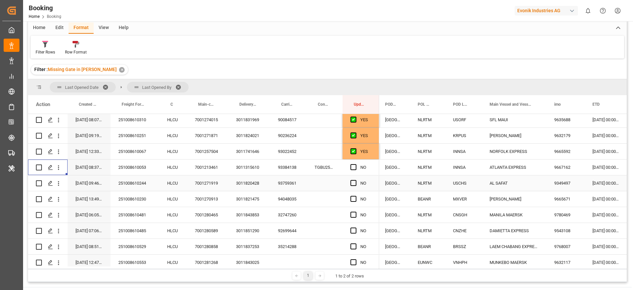
click at [281, 183] on div "93759361" at bounding box center [288, 183] width 37 height 16
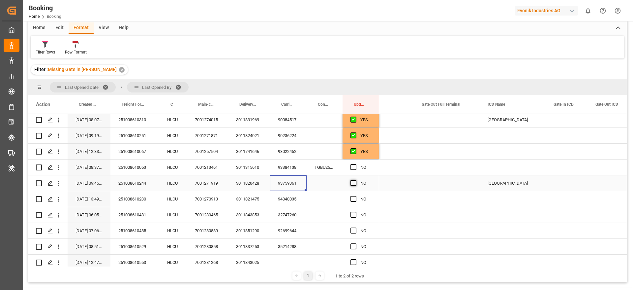
click at [354, 183] on span "Press SPACE to select this row." at bounding box center [354, 183] width 6 height 6
click at [356, 180] on input "Press SPACE to select this row." at bounding box center [356, 180] width 0 height 0
click at [275, 198] on div "94048035" at bounding box center [288, 199] width 37 height 16
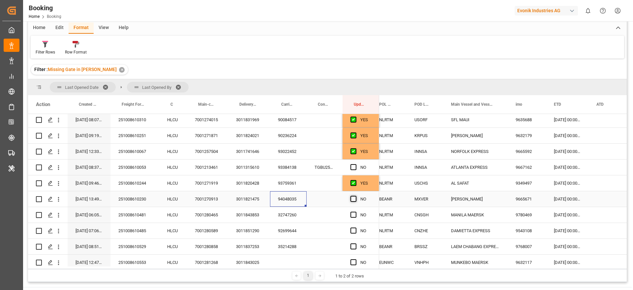
click at [355, 199] on span "Press SPACE to select this row." at bounding box center [354, 199] width 6 height 6
click at [356, 196] on input "Press SPACE to select this row." at bounding box center [356, 196] width 0 height 0
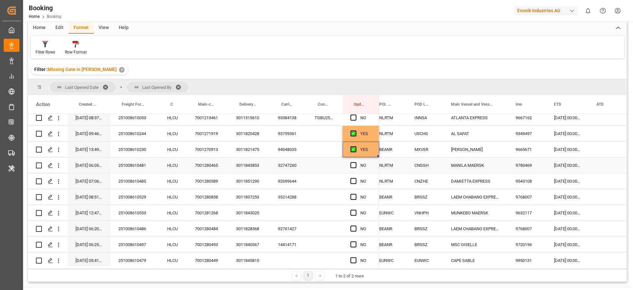
click at [283, 158] on div "32747260" at bounding box center [288, 165] width 37 height 16
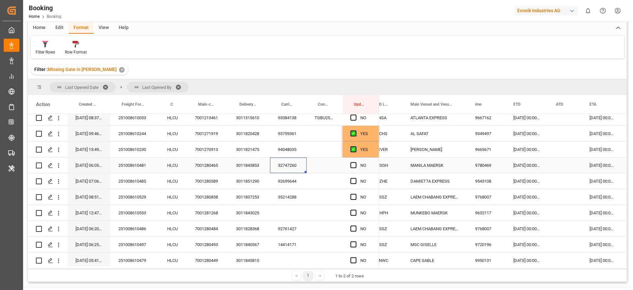
click at [354, 165] on span "Press SPACE to select this row." at bounding box center [354, 165] width 6 height 6
click at [356, 162] on input "Press SPACE to select this row." at bounding box center [356, 162] width 0 height 0
click at [289, 183] on div "92699644" at bounding box center [288, 181] width 37 height 16
click at [128, 185] on div "251008610485" at bounding box center [135, 181] width 49 height 16
click at [354, 180] on span "Press SPACE to select this row." at bounding box center [354, 181] width 6 height 6
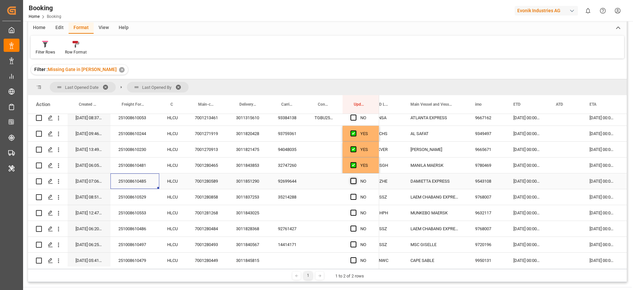
click at [356, 178] on input "Press SPACE to select this row." at bounding box center [356, 178] width 0 height 0
click at [295, 194] on div "35214288" at bounding box center [288, 197] width 37 height 16
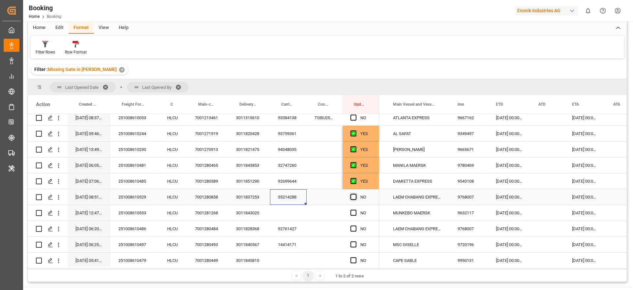
click at [356, 196] on span "Press SPACE to select this row." at bounding box center [354, 197] width 6 height 6
click at [356, 194] on input "Press SPACE to select this row." at bounding box center [356, 194] width 0 height 0
click at [135, 212] on div "251008610553" at bounding box center [135, 213] width 49 height 16
click at [61, 214] on icon "open menu" at bounding box center [58, 213] width 7 height 7
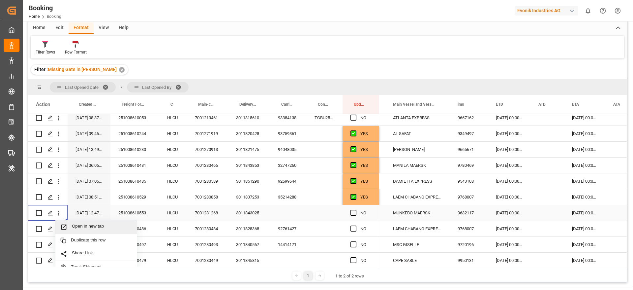
click at [101, 226] on span "Open in new tab" at bounding box center [102, 226] width 60 height 7
click at [286, 221] on div "92761427" at bounding box center [288, 229] width 37 height 16
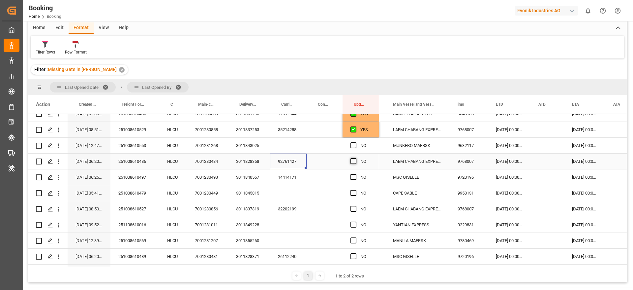
click at [352, 160] on span "Press SPACE to select this row." at bounding box center [354, 161] width 6 height 6
click at [356, 158] on input "Press SPACE to select this row." at bounding box center [356, 158] width 0 height 0
click at [293, 174] on div "14414171" at bounding box center [288, 177] width 37 height 16
click at [353, 177] on span "Press SPACE to select this row." at bounding box center [354, 177] width 6 height 6
click at [356, 174] on input "Press SPACE to select this row." at bounding box center [356, 174] width 0 height 0
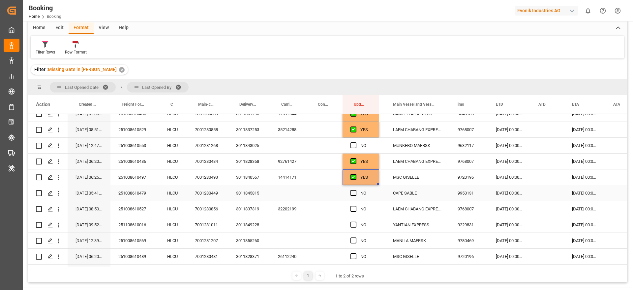
click at [129, 193] on div "251008610479" at bounding box center [135, 193] width 49 height 16
click at [60, 194] on icon "open menu" at bounding box center [58, 193] width 7 height 7
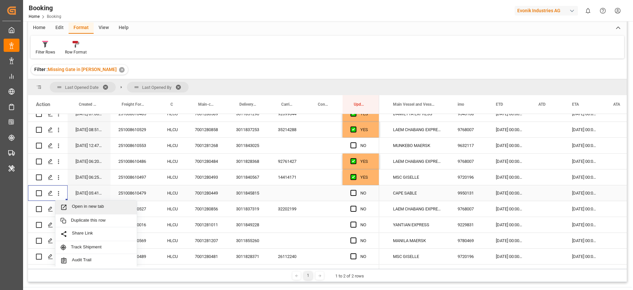
click at [104, 206] on span "Open in new tab" at bounding box center [102, 207] width 60 height 7
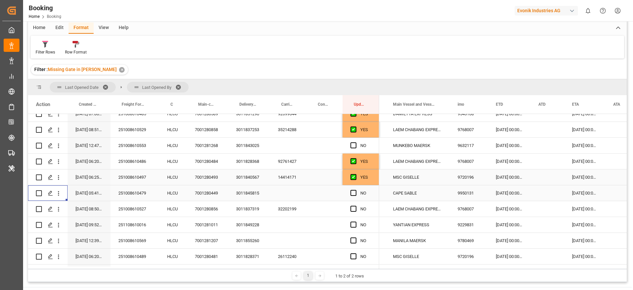
click at [287, 201] on div "32202199" at bounding box center [288, 209] width 37 height 16
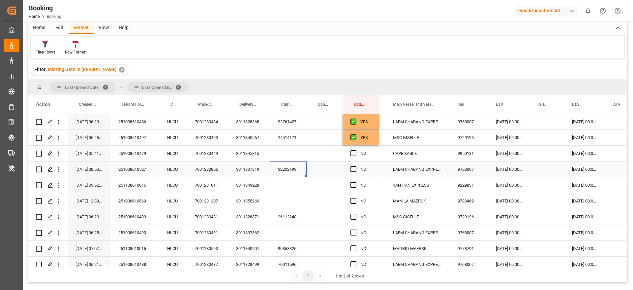
click at [357, 170] on div "Press SPACE to select this row." at bounding box center [356, 169] width 10 height 15
click at [354, 170] on span "Press SPACE to select this row." at bounding box center [354, 169] width 6 height 6
click at [356, 166] on input "Press SPACE to select this row." at bounding box center [356, 166] width 0 height 0
click at [126, 193] on div "251008610569" at bounding box center [135, 201] width 49 height 16
click at [133, 182] on div "251108610016" at bounding box center [135, 185] width 49 height 16
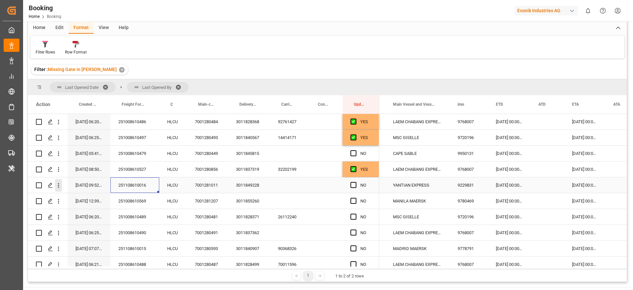
click at [59, 186] on icon "open menu" at bounding box center [58, 185] width 7 height 7
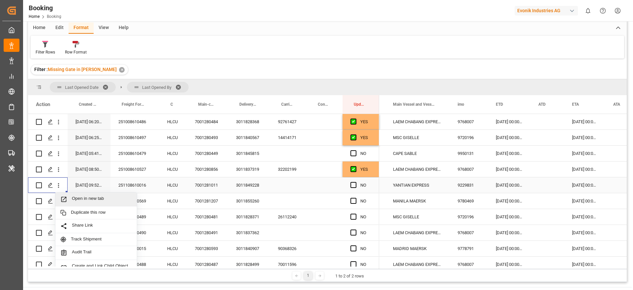
click at [90, 196] on span "Open in new tab" at bounding box center [102, 199] width 60 height 7
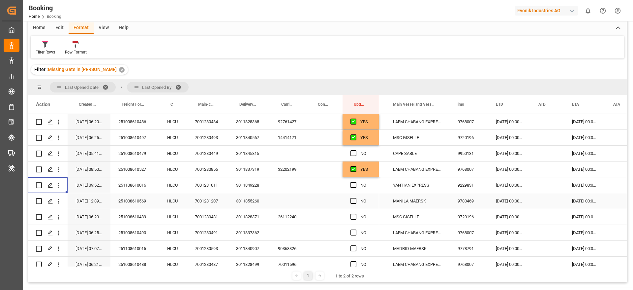
click at [131, 200] on div "251008610569" at bounding box center [135, 201] width 49 height 16
click at [60, 205] on button "open menu" at bounding box center [58, 201] width 7 height 13
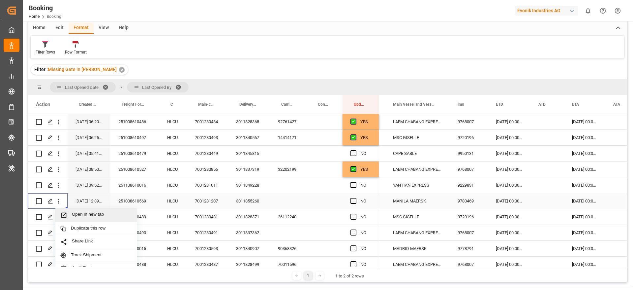
click at [99, 215] on span "Open in new tab" at bounding box center [102, 214] width 60 height 7
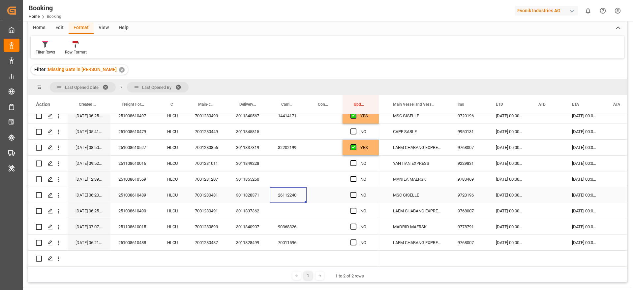
click at [288, 191] on div "26112240" at bounding box center [288, 195] width 37 height 16
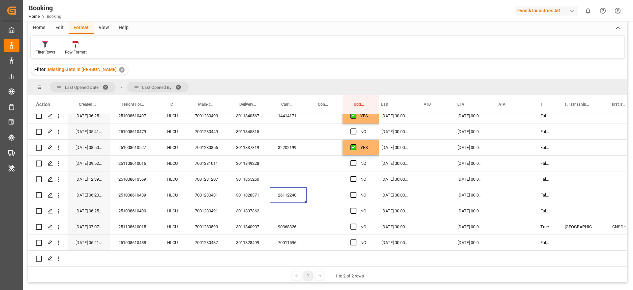
scroll to position [0, 502]
click at [354, 192] on span "Press SPACE to select this row." at bounding box center [354, 195] width 6 height 6
click at [356, 192] on input "Press SPACE to select this row." at bounding box center [356, 192] width 0 height 0
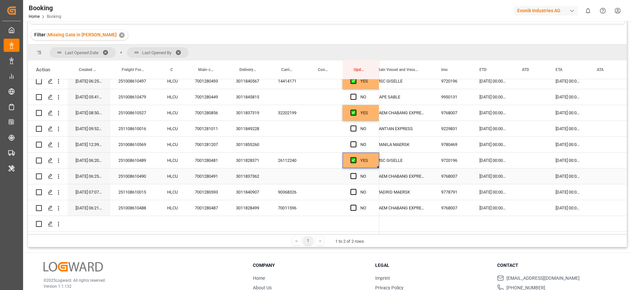
scroll to position [75, 0]
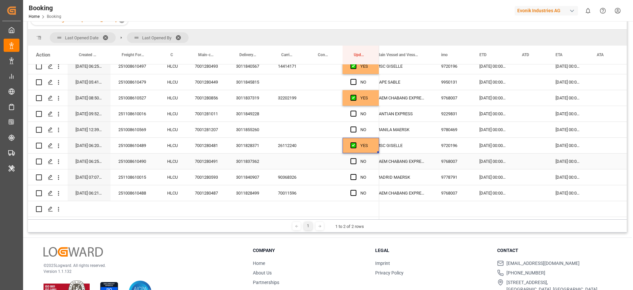
click at [142, 166] on div "251008610490" at bounding box center [135, 161] width 49 height 16
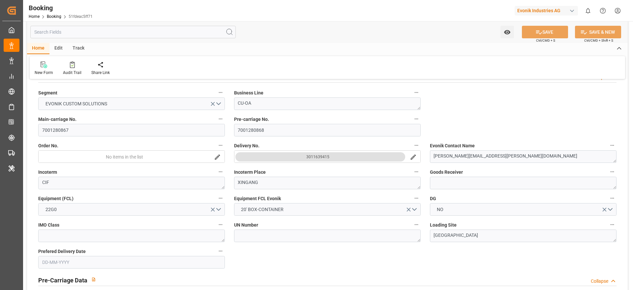
type input "7001280868"
type input "9778791"
type input "Hapag [PERSON_NAME]"
type input "Hapag Lloyd Aktiengesellschaft"
type input "EUNWC"
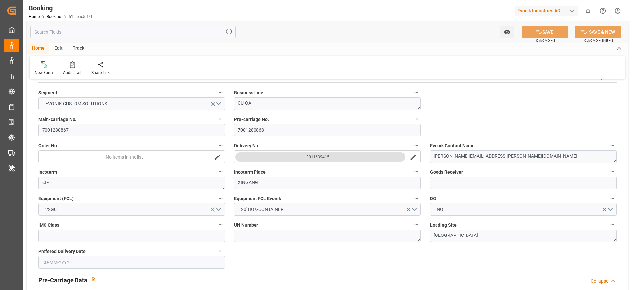
type input "CNXGA"
type input "[DATE] 08:52"
type input "[DATE]"
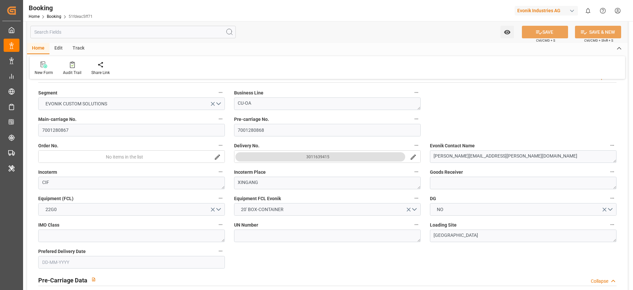
type input "[DATE] 00:00"
type input "[DATE]"
type input "[DATE] 00:00"
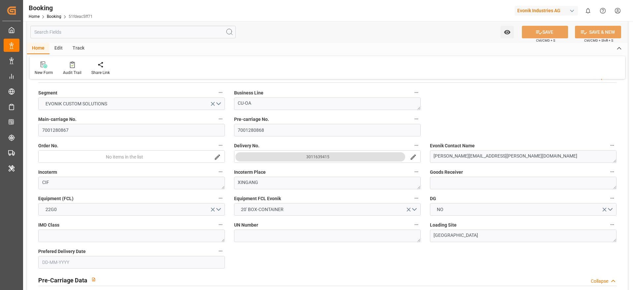
type input "[DATE] 00:00"
type input "[DATE] 09:08"
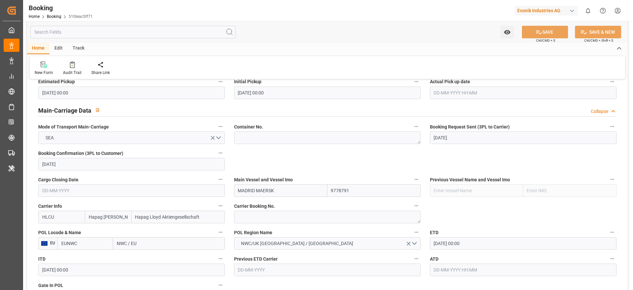
scroll to position [445, 0]
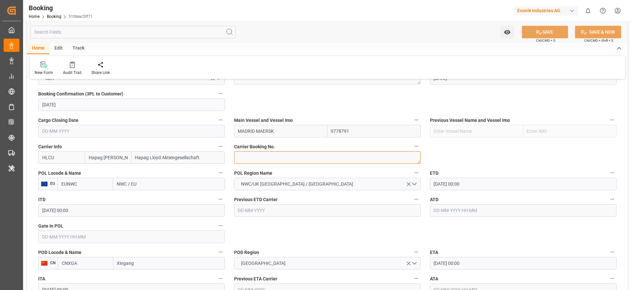
click at [260, 157] on textarea at bounding box center [327, 157] width 187 height 13
paste textarea "40428328"
type textarea "40428328"
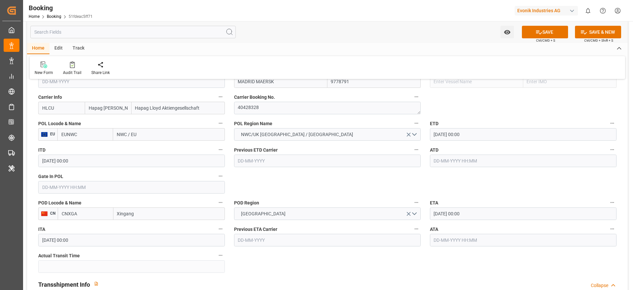
click at [138, 129] on input "NWC / EU" at bounding box center [169, 134] width 112 height 13
paste input "[GEOGRAPHIC_DATA]"
type input "[GEOGRAPHIC_DATA]"
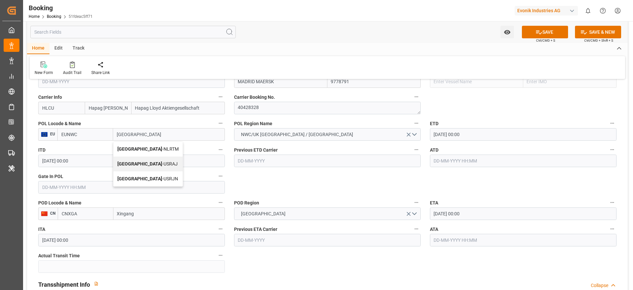
click at [159, 147] on div "Rotterdam - NLRTM" at bounding box center [147, 149] width 69 height 15
type input "NLRTM"
type input "[GEOGRAPHIC_DATA]"
click at [494, 219] on input "13-12-2025 00:00" at bounding box center [523, 213] width 187 height 13
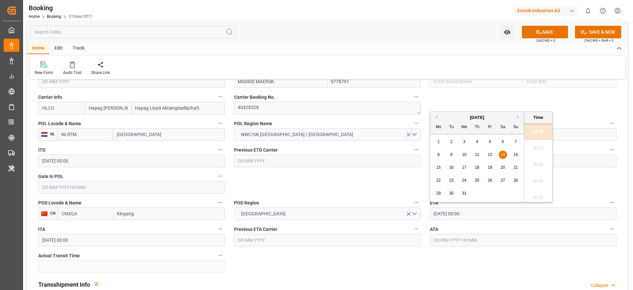
click at [490, 180] on span "26" at bounding box center [490, 180] width 4 height 5
type input "26-12-2025 00:00"
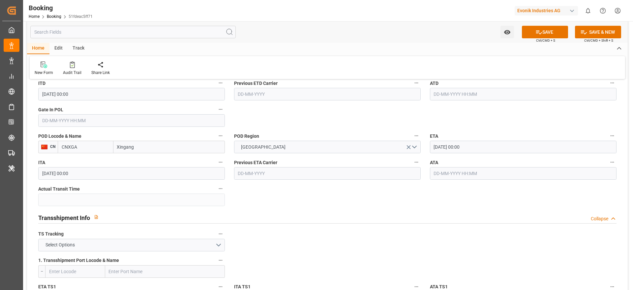
scroll to position [594, 0]
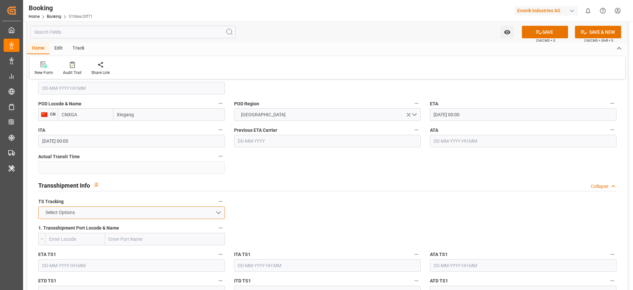
click at [92, 213] on button "Select Options" at bounding box center [131, 212] width 187 height 13
click at [76, 217] on div "TRUE" at bounding box center [132, 214] width 186 height 14
click at [155, 235] on input "text" at bounding box center [165, 239] width 120 height 13
paste input "SINGAPORE"
type input "SINGAPORE"
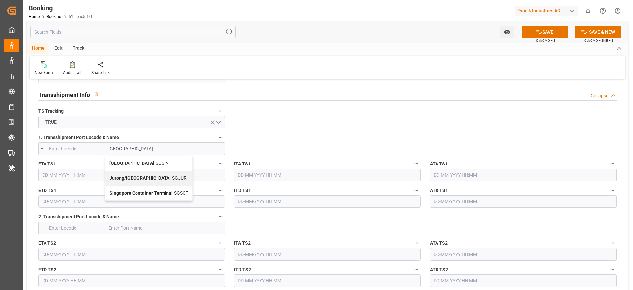
scroll to position [693, 0]
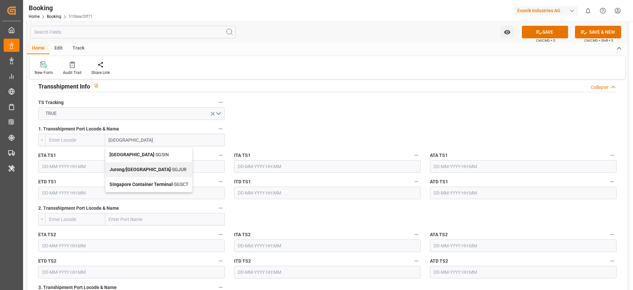
click at [146, 152] on span "Singapore - SGSIN" at bounding box center [139, 154] width 59 height 5
type input "SGSIN"
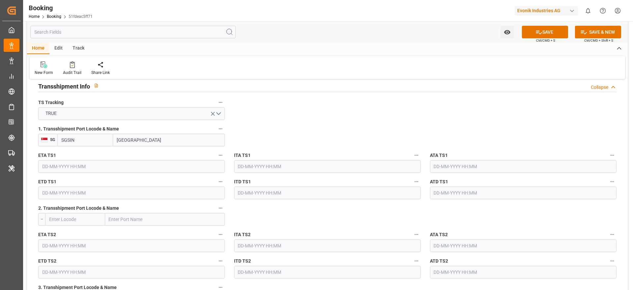
type input "Singapore"
click at [63, 166] on input "text" at bounding box center [131, 166] width 187 height 13
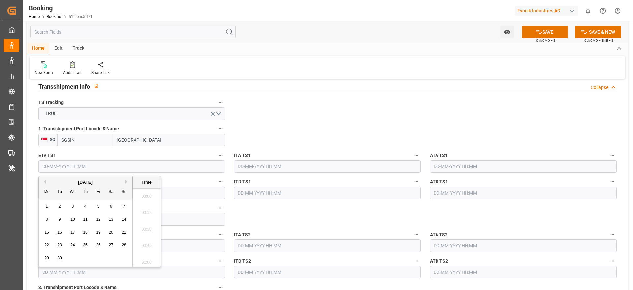
scroll to position [1075, 0]
click at [127, 180] on button "Next Month" at bounding box center [127, 181] width 4 height 4
click at [109, 218] on span "13" at bounding box center [111, 219] width 4 height 5
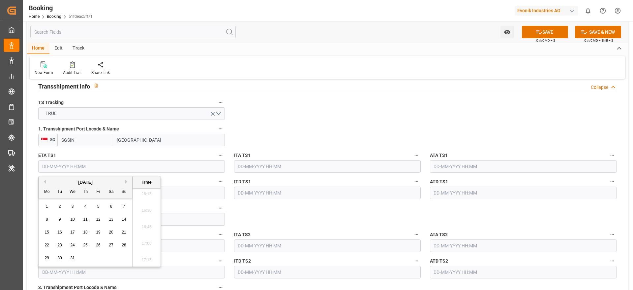
type input "13-12-2025 00:00"
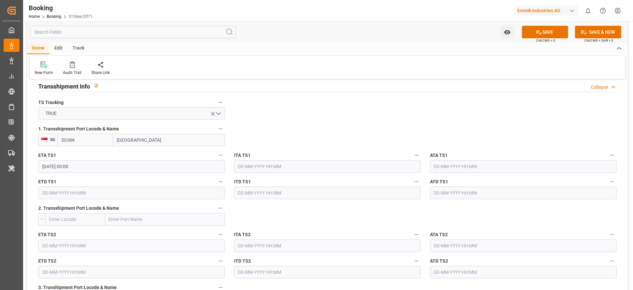
click at [101, 192] on input "text" at bounding box center [131, 192] width 187 height 13
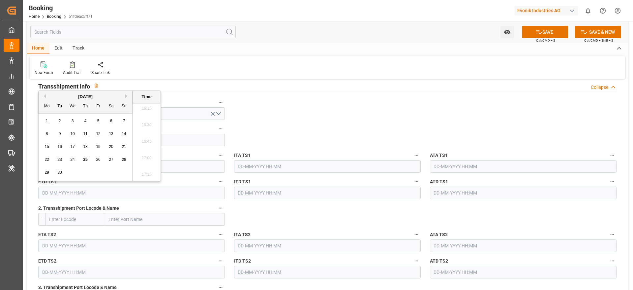
click at [126, 96] on button "Next Month" at bounding box center [127, 96] width 4 height 4
click at [84, 148] on span "18" at bounding box center [85, 146] width 4 height 5
type input "18-12-2025 00:00"
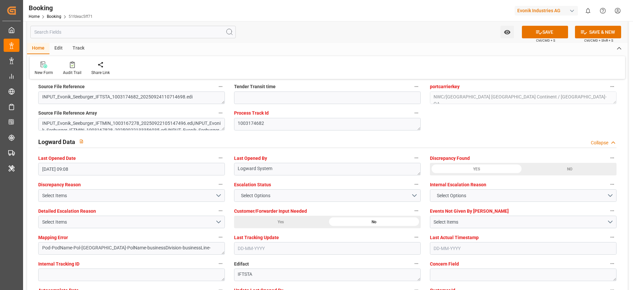
scroll to position [1188, 0]
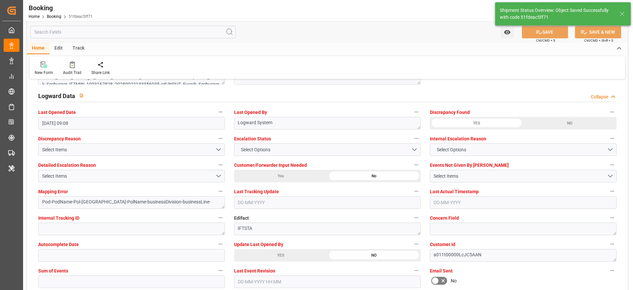
type textarea "Madhu T V"
type textarea "Pod-businessDivision-businessLine-"
type textarea "Yes"
type input "13-12-2025 00:00"
type input "18-12-2025 00:00"
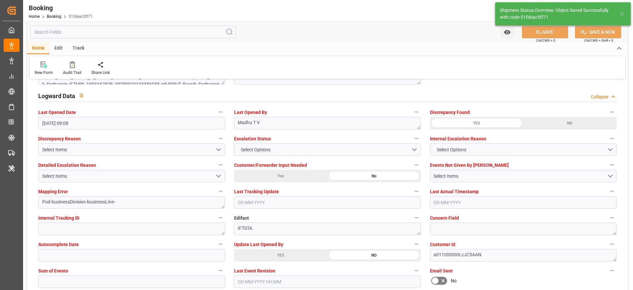
type input "25-09-2025 11:19"
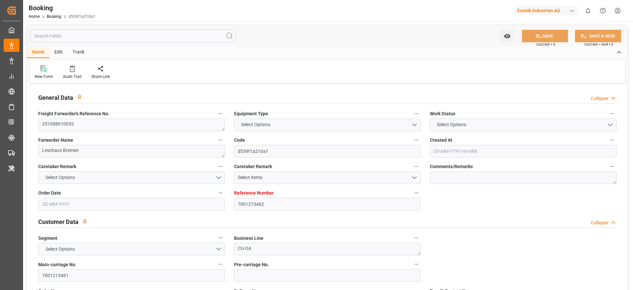
type input "7001213462"
type input "9667162"
type input "Hapag [PERSON_NAME]"
type input "Hapag Lloyd Aktiengesellschaft"
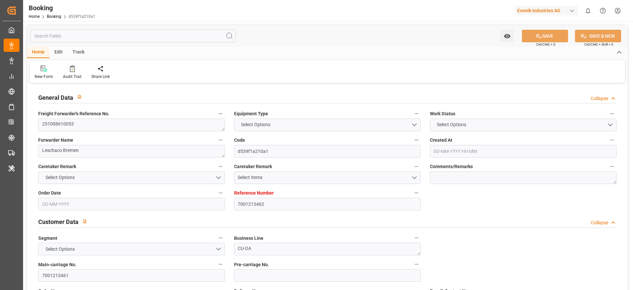
type input "NLRTM"
type input "INNSA"
type input "0"
type input "NLRTM"
type input "INNSA"
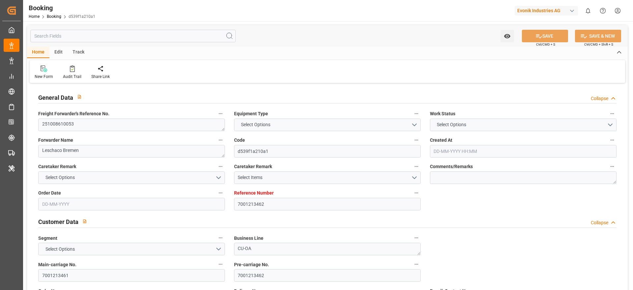
type input "9667162"
type input "[DATE] 08:37"
type input "[DATE]"
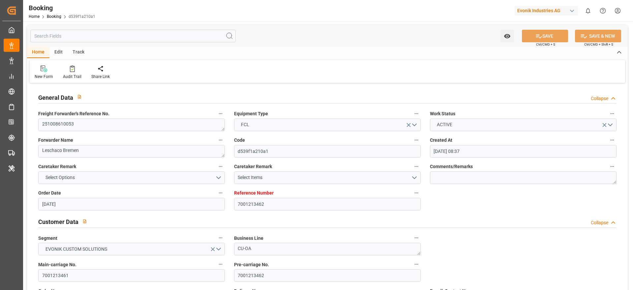
type input "[DATE] 00:00"
type input "[DATE]"
type input "[DATE] 00:00"
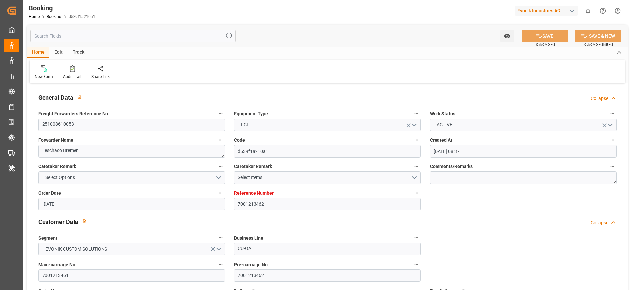
type input "[DATE] 00:00"
type input "19-11-2025 00:00"
type input "08-10-2025 00:00"
type input "14-08-2025"
type input "24-09-2025 09:12"
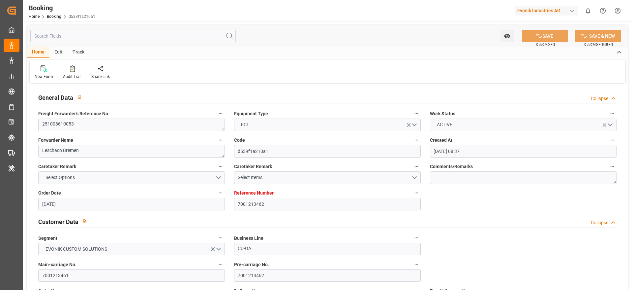
type input "14-08-2025"
type input "26-09-2025 11:45"
type input "14-08-2025 10:07"
type input "26-09-2025 11:45"
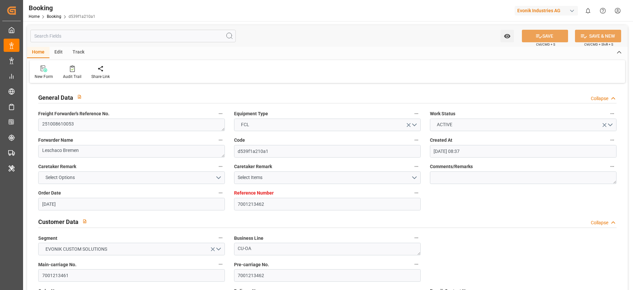
type input "26-09-2025 11:45"
type input "04-10-2025 03:00"
type input "19-11-2025 10:00"
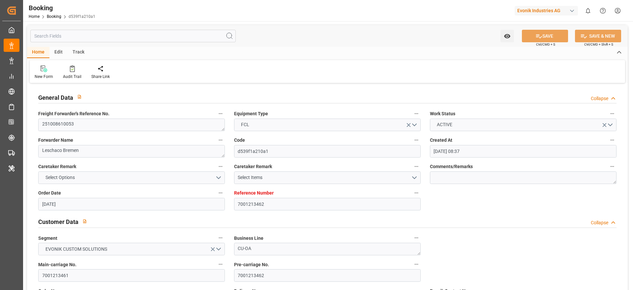
type input "19-11-2025 17:19"
type input "23-11-2025 17:19"
click at [75, 69] on div at bounding box center [72, 68] width 18 height 7
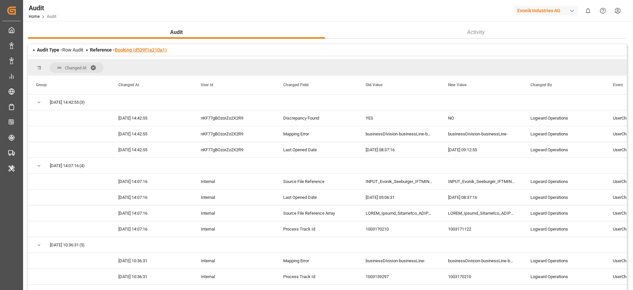
click at [157, 51] on link "Booking (d539f1a210a1)" at bounding box center [141, 49] width 52 height 5
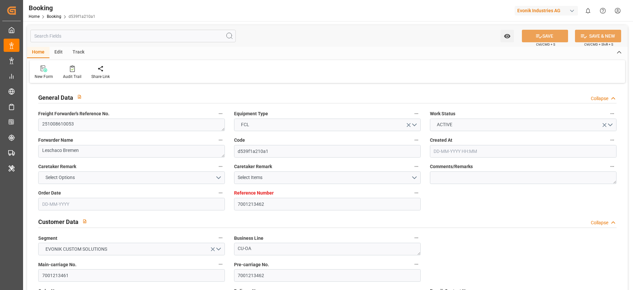
type input "7001213462"
type input "9667162"
type input "Hapag [PERSON_NAME]"
type input "Hapag Lloyd Aktiengesellschaft"
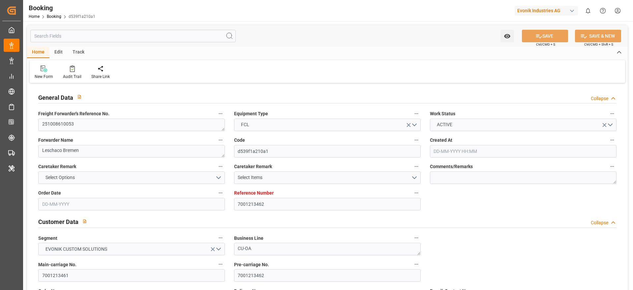
type input "NLRTM"
type input "INNSA"
type input "0"
type input "NLRTM"
type input "INNSA"
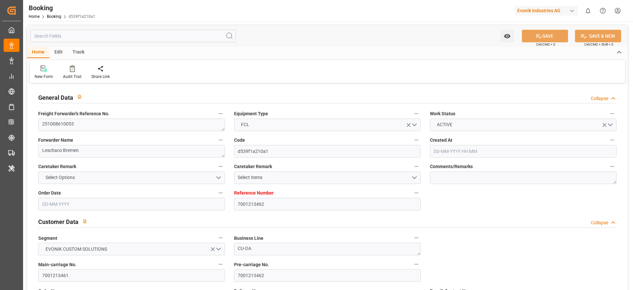
type input "9667162"
type input "04-07-2025 08:37"
type input "04-07-2025"
type input "05-10-2025"
type input "13-08-2025"
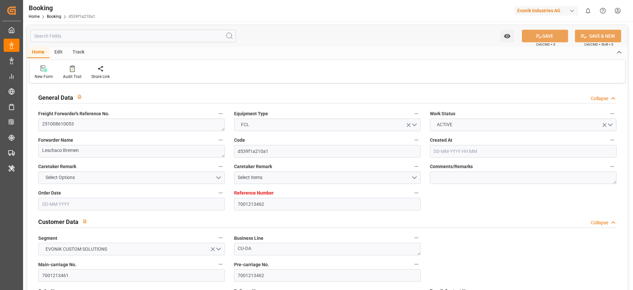
type input "26-09-2025 00:00"
type input "23-07-2025"
type input "25-08-2025"
type input "04-10-2025 00:00"
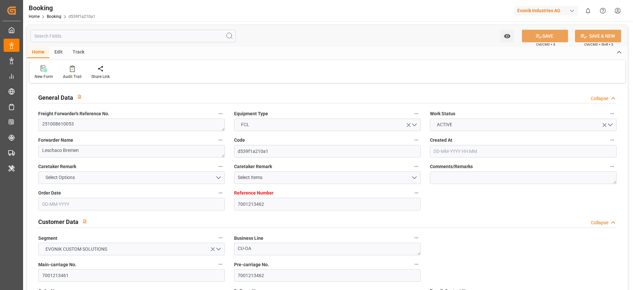
type input "22-08-2025 00:00"
type input "19-11-2025 00:00"
type input "08-10-2025 00:00"
type input "14-08-2025"
type input "24-09-2025 09:12"
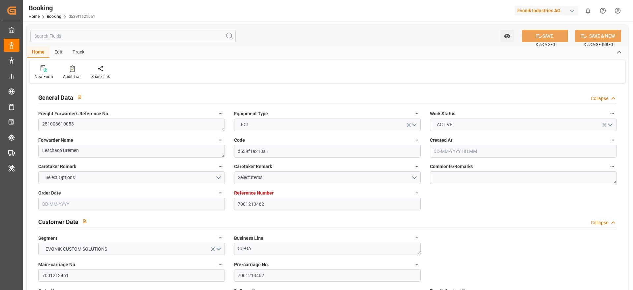
type input "14-08-2025"
type input "26-09-2025 11:45"
type input "14-08-2025 10:07"
type input "26-09-2025 11:45"
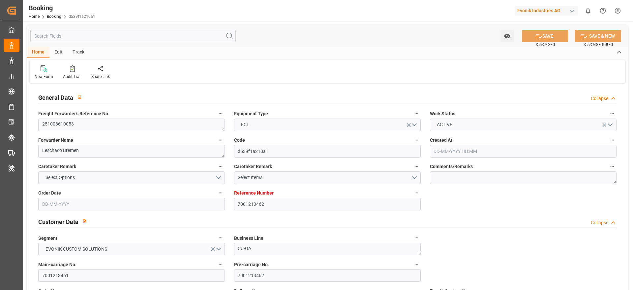
type input "26-09-2025 11:45"
type input "04-10-2025 03:00"
type input "19-11-2025 10:00"
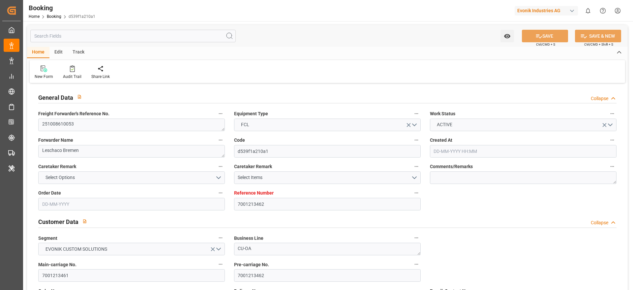
type input "19-11-2025 17:19"
type input "23-11-2025 17:19"
click at [106, 126] on textarea "251008610053" at bounding box center [131, 124] width 187 height 13
click at [105, 126] on textarea "251008610053" at bounding box center [131, 124] width 187 height 13
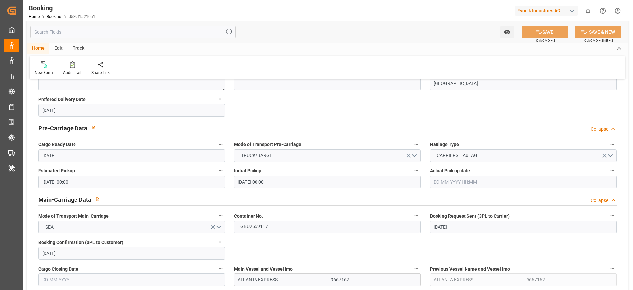
scroll to position [346, 0]
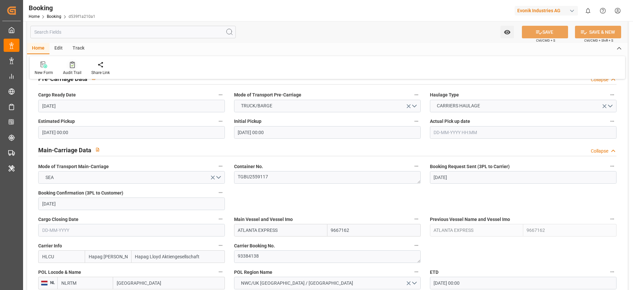
click at [71, 66] on icon at bounding box center [72, 65] width 3 height 2
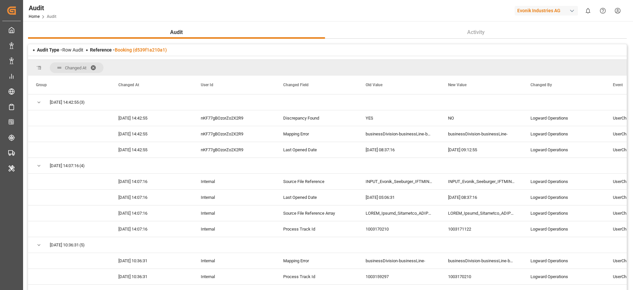
click at [97, 65] on span at bounding box center [95, 68] width 11 height 6
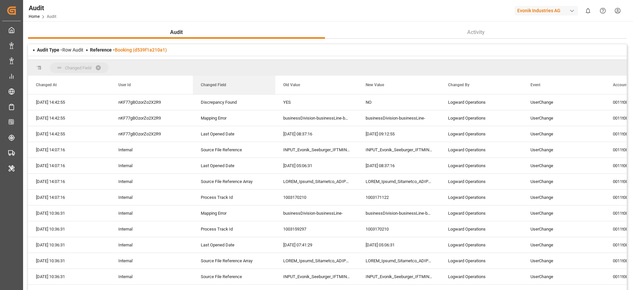
drag, startPoint x: 222, startPoint y: 82, endPoint x: 231, endPoint y: 63, distance: 21.1
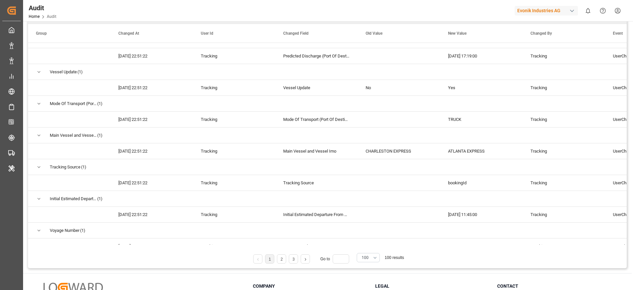
scroll to position [1414, 0]
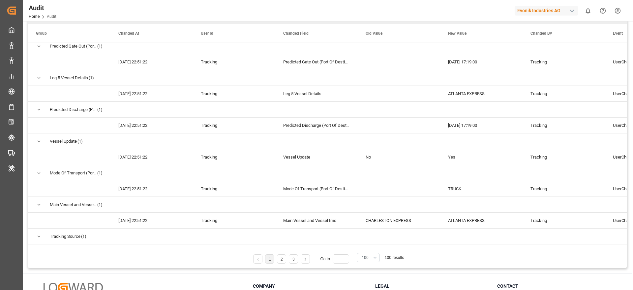
click at [364, 258] on span "100" at bounding box center [365, 257] width 7 height 6
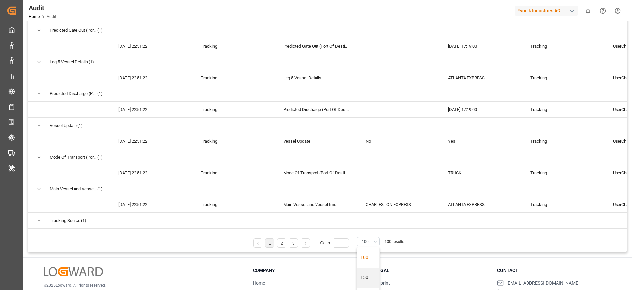
scroll to position [110, 0]
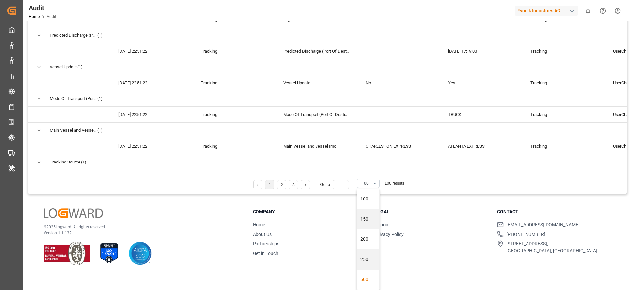
click at [366, 277] on div "500" at bounding box center [368, 279] width 22 height 20
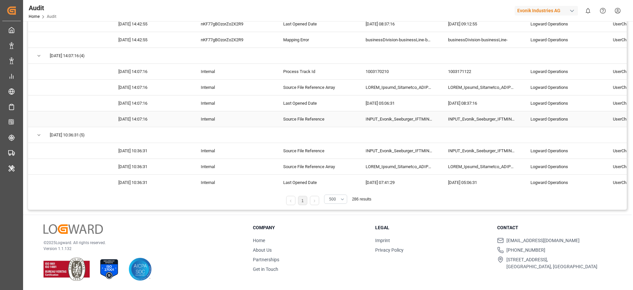
scroll to position [0, 0]
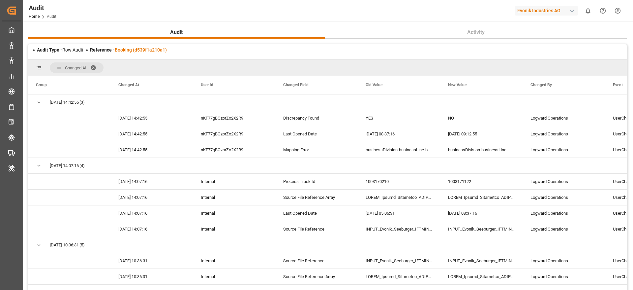
click at [96, 69] on span at bounding box center [95, 68] width 11 height 6
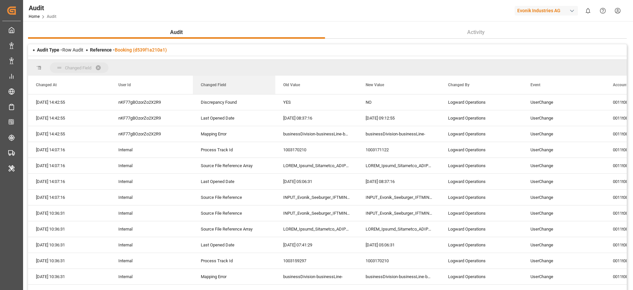
drag, startPoint x: 209, startPoint y: 82, endPoint x: 217, endPoint y: 74, distance: 11.4
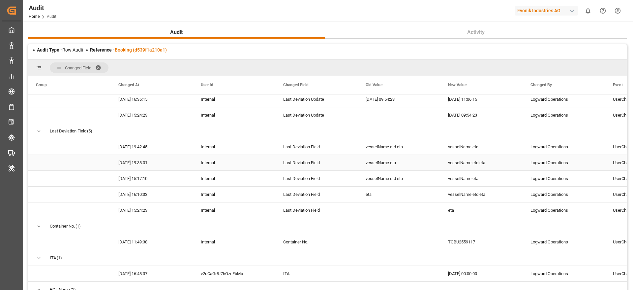
scroll to position [4963, 0]
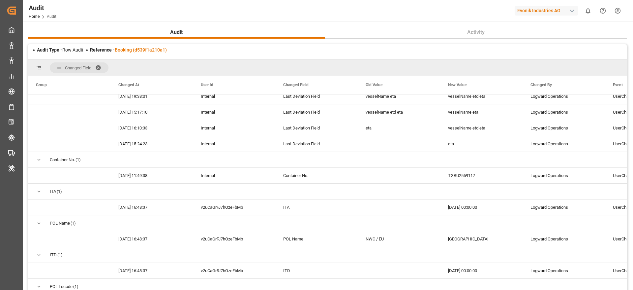
click at [156, 50] on link "Booking (d539f1a210a1)" at bounding box center [141, 49] width 52 height 5
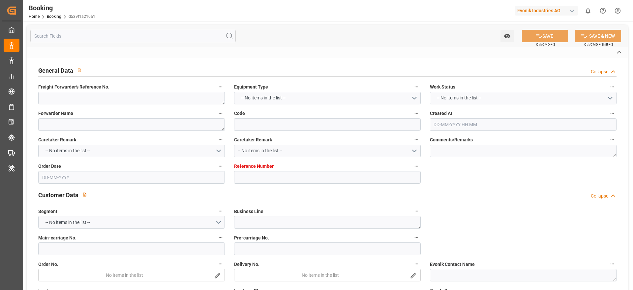
type textarea "251008610053"
type textarea "Leschaco Bremen"
type input "d539f1a210a1"
type input "7001213462"
type textarea "CU-OA"
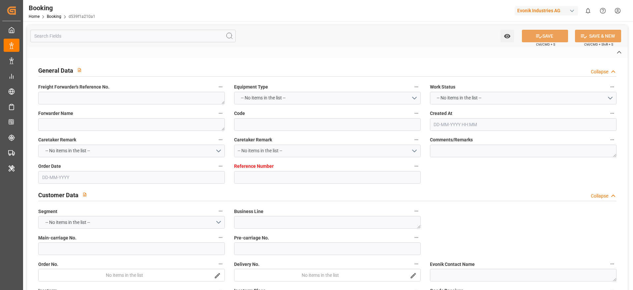
type input "7001213461"
type textarea "samiksha.shingote@evonik.com"
type textarea "CIF"
type textarea "NHAVASHEVA"
type textarea "Weiterstadt"
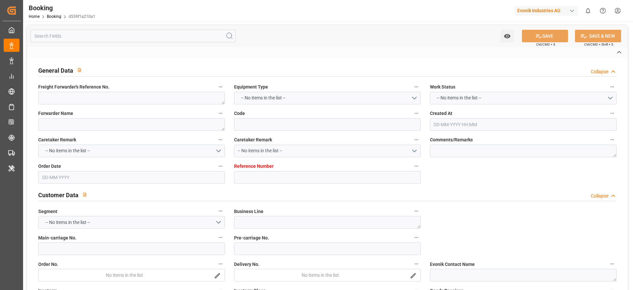
type textarea "TGBU2559117"
type input "ATLANTA EXPRESS"
type input "HLCU"
type textarea "93384138"
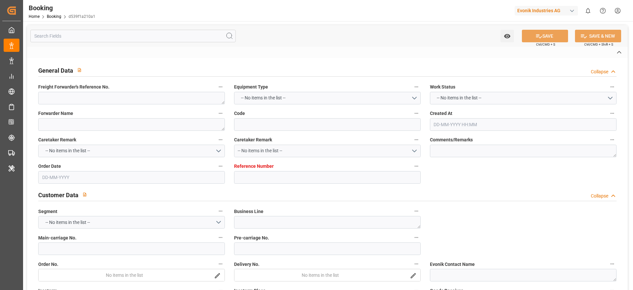
type input "Rotterdam"
type input "Jawaharlal Nehru (Nhava Sheva)"
type textarea "vesselName eta"
type textarea "INPUT_Evonik_Seeburger_IFTMIN_1003171122_20250923103535486.edi"
type textarea "NWC/UK North West Continent / UK_INNSA_HLCU_CU-OA"
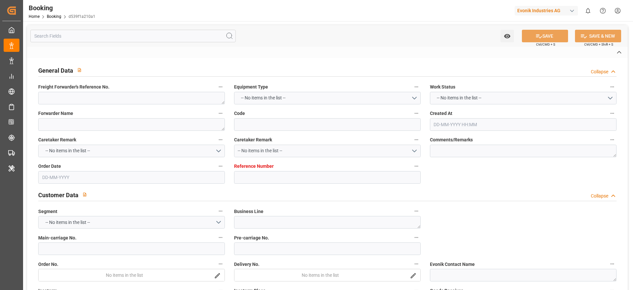
type textarea "INPUT_Evonik_Seeburger_IFTMIN_1002922642_20250704103635705.edi,INPUT_Evonik_See…"
type textarea "1003171122"
type textarea "[PERSON_NAME]"
type textarea "businessDivision-businessLine-"
type textarea "IFTSTA"
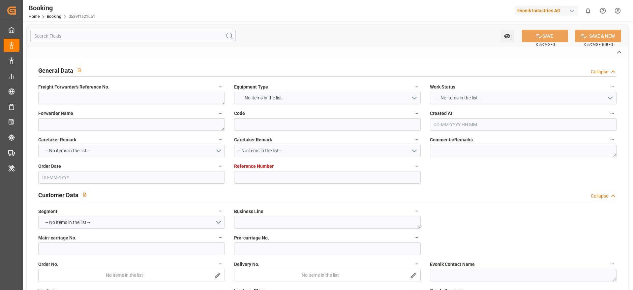
type textarea "a011t00000LcJC5AAN"
type textarea "No"
type input "ROTTERDAM"
type input "JAWAHARLAL NEHRU (NHAVA SHEVA)"
type input "MAINZ"
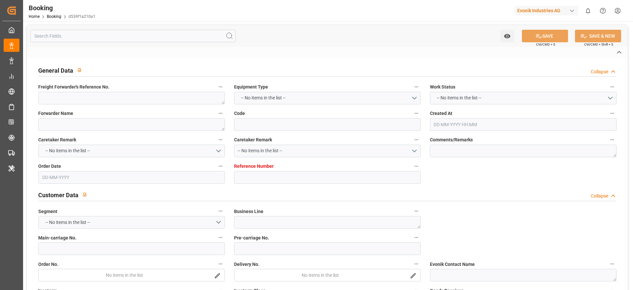
type input "DE"
type input "BARGE"
type input "WEITERSTADT"
type input "DE"
type input "TRUCK"
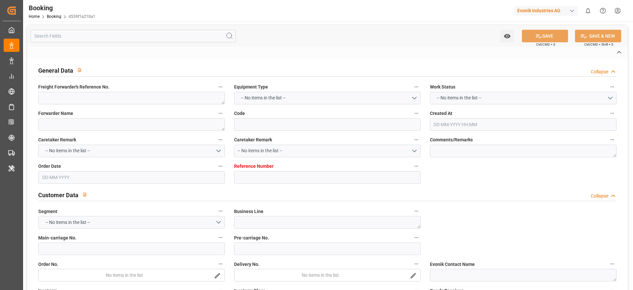
type input "540E"
type input "VESSEL"
type input "ATLANTA EXPRESS"
type input "TRUCK"
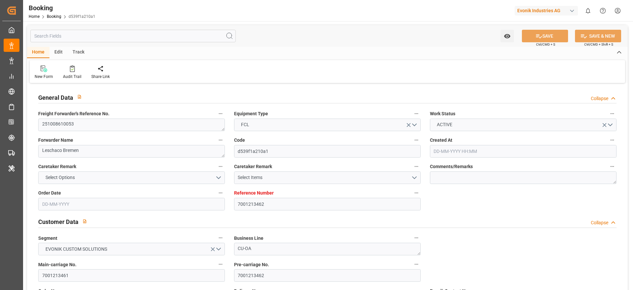
type input "7001213462"
type input "9667162"
type input "Hapag [PERSON_NAME]"
type input "Hapag Lloyd Aktiengesellschaft"
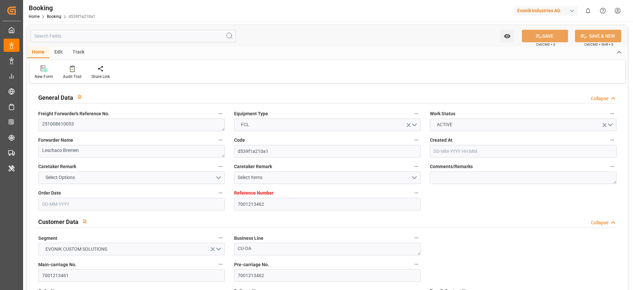
type input "NLRTM"
type input "INNSA"
type input "0"
type input "NLRTM"
type input "INNSA"
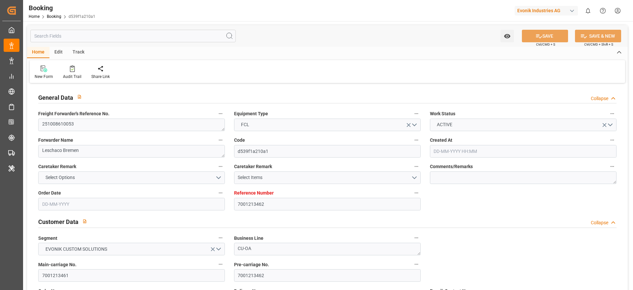
type input "9667162"
type input "04-07-2025 08:37"
type input "04-07-2025"
type input "05-10-2025"
type input "13-08-2025"
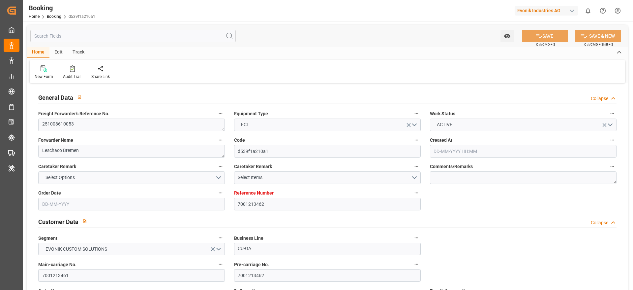
type input "26-09-2025 00:00"
type input "23-07-2025"
type input "25-08-2025"
type input "04-10-2025 00:00"
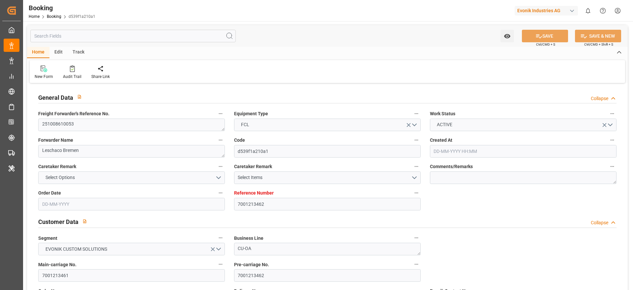
type input "22-08-2025 00:00"
type input "19-11-2025 00:00"
type input "08-10-2025 00:00"
type input "14-08-2025"
type input "24-09-2025 09:12"
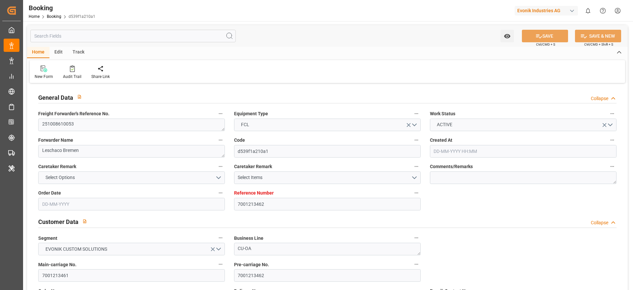
type input "14-08-2025"
type input "26-09-2025 11:45"
type input "14-08-2025 10:07"
type input "26-09-2025 11:45"
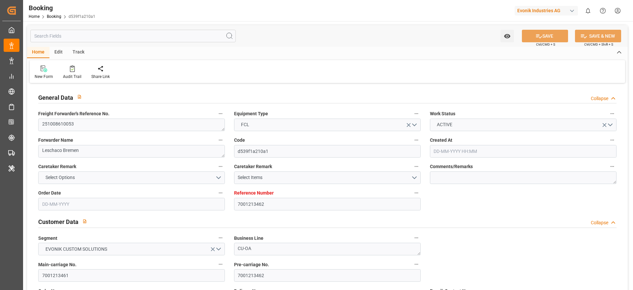
type input "26-09-2025 11:45"
type input "04-10-2025 03:00"
type input "19-11-2025 10:00"
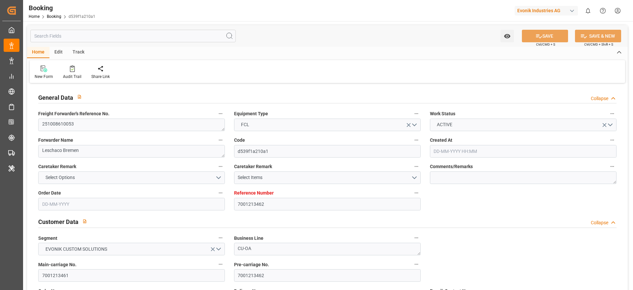
type input "19-11-2025 17:19"
type input "23-11-2025 17:19"
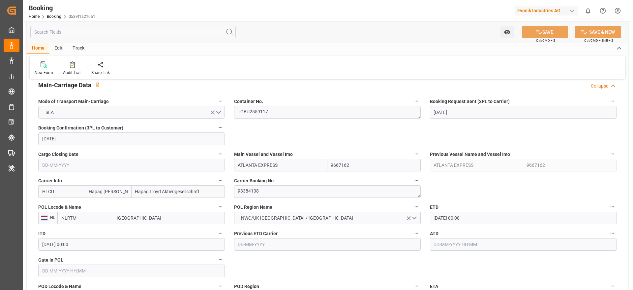
scroll to position [396, 0]
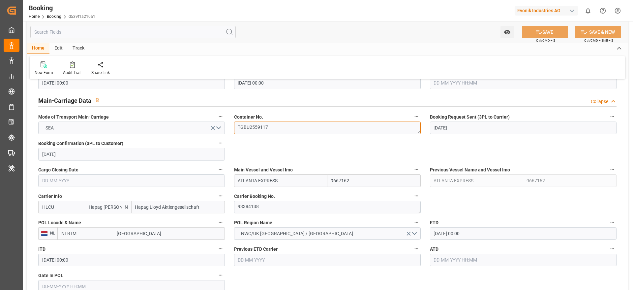
click at [296, 126] on textarea "TGBU2559117" at bounding box center [327, 127] width 187 height 13
paste textarea "HLXU 3544458"
click at [243, 129] on textarea "HLXU 3544458" at bounding box center [327, 127] width 187 height 13
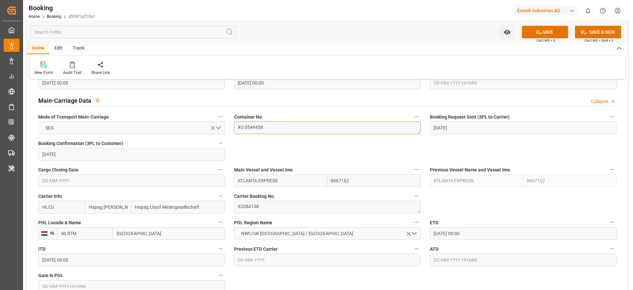
click at [290, 133] on textarea "XU 3544458" at bounding box center [327, 127] width 187 height 13
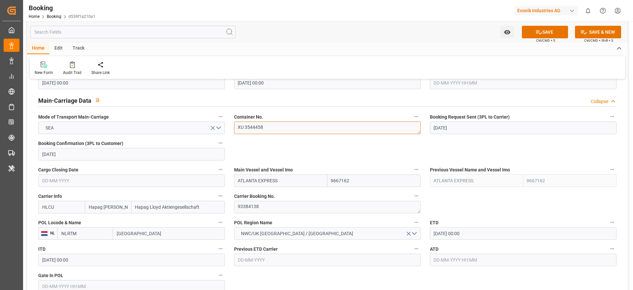
click at [290, 133] on textarea "XU 3544458" at bounding box center [327, 127] width 187 height 13
paste textarea "HL"
click at [241, 128] on textarea "HLXU 3544458" at bounding box center [327, 127] width 187 height 13
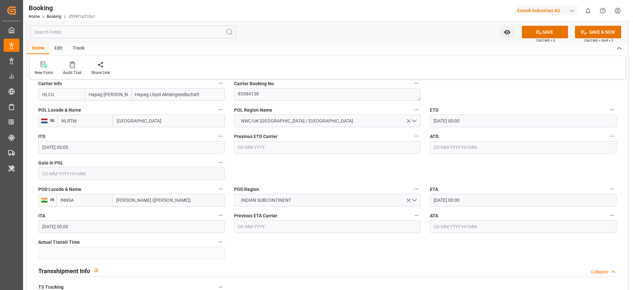
type textarea "HLXU 3544458"
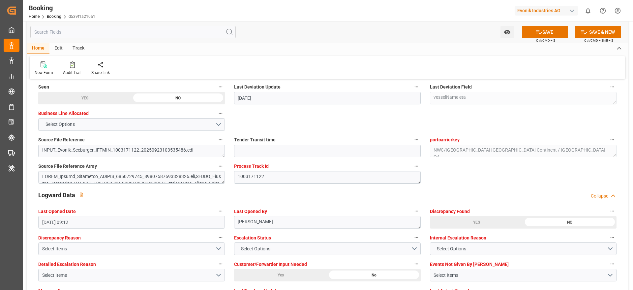
scroll to position [1237, 0]
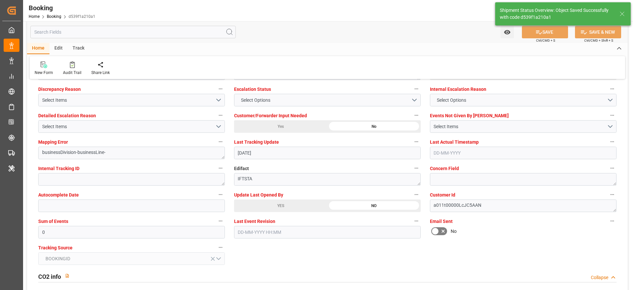
type textarea "Madhu T V"
type input "25-09-2025 11:28"
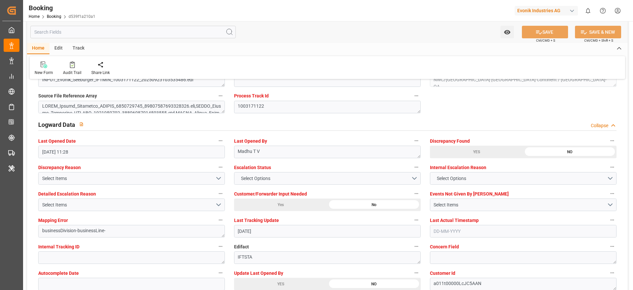
scroll to position [1138, 0]
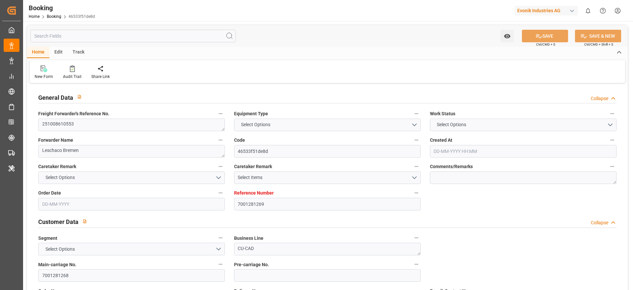
type input "7001281269"
type input "9632117"
type input "Hapag [PERSON_NAME]"
type input "Hapag Lloyd Aktiengesellschaft"
type input "EUNWC"
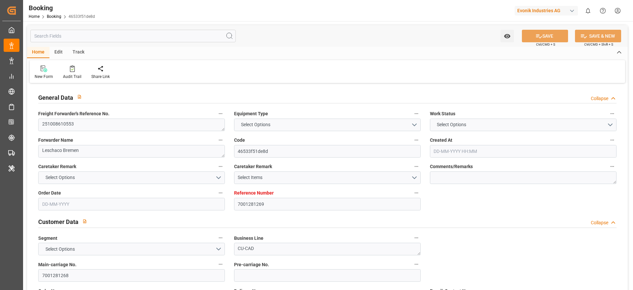
type input "VNHPH"
type input "[DATE] 12:47"
type input "[DATE]"
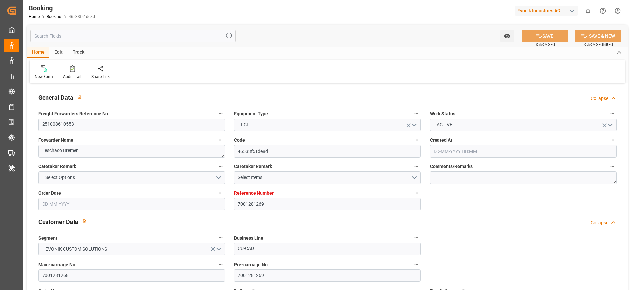
type input "[DATE] 00:00"
type input "[DATE]"
type input "[DATE] 00:00"
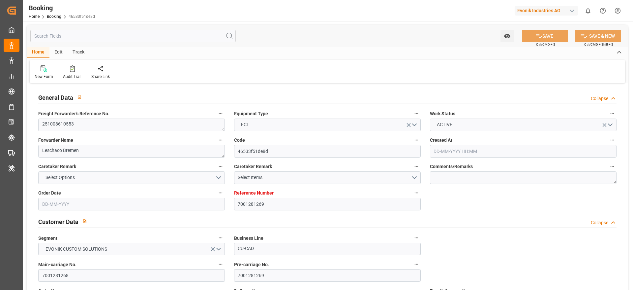
type input "[DATE] 00:00"
type input "[DATE] 09:01"
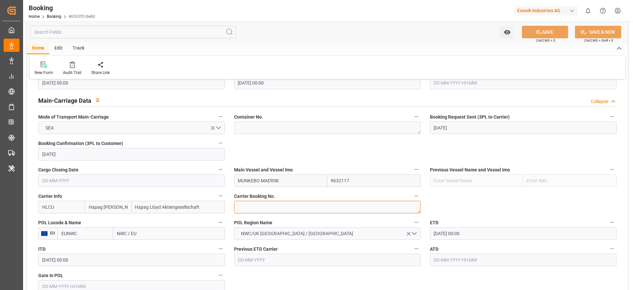
click at [264, 207] on textarea at bounding box center [327, 207] width 187 height 13
paste textarea "34026740"
type textarea "34026740"
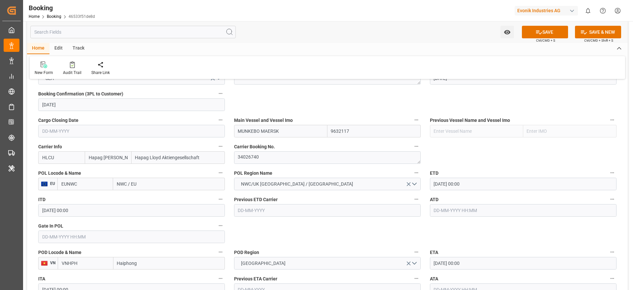
click at [138, 188] on input "NWC / EU" at bounding box center [169, 184] width 112 height 13
paste input "[GEOGRAPHIC_DATA]"
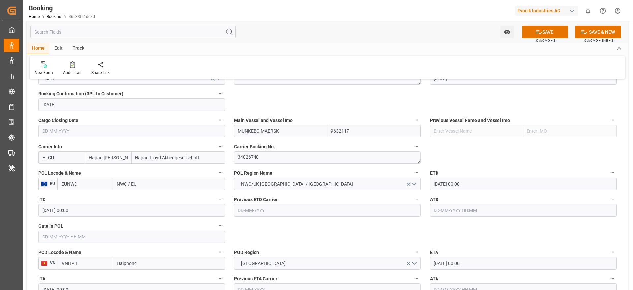
type input "[GEOGRAPHIC_DATA]"
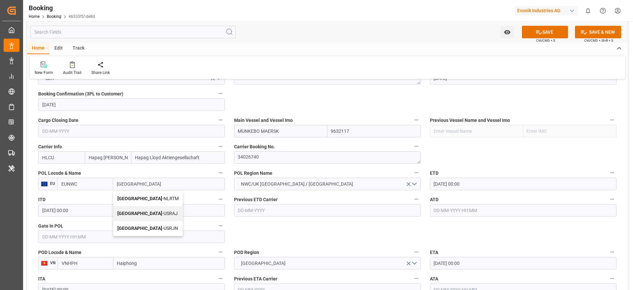
click at [162, 195] on div "[GEOGRAPHIC_DATA] - NLRTM" at bounding box center [147, 198] width 69 height 15
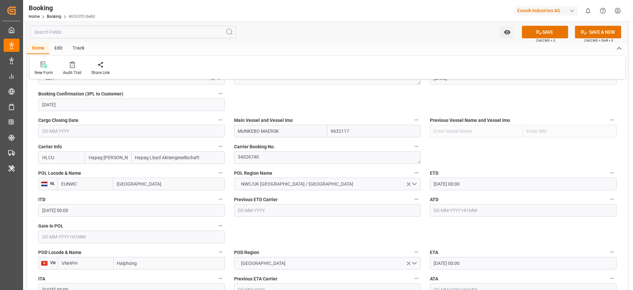
type input "NLRTM"
type input "[GEOGRAPHIC_DATA]"
click at [491, 260] on input "12-11-2025 00:00" at bounding box center [523, 263] width 187 height 13
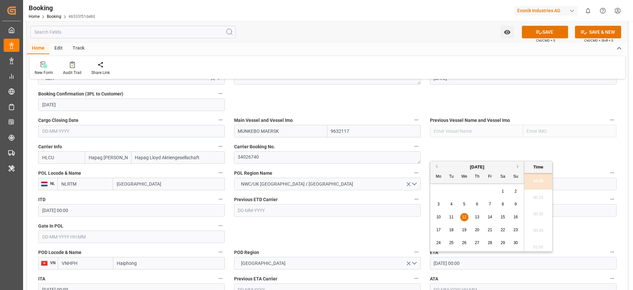
click at [454, 231] on div "18" at bounding box center [452, 230] width 8 height 8
type input "18-11-2025 00:00"
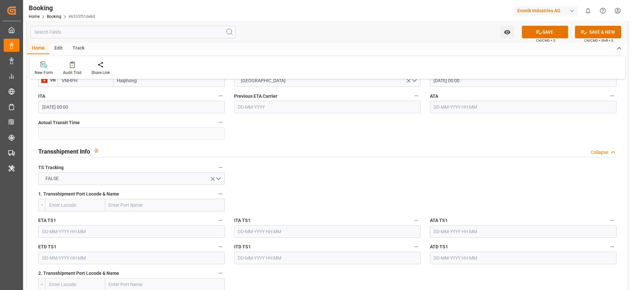
scroll to position [643, 0]
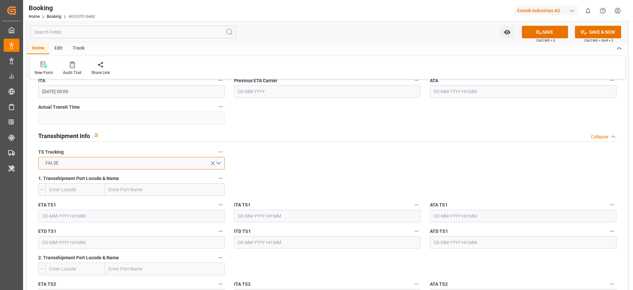
click at [71, 159] on button "FALSE" at bounding box center [131, 163] width 187 height 13
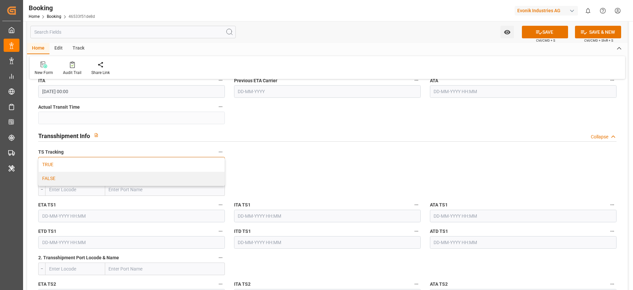
click at [71, 166] on div "TRUE" at bounding box center [132, 165] width 186 height 14
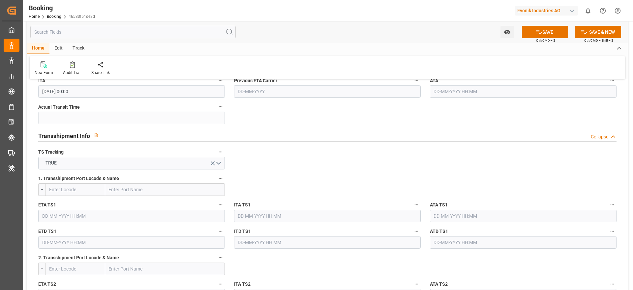
click at [134, 191] on input "text" at bounding box center [165, 189] width 120 height 13
paste input "TANJUNG PELEPAS"
click at [149, 201] on span "Tanjung Pelepas - MYTPP" at bounding box center [136, 203] width 52 height 5
type input "Tanjung Pelepas"
type input "MYTPP"
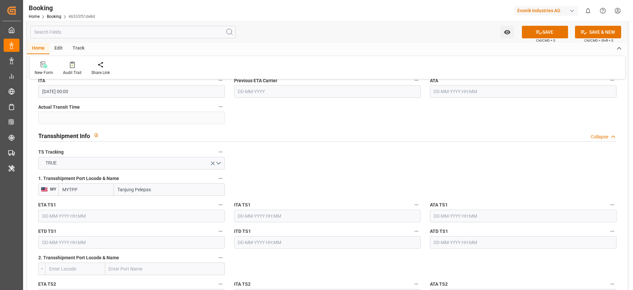
click at [103, 215] on input "text" at bounding box center [131, 216] width 187 height 13
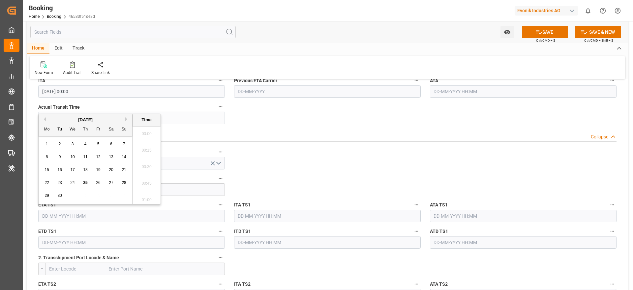
scroll to position [1091, 0]
click at [126, 120] on button "Next Month" at bounding box center [127, 119] width 4 height 4
click at [76, 170] on div "12" at bounding box center [73, 170] width 8 height 8
type input "[DATE] 00:00"
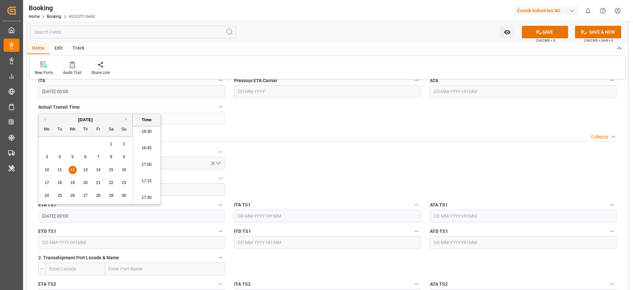
click at [99, 236] on input "text" at bounding box center [131, 242] width 187 height 13
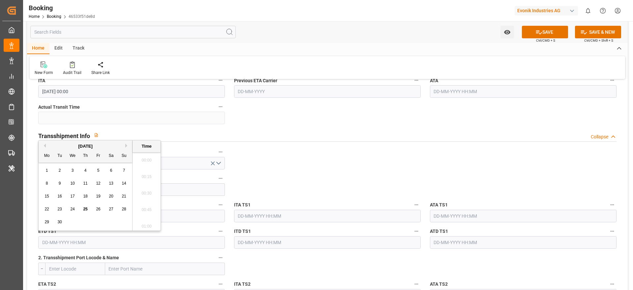
click at [131, 146] on div "September 2025" at bounding box center [86, 146] width 94 height 7
click at [127, 146] on button "Next Month" at bounding box center [127, 146] width 4 height 4
click at [80, 198] on div "10 11 12 13 14 15 16" at bounding box center [86, 196] width 90 height 13
click at [89, 197] on div "13" at bounding box center [85, 196] width 8 height 8
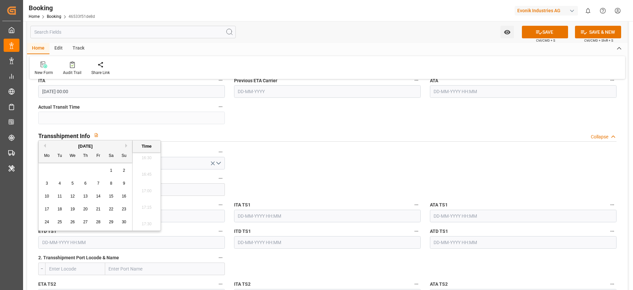
type input "13-11-2025 00:00"
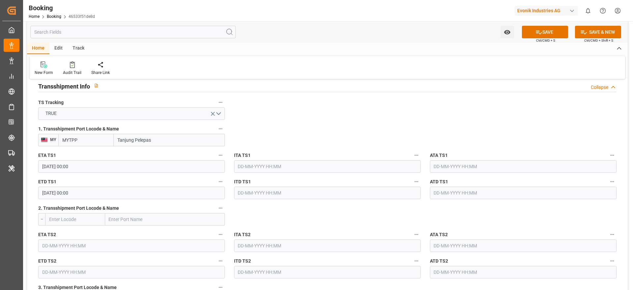
scroll to position [940, 0]
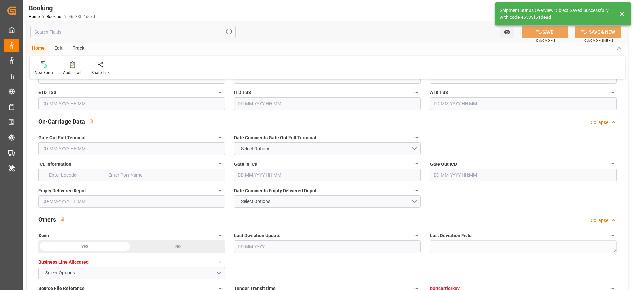
type textarea "Madhu T V"
type textarea "businessDivision-businessLine-"
type textarea "Yes"
type input "[DATE] 00:00"
type input "13-11-2025 00:00"
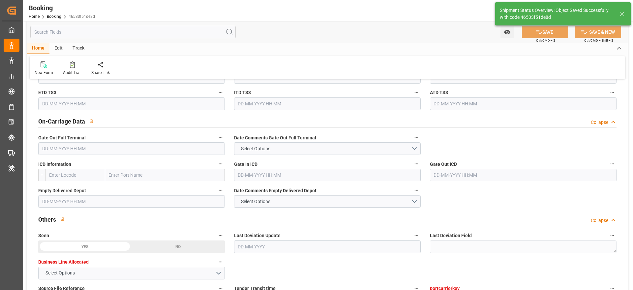
type input "25-09-2025 11:31"
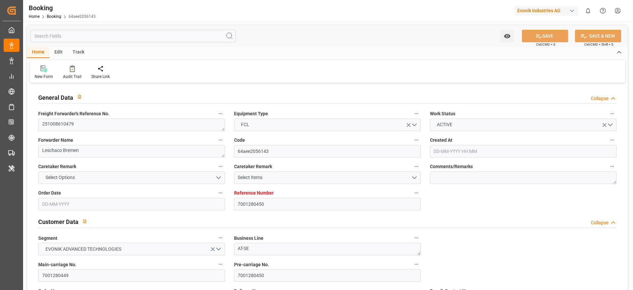
type input "7001280450"
type input "9950131"
type input "Hapag [PERSON_NAME]"
type input "Hapag Lloyd Aktiengesellschaft"
type input "EUNWC"
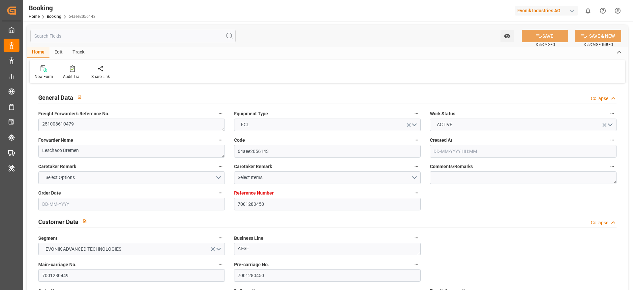
type input "EUNWC"
type input "[DATE] 05:41"
type input "[DATE]"
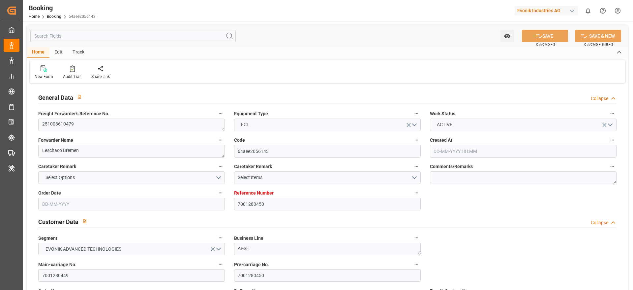
type input "[DATE] 00:00"
type input "[DATE]"
type input "[DATE] 00:00"
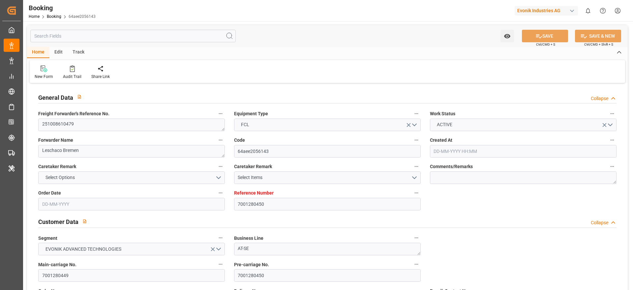
type input "[DATE] 00:00"
type input "[DATE] 08:55"
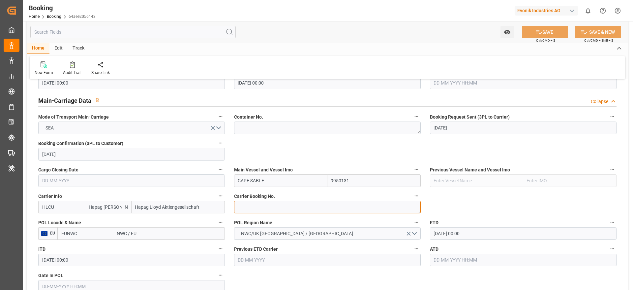
click at [264, 213] on textarea at bounding box center [327, 207] width 187 height 13
click at [267, 210] on textarea at bounding box center [327, 207] width 187 height 13
paste textarea "32419760"
type textarea "32419760"
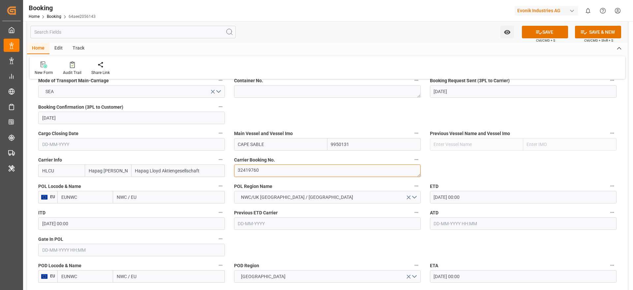
scroll to position [445, 0]
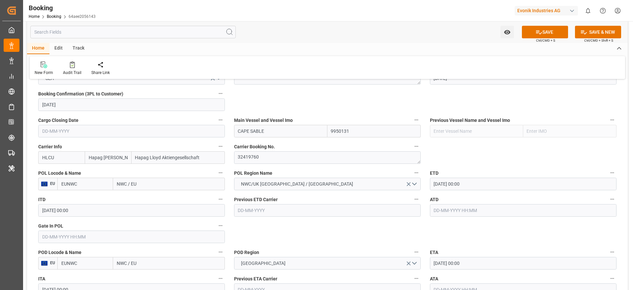
click at [158, 182] on input "NWC / EU" at bounding box center [169, 184] width 112 height 13
paste input "[GEOGRAPHIC_DATA]"
type input "[GEOGRAPHIC_DATA]"
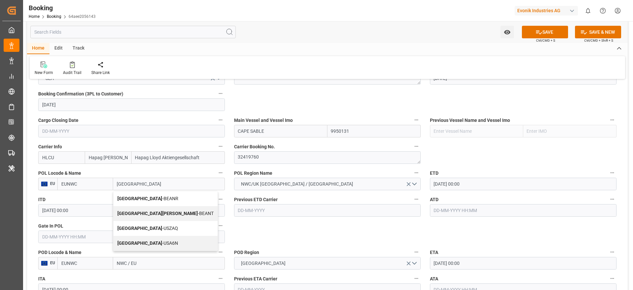
click at [148, 201] on div "Antwerp - BEANR" at bounding box center [165, 198] width 104 height 15
type input "BEANR"
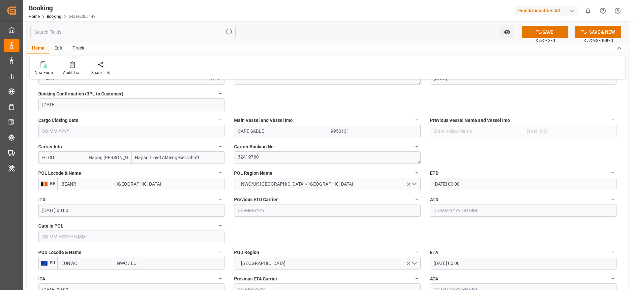
type input "[GEOGRAPHIC_DATA]"
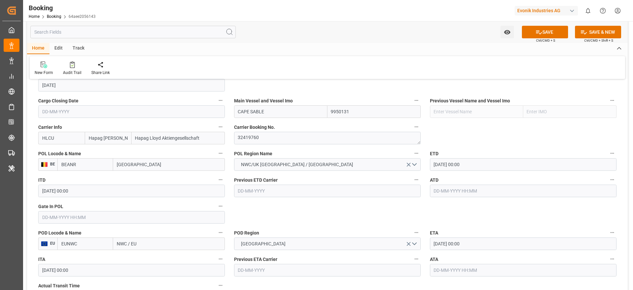
scroll to position [495, 0]
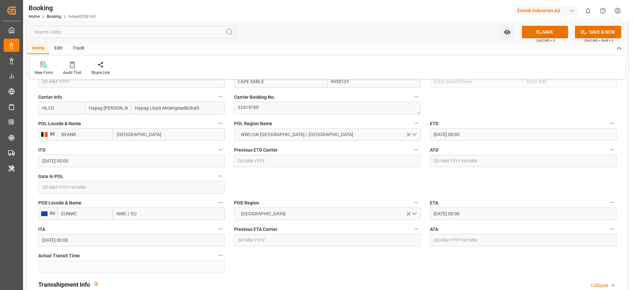
click at [146, 217] on input "NWC / EU" at bounding box center [169, 213] width 112 height 13
click at [146, 216] on input "NWC / EU" at bounding box center [169, 213] width 112 height 13
paste input "[GEOGRAPHIC_DATA]"
click at [172, 211] on input "[GEOGRAPHIC_DATA]" at bounding box center [169, 213] width 112 height 13
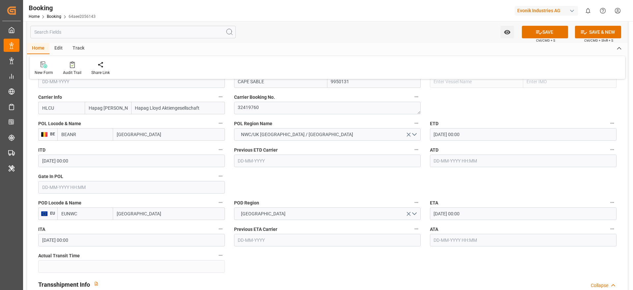
type input "[GEOGRAPHIC_DATA]"
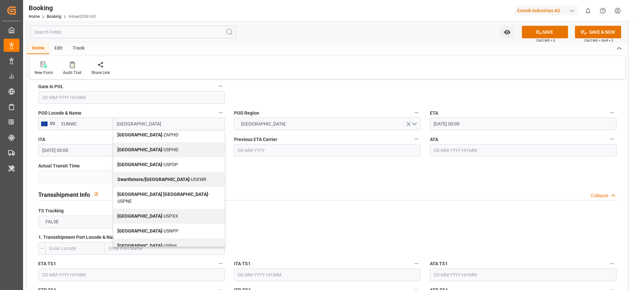
scroll to position [594, 0]
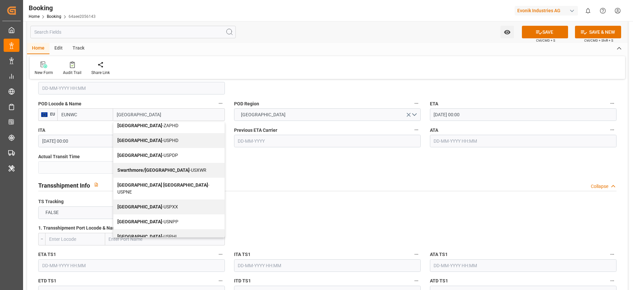
click at [155, 232] on div "Philadelphia - USPHL" at bounding box center [168, 236] width 111 height 15
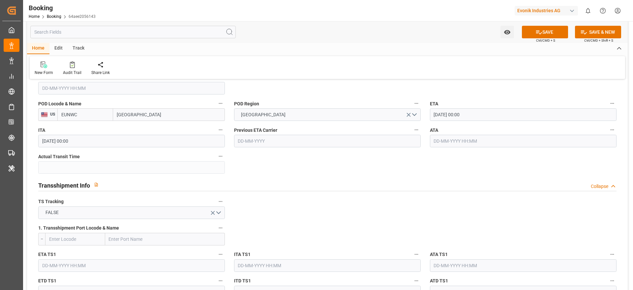
type input "USPHL"
type input "[GEOGRAPHIC_DATA]"
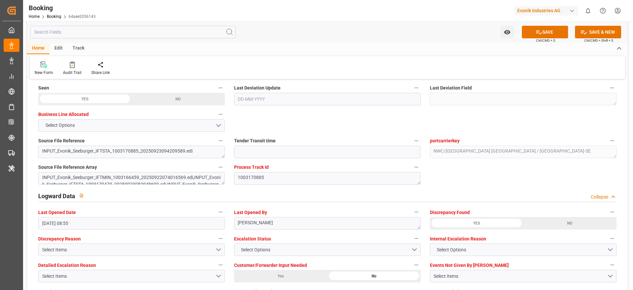
scroll to position [1089, 0]
type textarea "NWC/[GEOGRAPHIC_DATA] [GEOGRAPHIC_DATA] Continent / [GEOGRAPHIC_DATA]-SE"
type textarea "Madhu T V"
type textarea "businessDivision-businessLine-"
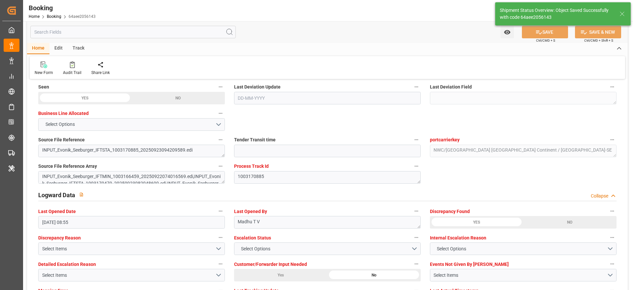
type input "[DATE] 11:34"
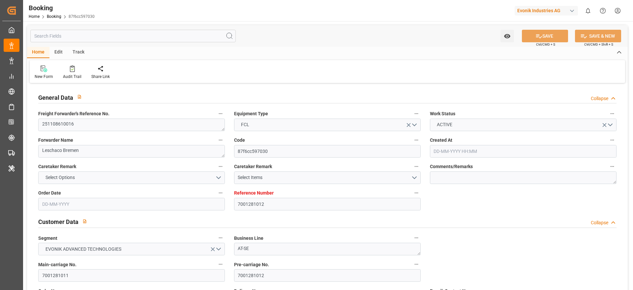
type input "7001281012"
type input "9229831"
type input "Hapag [PERSON_NAME]"
type input "Hapag Lloyd Aktiengesellschaft"
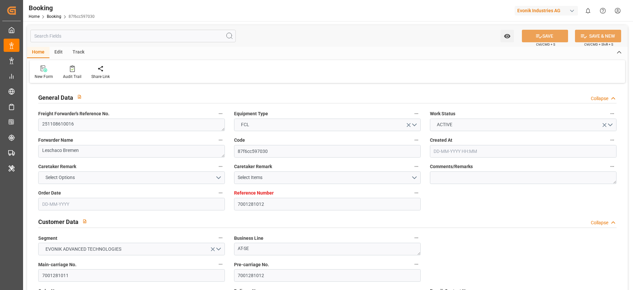
type input "EUNWC"
type input "[DATE] 09:52"
type input "[DATE]"
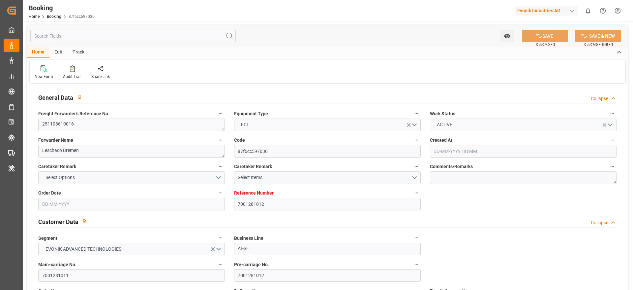
type input "[DATE]"
type input "[DATE] 00:00"
type input "[DATE]"
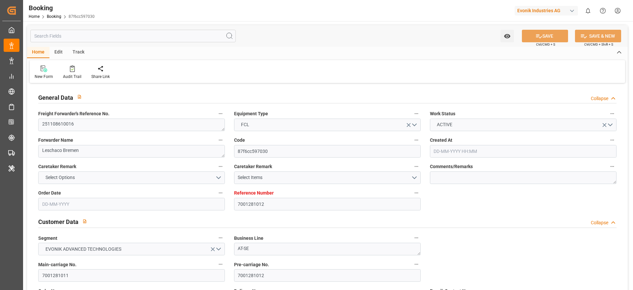
type input "[DATE] 00:00"
type input "[DATE] 08:52"
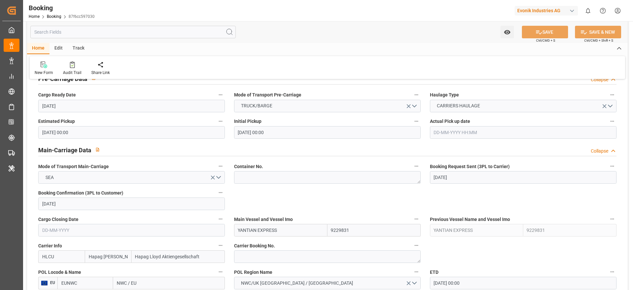
scroll to position [445, 0]
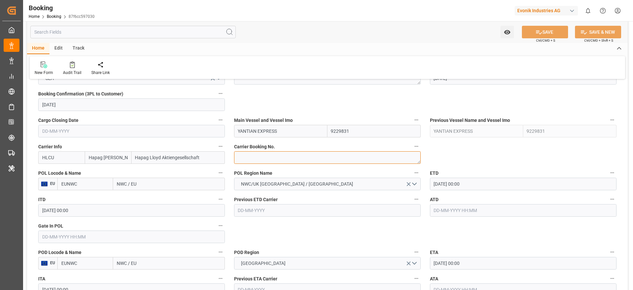
click at [259, 154] on textarea at bounding box center [327, 157] width 187 height 13
paste textarea "93294139"
type textarea "93294139"
click at [168, 185] on input "NWC / EU" at bounding box center [169, 184] width 112 height 13
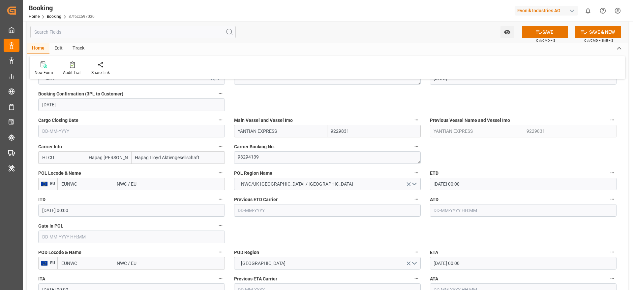
click at [168, 185] on input "NWC / EU" at bounding box center [169, 184] width 112 height 13
paste input "ROTTERDAM"
type input "ROTTERDAM"
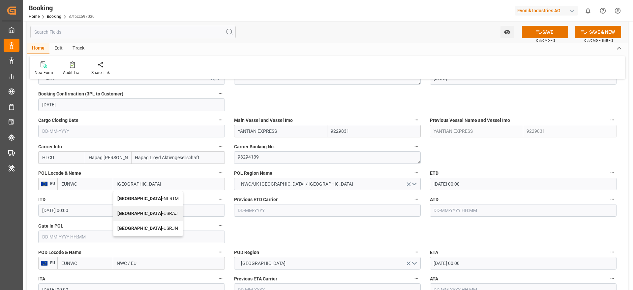
click at [153, 195] on div "Rotterdam - NLRTM" at bounding box center [147, 198] width 69 height 15
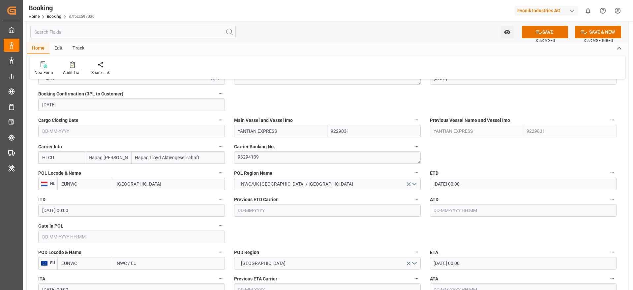
type input "NLRTM"
type input "Rotterdam"
click at [145, 261] on input "NWC / EU" at bounding box center [169, 263] width 112 height 13
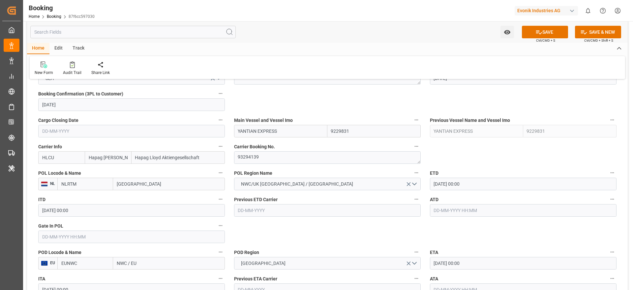
paste input "CHARLESTON"
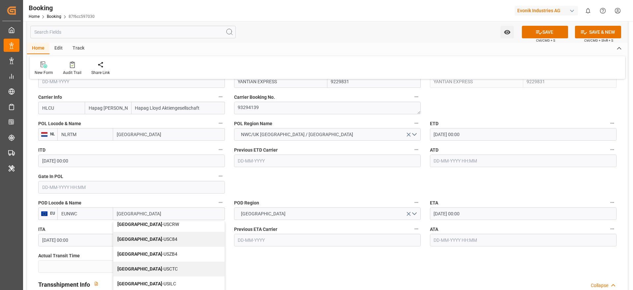
scroll to position [148, 0]
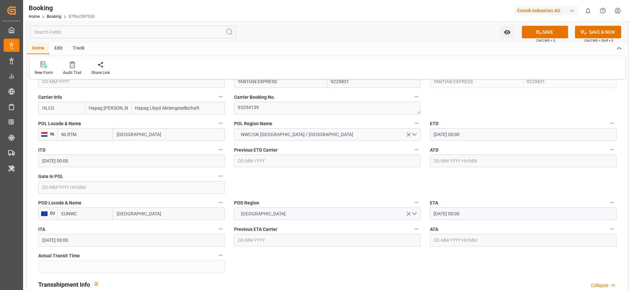
click at [161, 213] on input "CHARLESTON" at bounding box center [169, 213] width 112 height 13
type input "CHARLESTON"
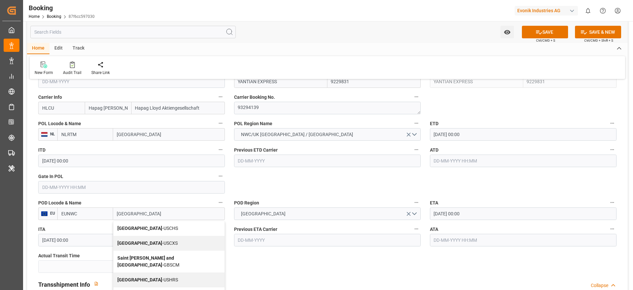
click at [168, 226] on div "Charleston - USCHS" at bounding box center [168, 228] width 111 height 15
type input "USCHS"
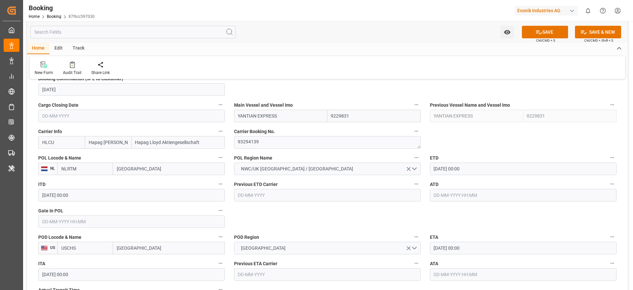
scroll to position [445, 0]
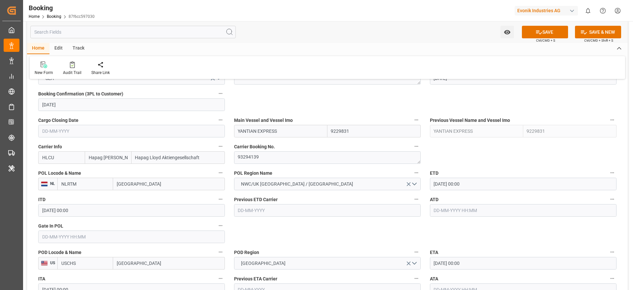
type input "Charleston"
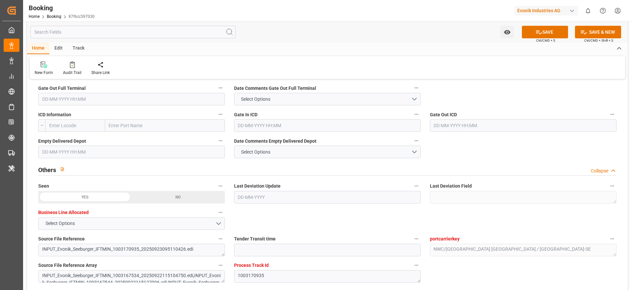
scroll to position [940, 0]
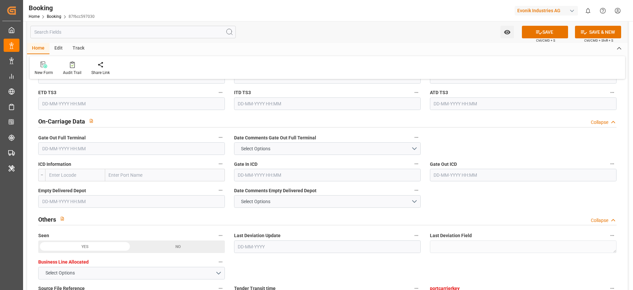
click at [108, 176] on input "text" at bounding box center [165, 175] width 120 height 13
paste input "ATLANTA"
click at [158, 178] on input "ATLANTA" at bounding box center [165, 175] width 120 height 13
type input "ATLANTA"
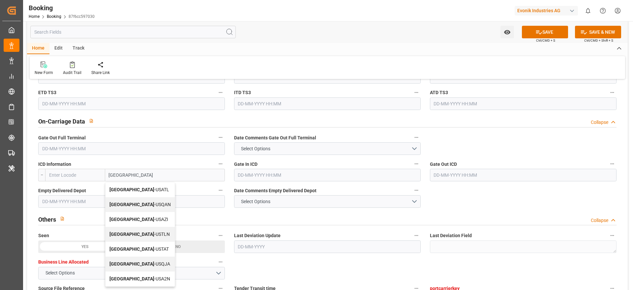
click at [135, 190] on span "Atlanta - USATL" at bounding box center [140, 189] width 60 height 5
type input "USATL"
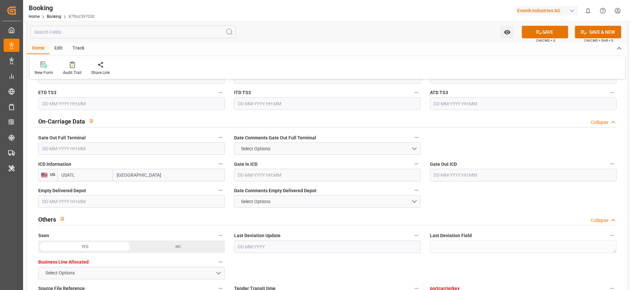
type input "Atlanta"
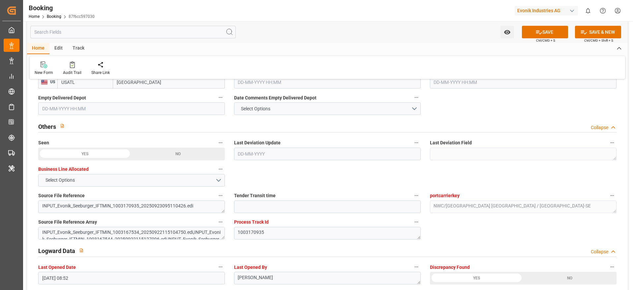
scroll to position [1089, 0]
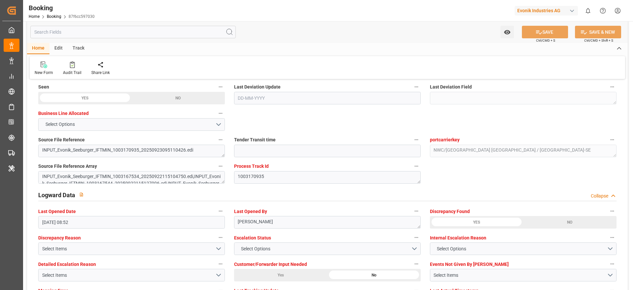
type textarea "NWC/UK North West Continent / UK_USCHS_HLCU_AT-SE"
type textarea "Madhu T V"
type textarea "businessDivision-businessLine-"
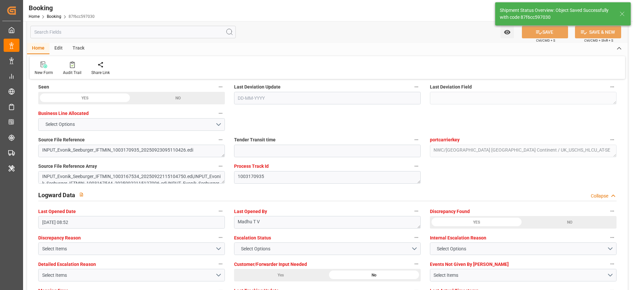
type input "25-09-2025 11:36"
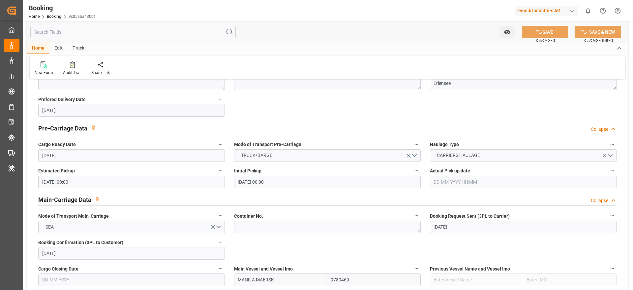
scroll to position [396, 0]
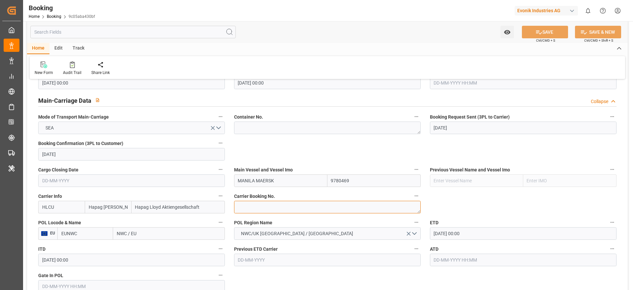
click at [272, 210] on textarea at bounding box center [327, 207] width 187 height 13
paste textarea "85584044"
type textarea "85584044"
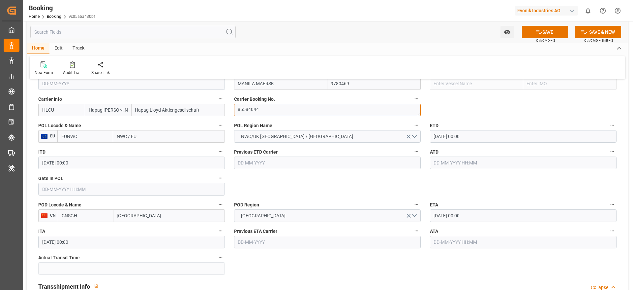
scroll to position [495, 0]
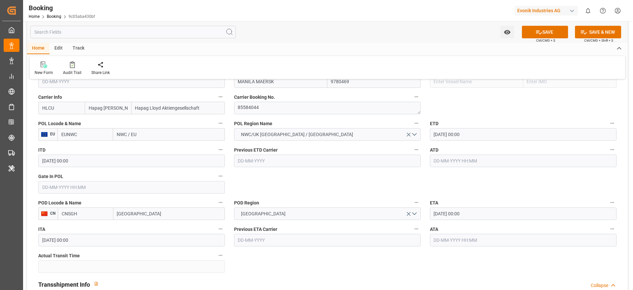
click at [152, 131] on input "NWC / EU" at bounding box center [169, 134] width 112 height 13
paste input "[GEOGRAPHIC_DATA]"
type input "[GEOGRAPHIC_DATA]"
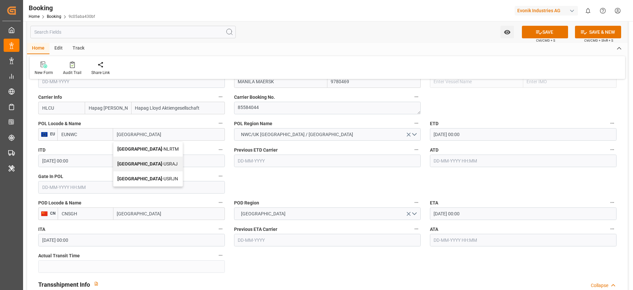
click at [153, 141] on div "[GEOGRAPHIC_DATA] - NLRTM [GEOGRAPHIC_DATA] - [GEOGRAPHIC_DATA] [GEOGRAPHIC_DAT…" at bounding box center [148, 163] width 70 height 45
click at [151, 149] on label "ITD" at bounding box center [131, 149] width 187 height 9
click at [216, 149] on button "ITD" at bounding box center [220, 149] width 9 height 9
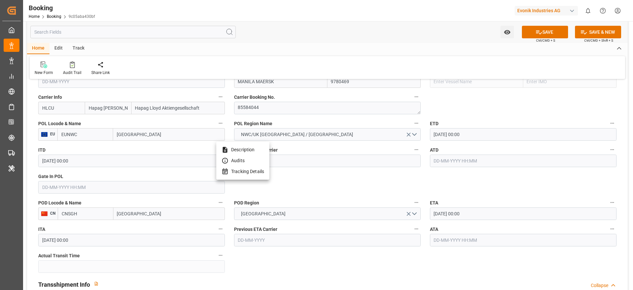
click at [162, 131] on div at bounding box center [316, 145] width 633 height 290
click at [216, 145] on button "ITD" at bounding box center [220, 149] width 9 height 9
click at [156, 133] on div at bounding box center [316, 145] width 633 height 290
click at [156, 135] on input "[GEOGRAPHIC_DATA]" at bounding box center [169, 134] width 112 height 13
type input "[GEOGRAPHIC_DATA]"
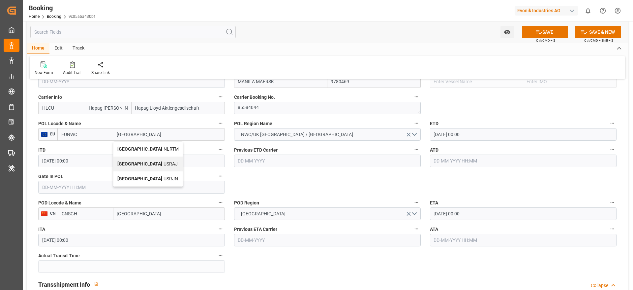
click at [158, 150] on span "[GEOGRAPHIC_DATA] - NLRTM" at bounding box center [147, 148] width 61 height 5
type input "NLRTM"
type input "[GEOGRAPHIC_DATA]"
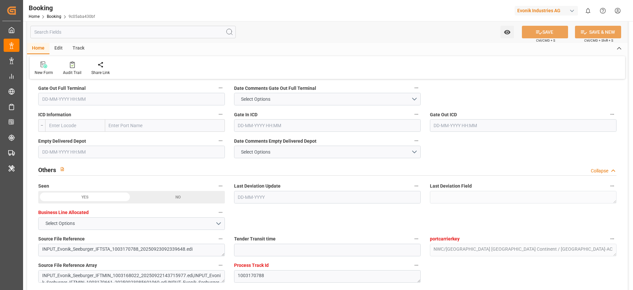
scroll to position [1295, 0]
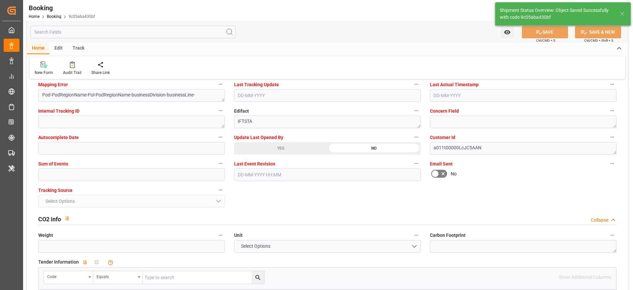
type textarea "Madhu T V"
type textarea "Pod-PodRegionName-businessDivision-businessLine-"
type input "[DATE] 11:37"
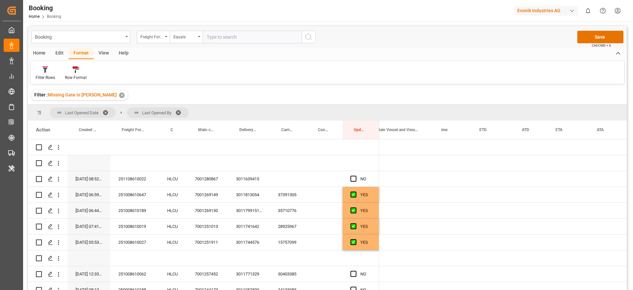
scroll to position [0, 403]
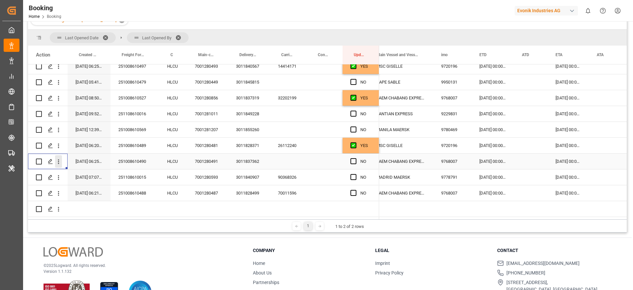
click at [60, 161] on icon "open menu" at bounding box center [58, 161] width 7 height 7
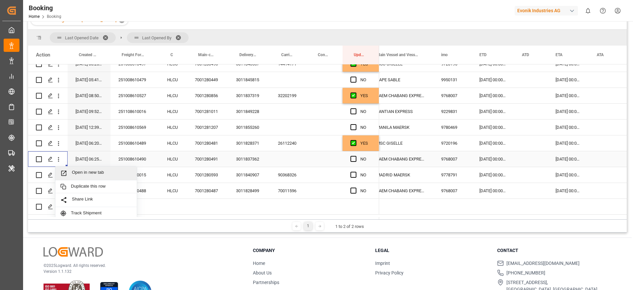
click at [118, 175] on span "Open in new tab" at bounding box center [102, 173] width 60 height 7
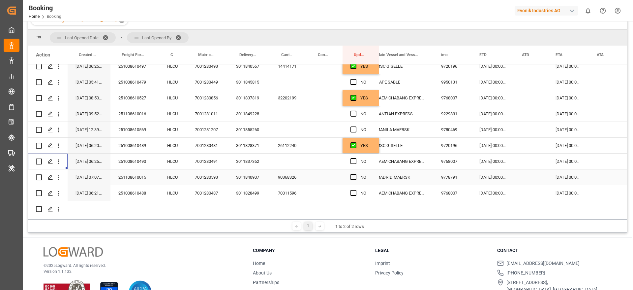
click at [294, 169] on div "90368326" at bounding box center [288, 177] width 37 height 16
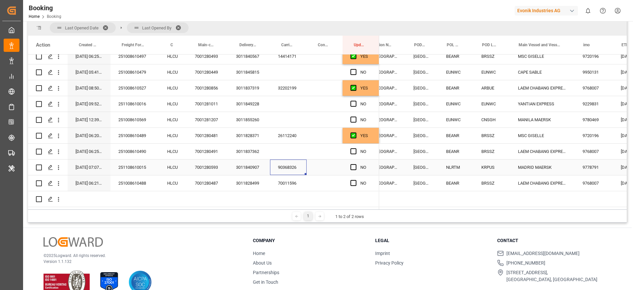
scroll to position [0, 0]
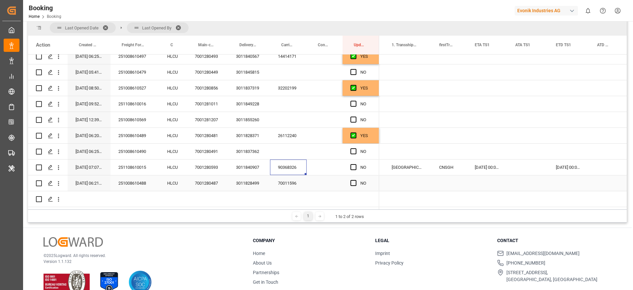
click at [351, 160] on div "Press SPACE to select this row." at bounding box center [356, 167] width 10 height 15
click at [353, 164] on span "Press SPACE to select this row." at bounding box center [354, 167] width 6 height 6
click at [356, 164] on input "Press SPACE to select this row." at bounding box center [356, 164] width 0 height 0
click at [282, 182] on div "70011596" at bounding box center [288, 183] width 37 height 16
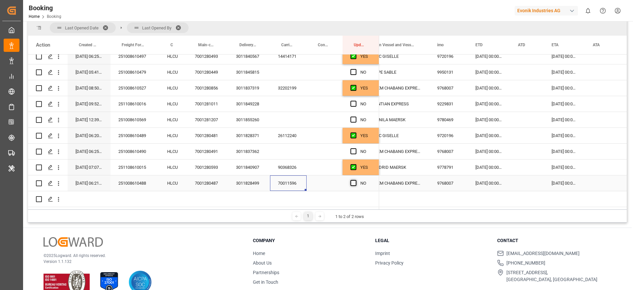
click at [353, 180] on span "Press SPACE to select this row." at bounding box center [354, 183] width 6 height 6
click at [356, 180] on input "Press SPACE to select this row." at bounding box center [356, 180] width 0 height 0
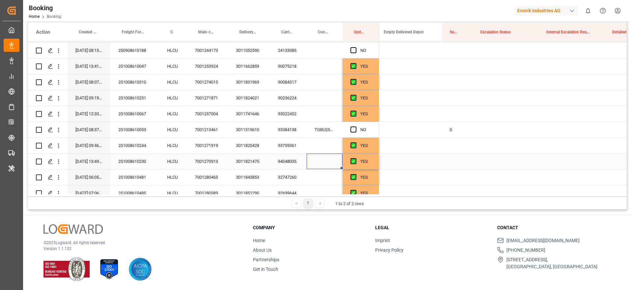
click at [308, 157] on div "Press SPACE to select this row." at bounding box center [325, 161] width 36 height 16
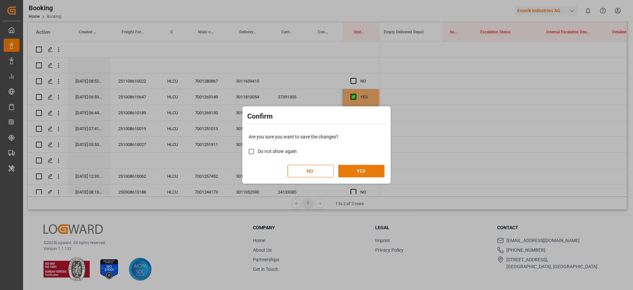
click at [354, 169] on button "YES" at bounding box center [362, 171] width 46 height 13
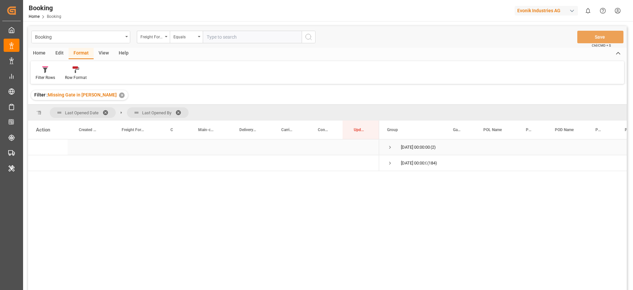
click at [391, 146] on span "Press SPACE to select this row." at bounding box center [390, 147] width 6 height 6
click at [405, 164] on span "Press SPACE to select this row." at bounding box center [404, 163] width 6 height 6
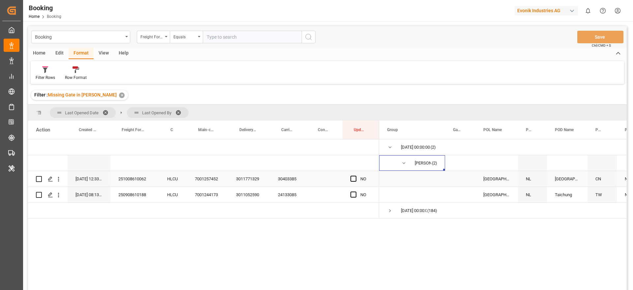
click at [135, 181] on div "251008610062" at bounding box center [135, 179] width 49 height 16
click at [212, 181] on div "7001257452" at bounding box center [207, 179] width 41 height 16
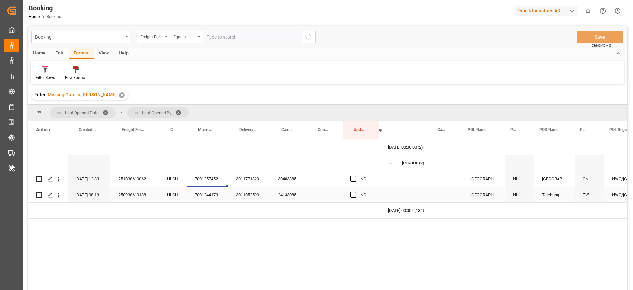
scroll to position [0, 13]
click at [210, 191] on div "7001244173" at bounding box center [207, 195] width 41 height 16
click at [125, 199] on div "250908610188" at bounding box center [135, 195] width 49 height 16
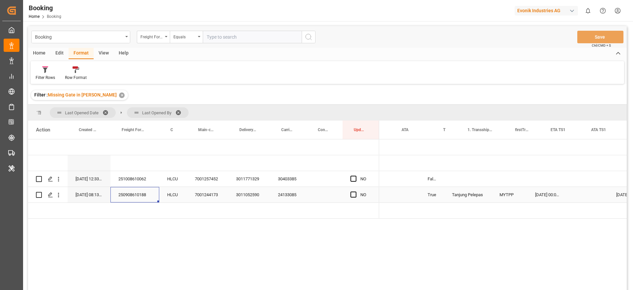
scroll to position [0, 596]
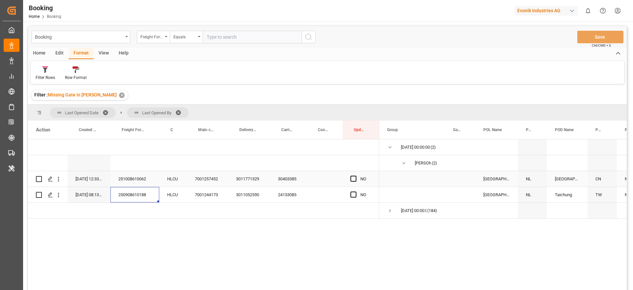
click at [351, 174] on div "Press SPACE to select this row." at bounding box center [356, 178] width 10 height 15
click at [354, 178] on span "Press SPACE to select this row." at bounding box center [354, 179] width 6 height 6
click at [356, 176] on input "Press SPACE to select this row." at bounding box center [356, 176] width 0 height 0
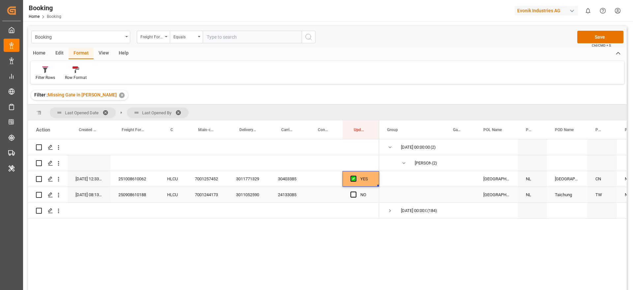
click at [354, 191] on div "Press SPACE to select this row." at bounding box center [356, 194] width 10 height 15
click at [354, 194] on span "Press SPACE to select this row." at bounding box center [354, 194] width 6 height 6
click at [356, 191] on input "Press SPACE to select this row." at bounding box center [356, 191] width 0 height 0
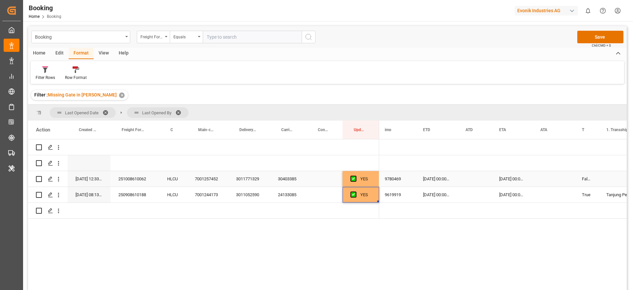
click at [135, 182] on div "251008610062" at bounding box center [135, 179] width 49 height 16
click at [129, 190] on div "250908610188" at bounding box center [135, 195] width 49 height 16
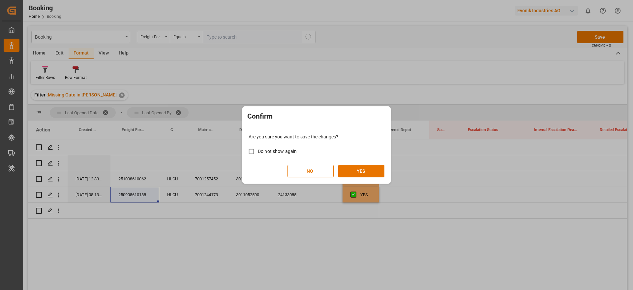
click at [430, 222] on div "Confirm Are you sure you want to save the changes? Do not show again NO YES" at bounding box center [316, 145] width 633 height 290
click at [369, 169] on button "YES" at bounding box center [362, 171] width 46 height 13
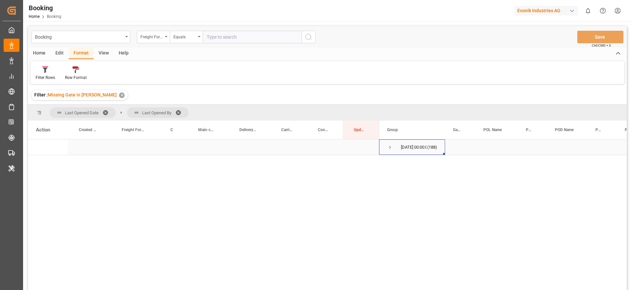
click at [390, 146] on span "Press SPACE to select this row." at bounding box center [390, 147] width 6 height 6
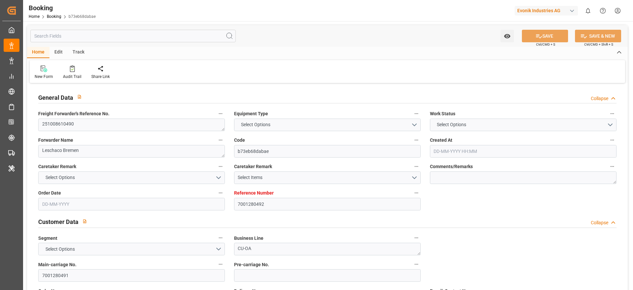
type textarea "251008610490"
type textarea "Leschaco Bremen"
type input "b73eb68dabae"
type input "7001280492"
type textarea "CU-OA"
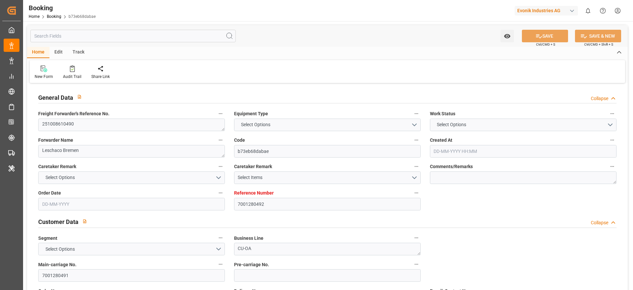
type input "7001280491"
type textarea "[EMAIL_ADDRESS][DOMAIN_NAME]"
type textarea "CFR"
type textarea "SANTOS"
type textarea "Lauterbourg"
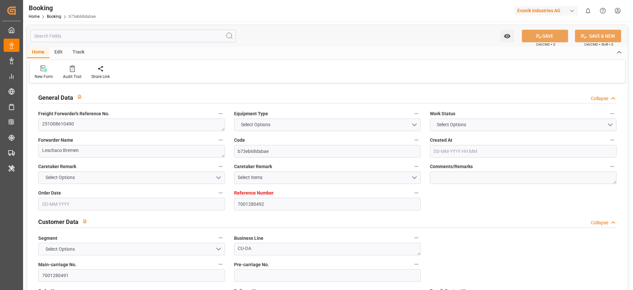
type input "LAEM CHABANG EXPRESS"
type input "HLCU"
type input "[GEOGRAPHIC_DATA]"
type input "[PERSON_NAME]"
type textarea "INPUT_Evonik_Seeburger_IFTSTA_1003173877_20250924071504882.edi"
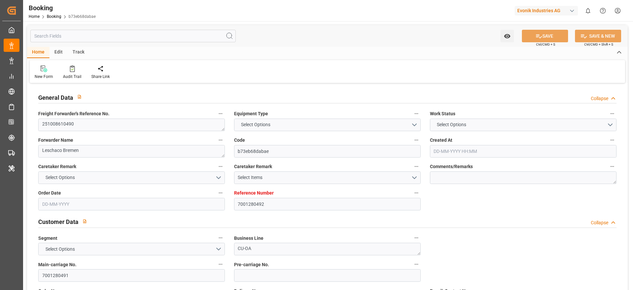
type textarea "NWC/[GEOGRAPHIC_DATA] [GEOGRAPHIC_DATA] Continent / [GEOGRAPHIC_DATA]-OA"
type textarea "INPUT_Evonik_Seeburger_IFTMIN_1003166558_20250922082359986.edi,INPUT_Evonik_See…"
type textarea "1003173877"
type textarea "[PERSON_NAME]"
type textarea "businessDivision-businessLine-"
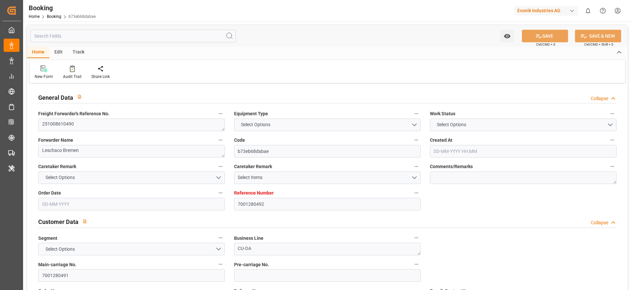
type textarea "IFTSTA"
type textarea "a011t00000LcJC5AAN"
type textarea "No"
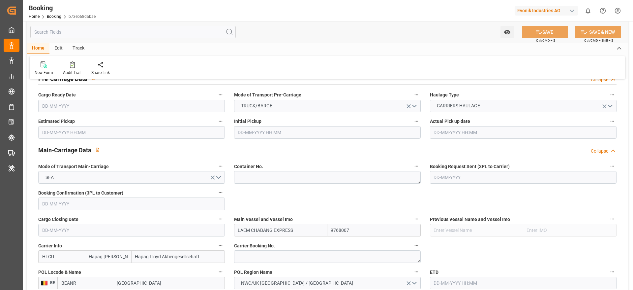
type input "7001280492"
type input "9768007"
type input "Hapag [PERSON_NAME]"
type input "Hapag Lloyd Aktiengesellschaft"
type input "BEANR"
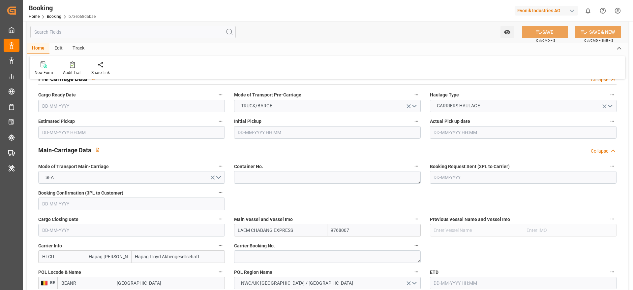
type input "BRSSZ"
type input "[DATE] 06:25"
type input "[DATE]"
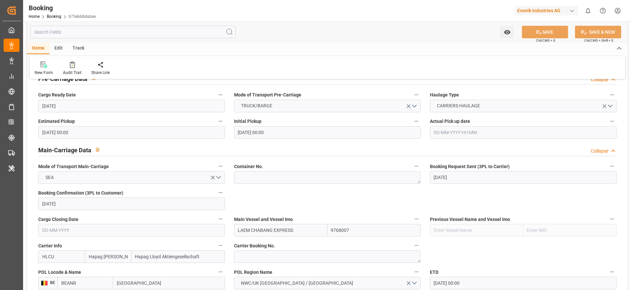
type input "[DATE] 00:00"
type input "[DATE]"
type input "[DATE] 00:00"
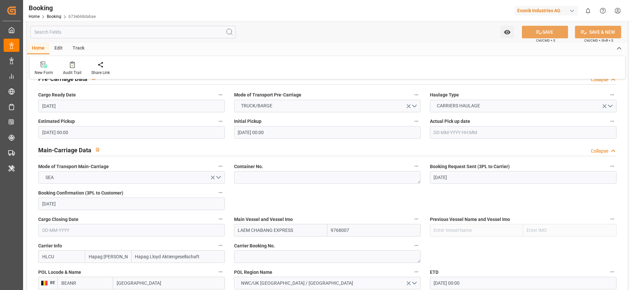
type input "[DATE] 00:00"
type input "[DATE] 08:19"
click at [264, 258] on textarea at bounding box center [327, 256] width 187 height 13
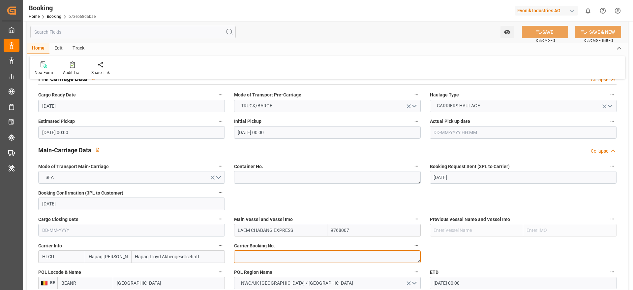
paste textarea "36881710"
type textarea "36881710"
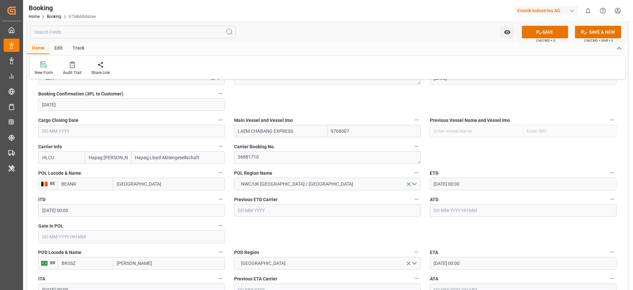
click at [520, 179] on input "[DATE] 00:00" at bounding box center [523, 184] width 187 height 13
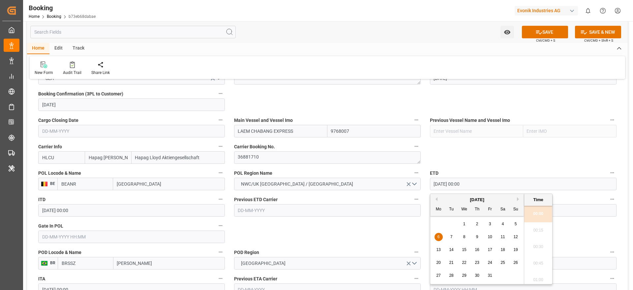
click at [442, 249] on div "13" at bounding box center [439, 250] width 8 height 8
type input "[DATE] 00:00"
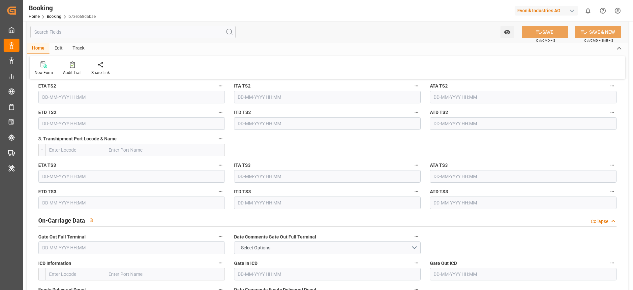
scroll to position [1089, 0]
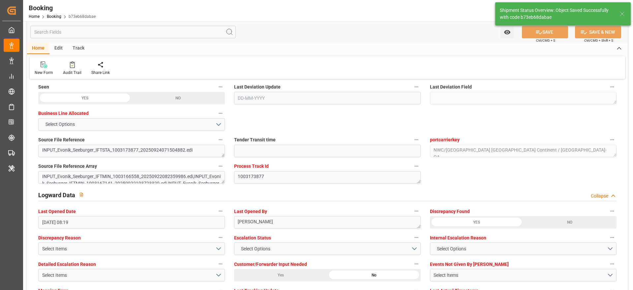
type textarea "Madhu T V"
type input "[DATE] 11:39"
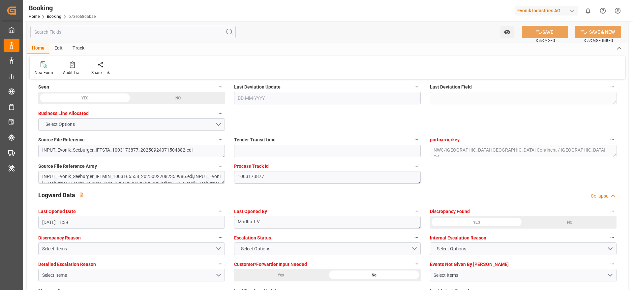
scroll to position [247, 0]
